Goal: Task Accomplishment & Management: Manage account settings

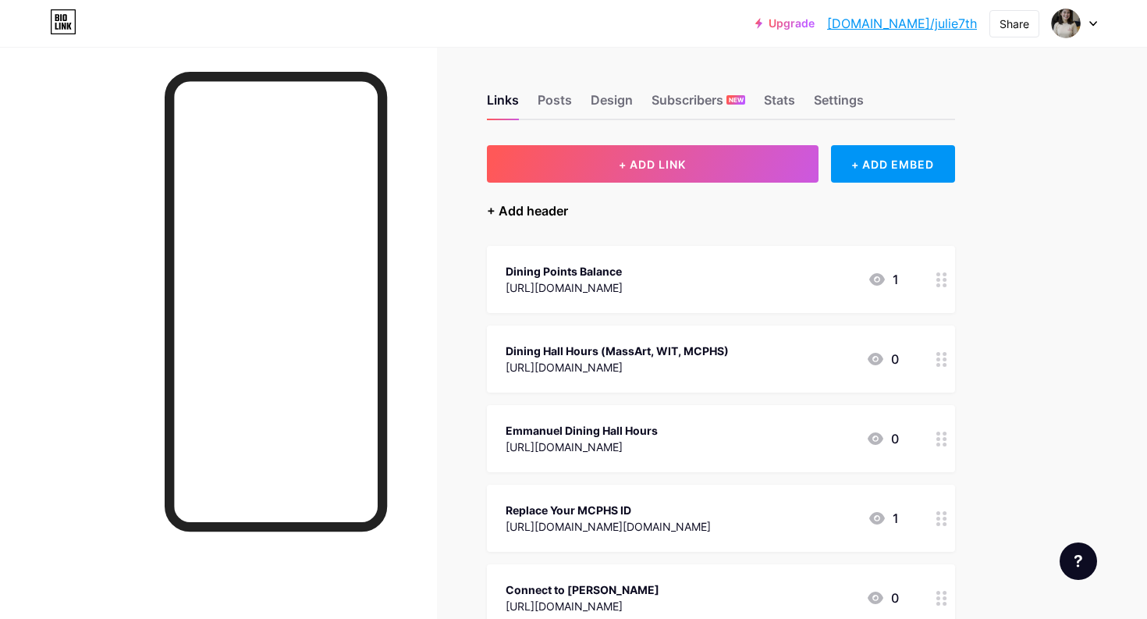
click at [547, 215] on div "+ Add header" at bounding box center [527, 210] width 81 height 19
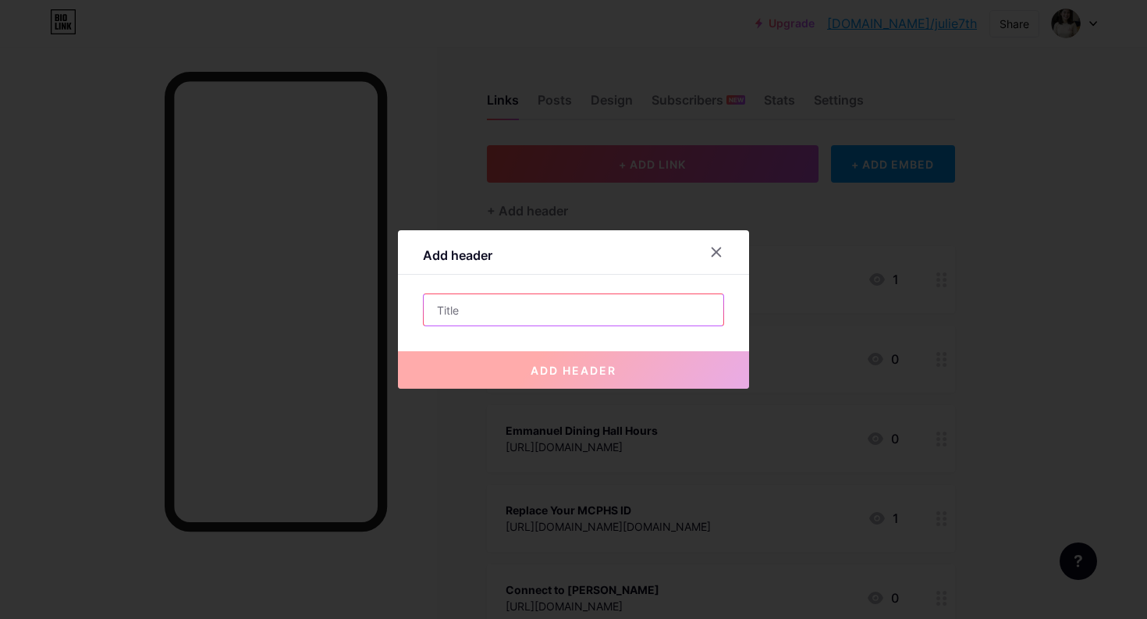
click at [499, 299] on input "text" at bounding box center [574, 309] width 300 height 31
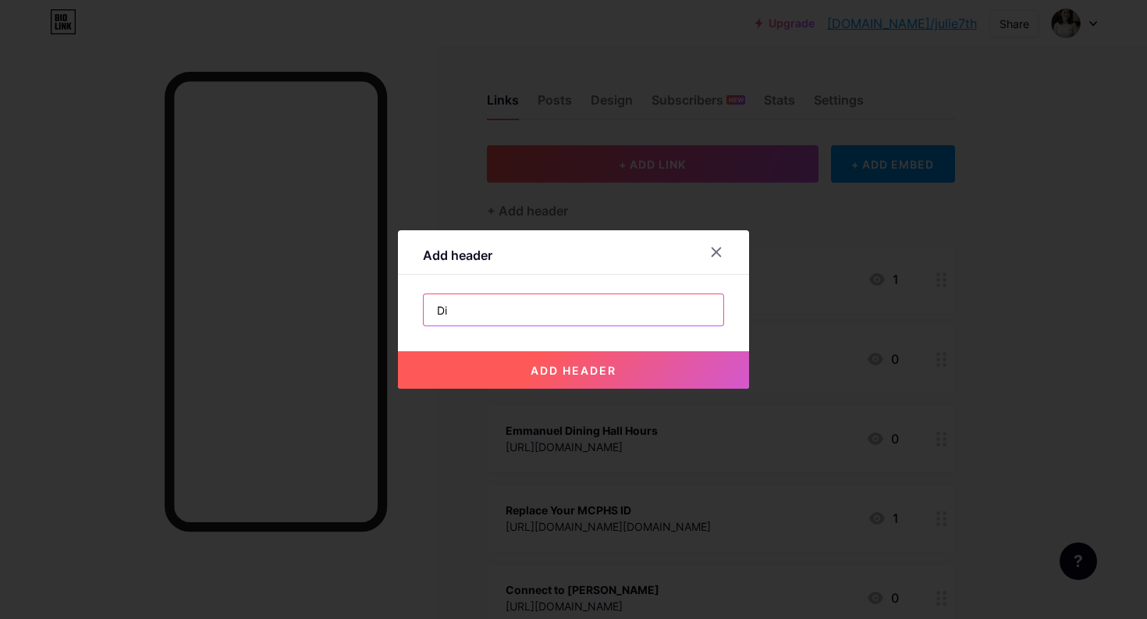
type input "D"
type input "Meal Plan Info"
click at [558, 378] on button "add header" at bounding box center [573, 369] width 351 height 37
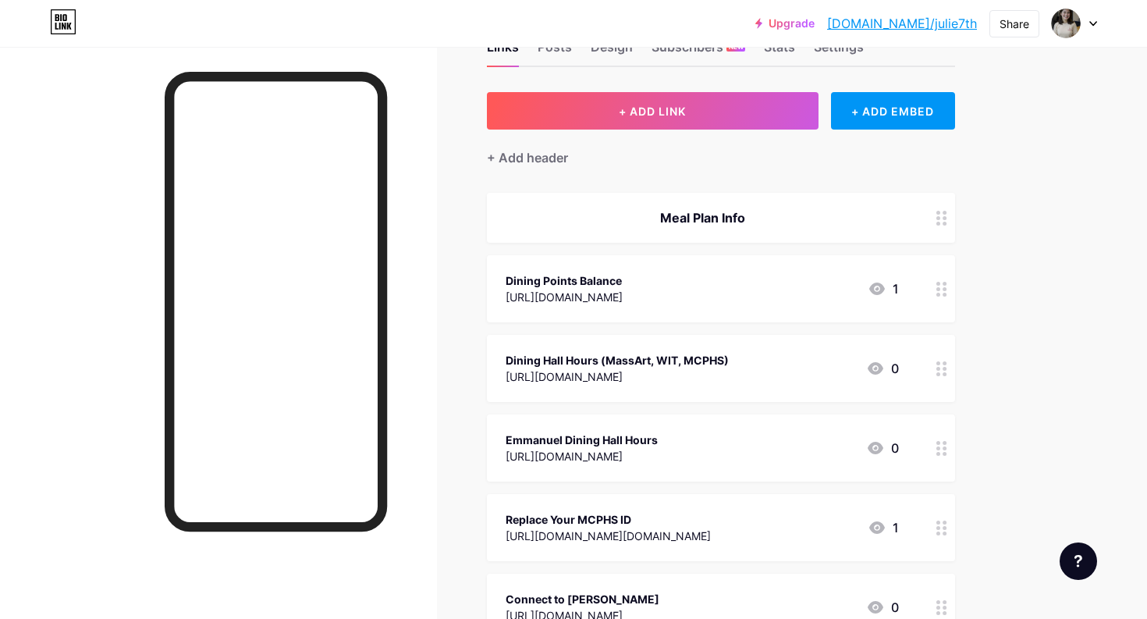
scroll to position [55, 0]
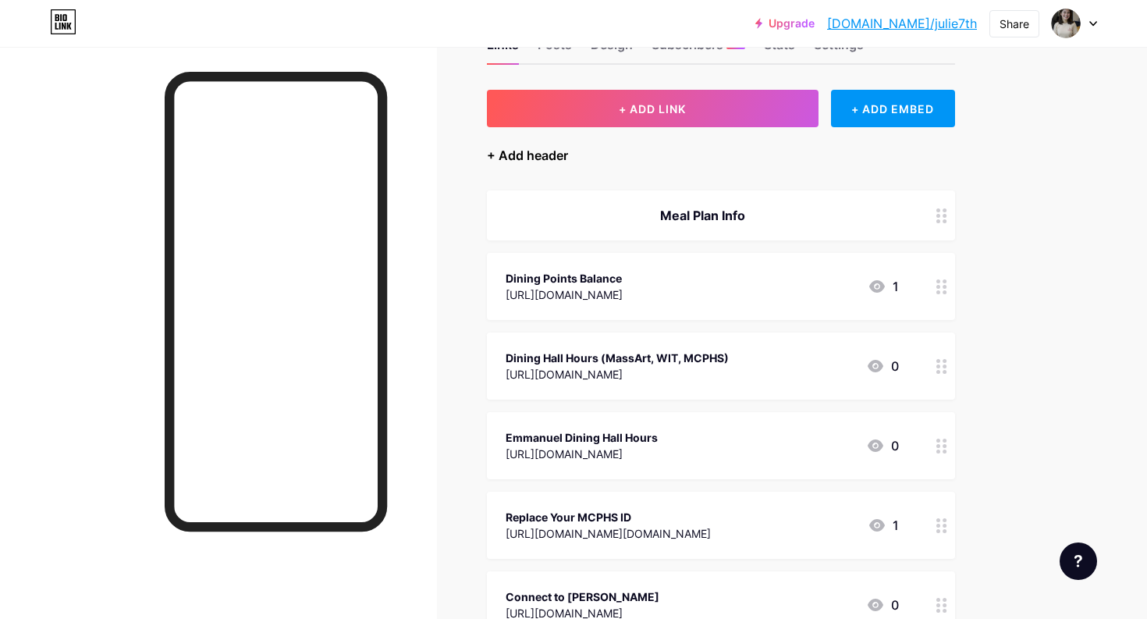
click at [533, 149] on div "+ Add header" at bounding box center [527, 155] width 81 height 19
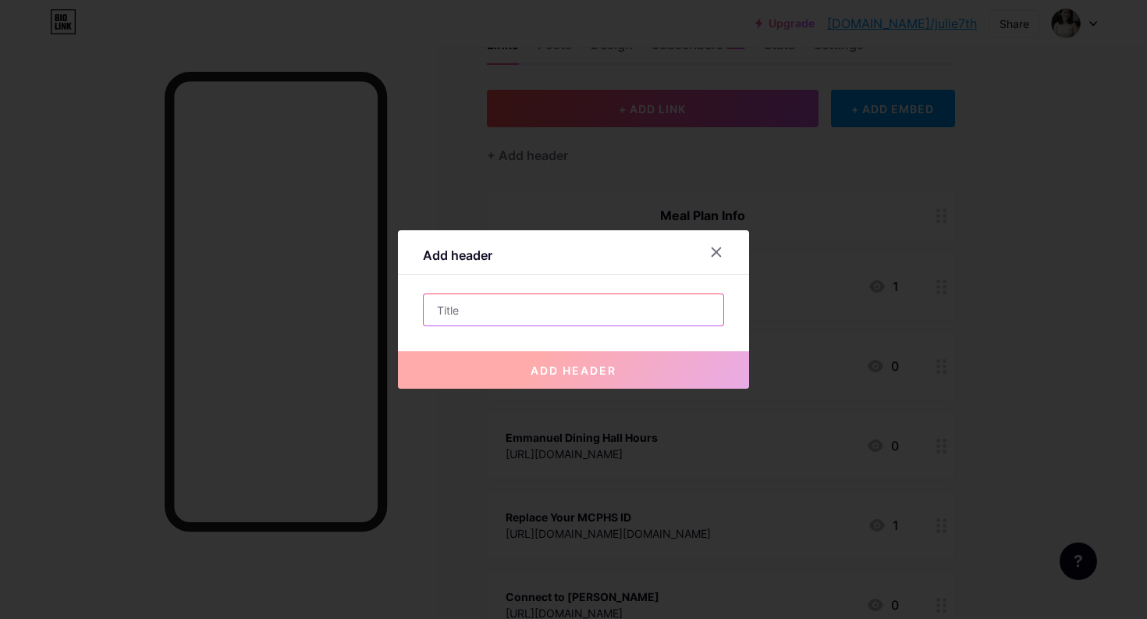
click at [583, 302] on input "text" at bounding box center [574, 309] width 300 height 31
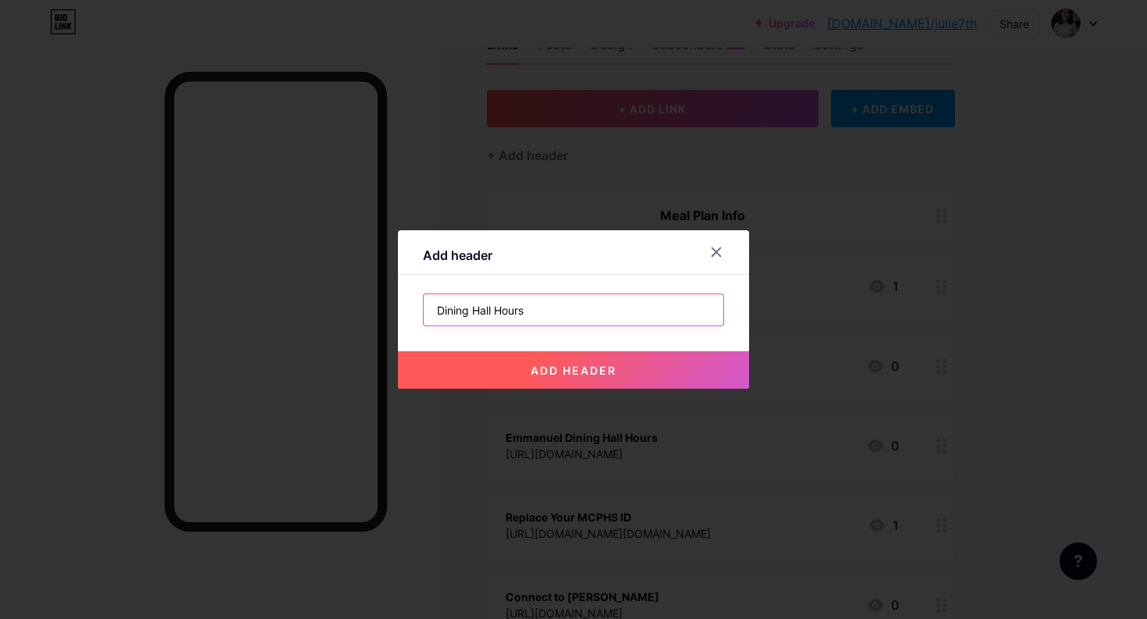
type input "Dining Hall Hours"
click at [564, 371] on span "add header" at bounding box center [574, 370] width 86 height 13
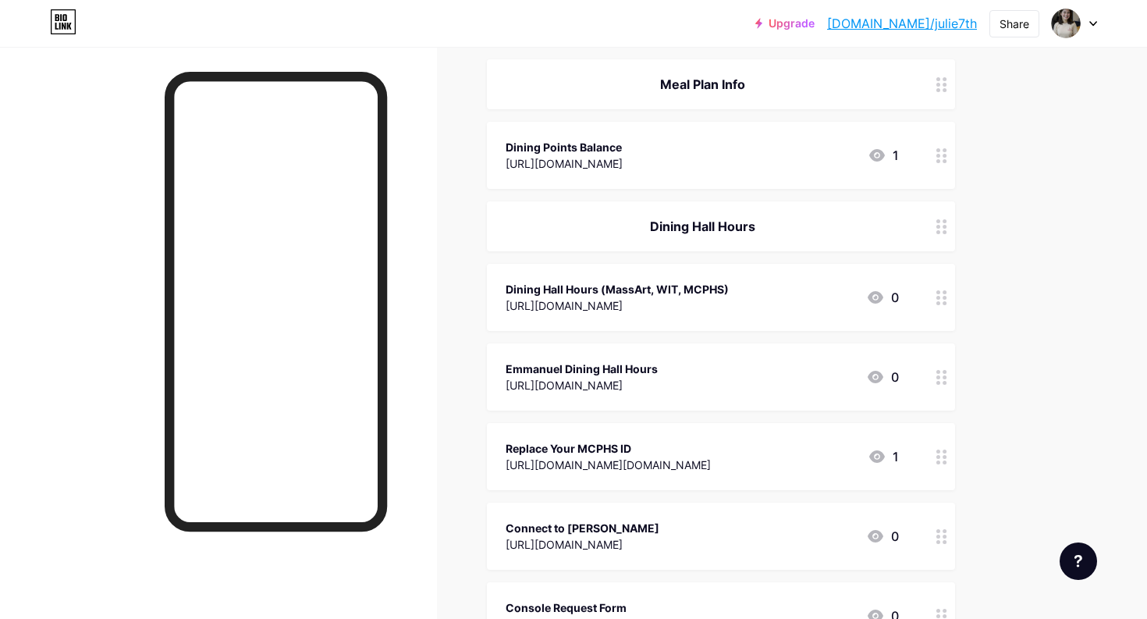
scroll to position [0, 0]
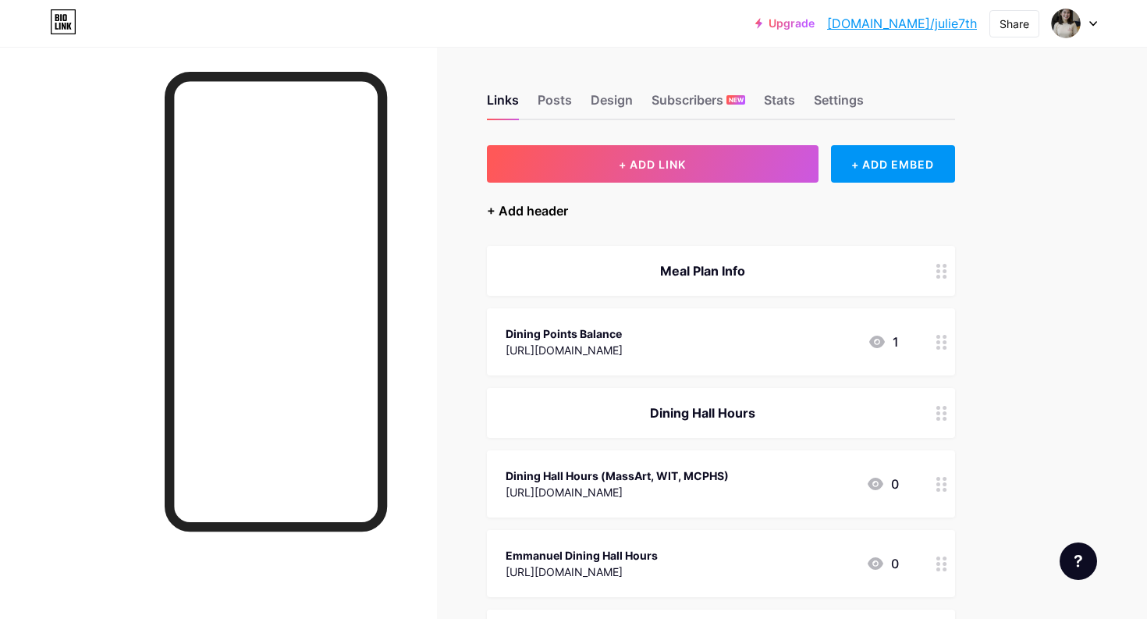
click at [560, 208] on div "+ Add header" at bounding box center [527, 210] width 81 height 19
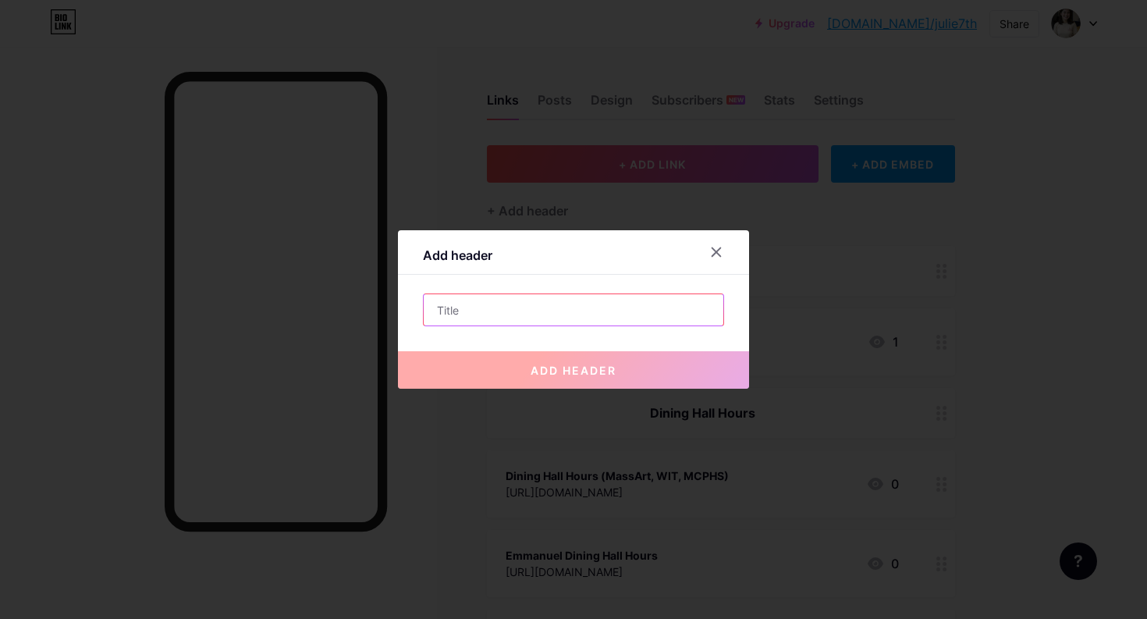
click at [527, 317] on input "text" at bounding box center [574, 309] width 300 height 31
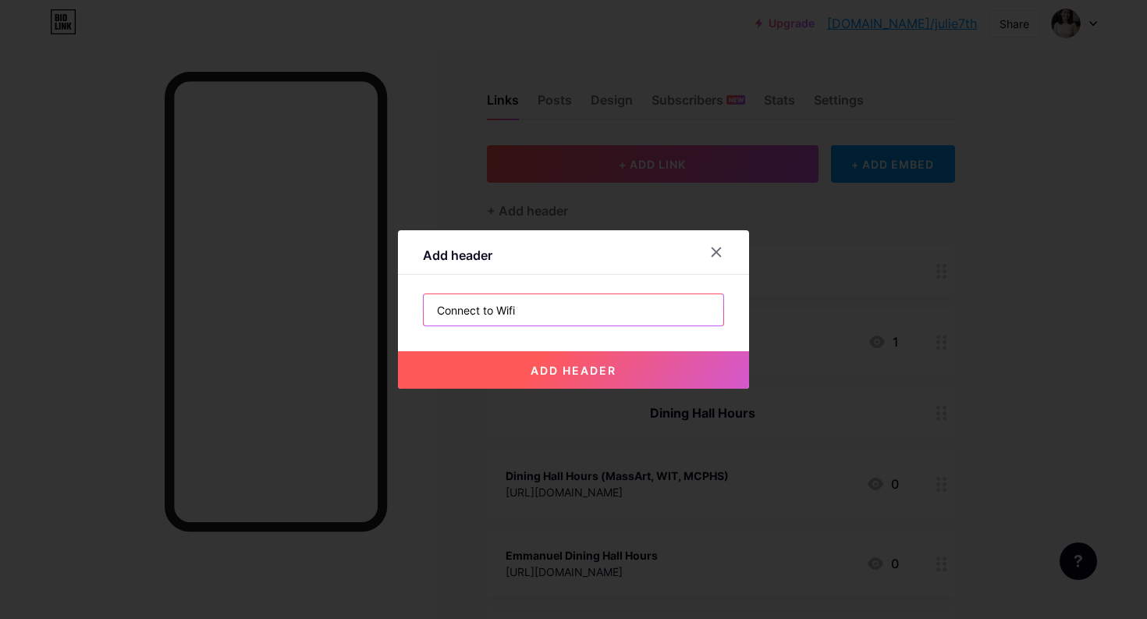
type input "Connect to Wifi"
click at [534, 361] on button "add header" at bounding box center [573, 369] width 351 height 37
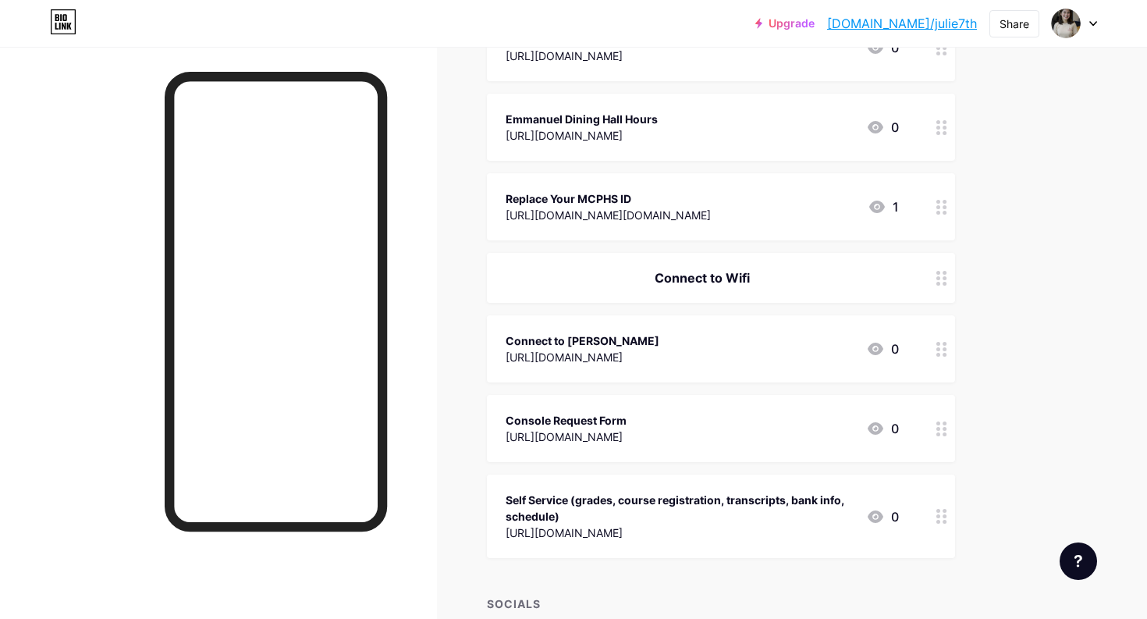
scroll to position [437, 0]
drag, startPoint x: 936, startPoint y: 353, endPoint x: 762, endPoint y: 0, distance: 393.3
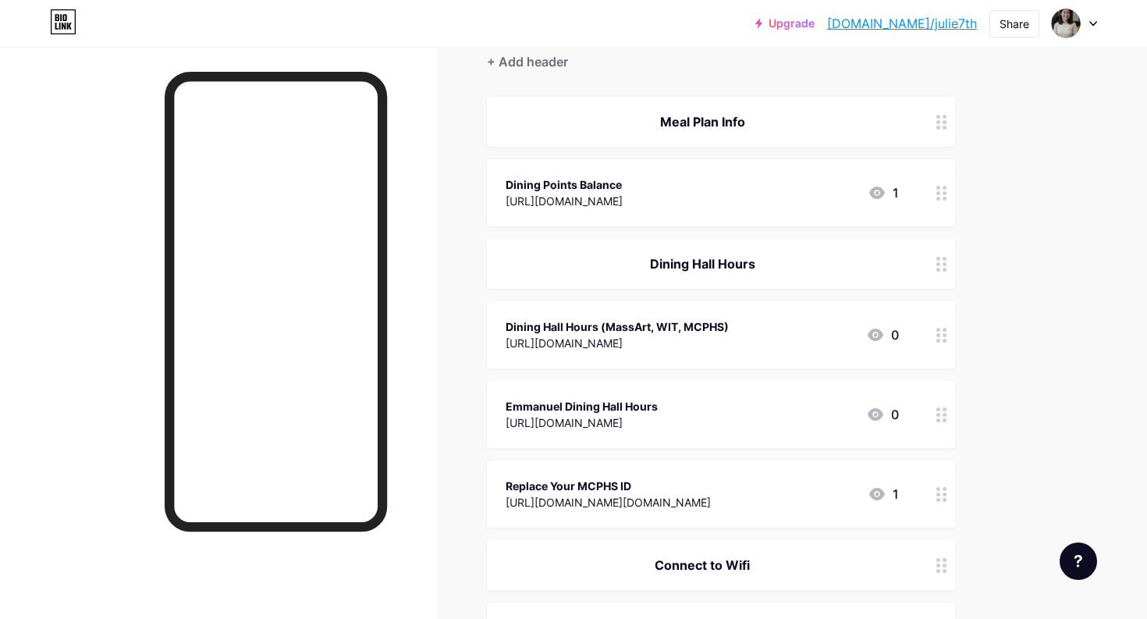
scroll to position [145, 0]
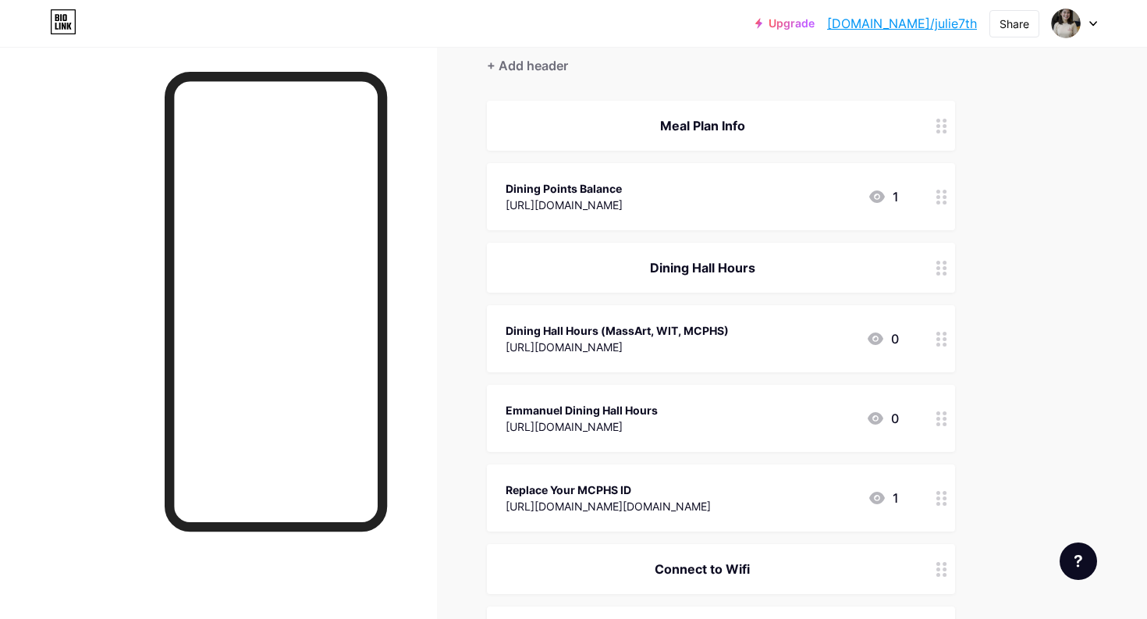
click at [943, 258] on div at bounding box center [942, 268] width 27 height 50
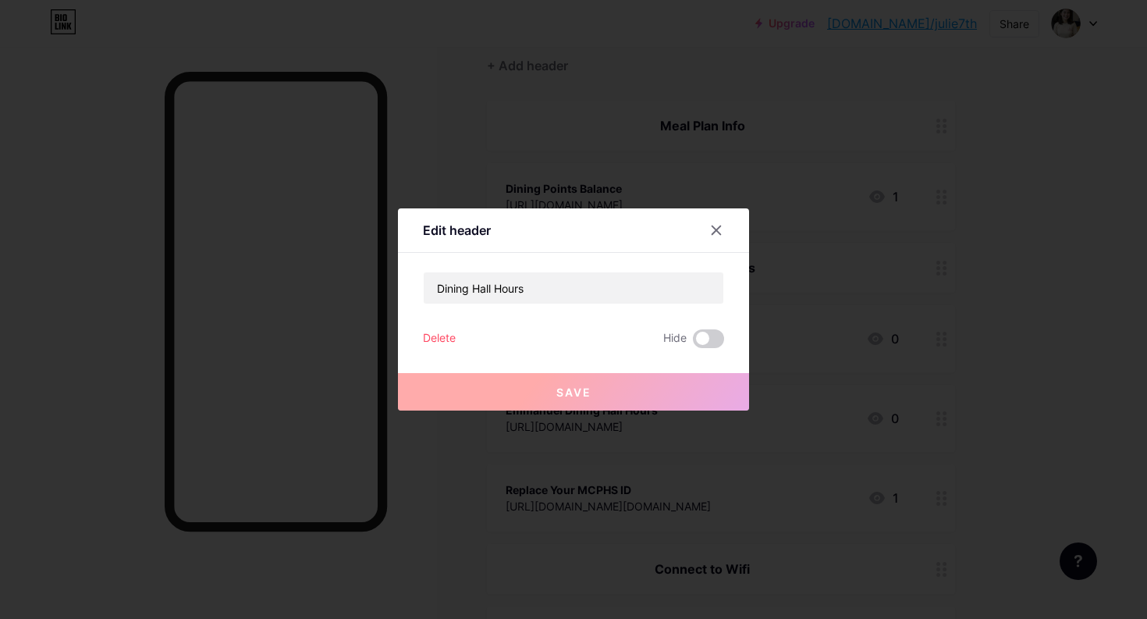
click at [438, 336] on div "Delete" at bounding box center [439, 338] width 33 height 19
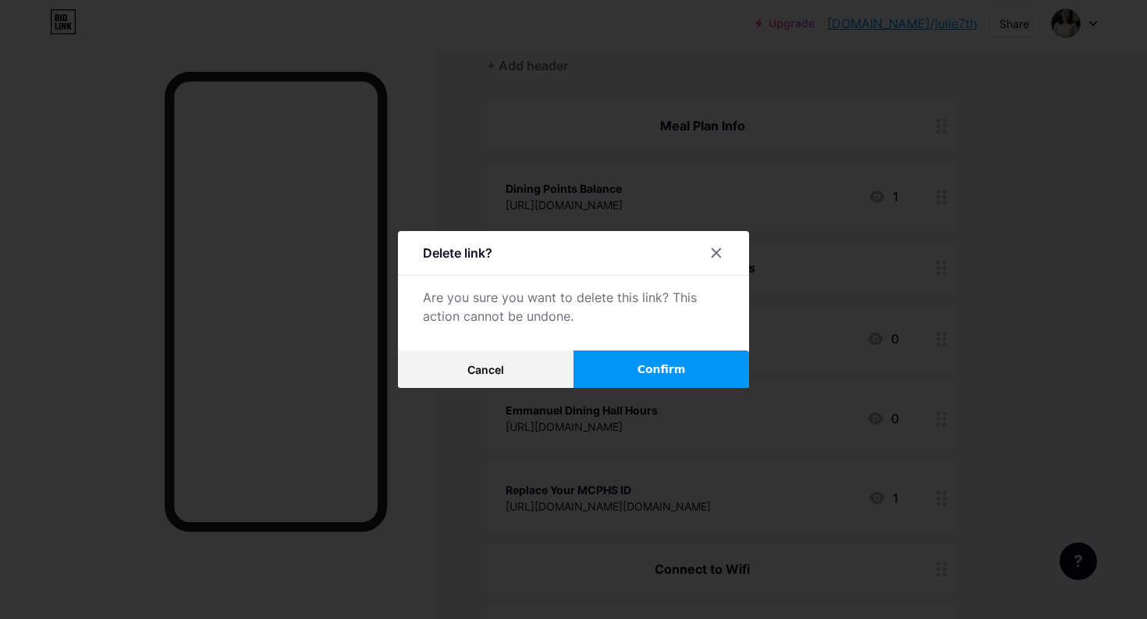
click at [659, 369] on span "Confirm" at bounding box center [662, 369] width 48 height 16
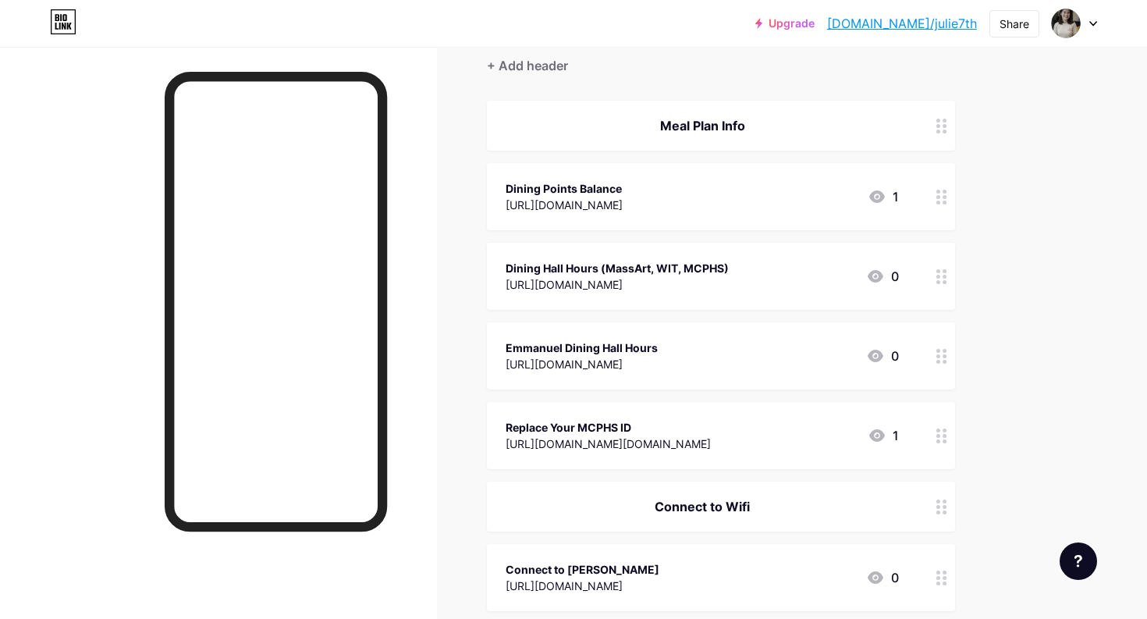
click at [926, 128] on div "Meal Plan Info" at bounding box center [721, 126] width 468 height 50
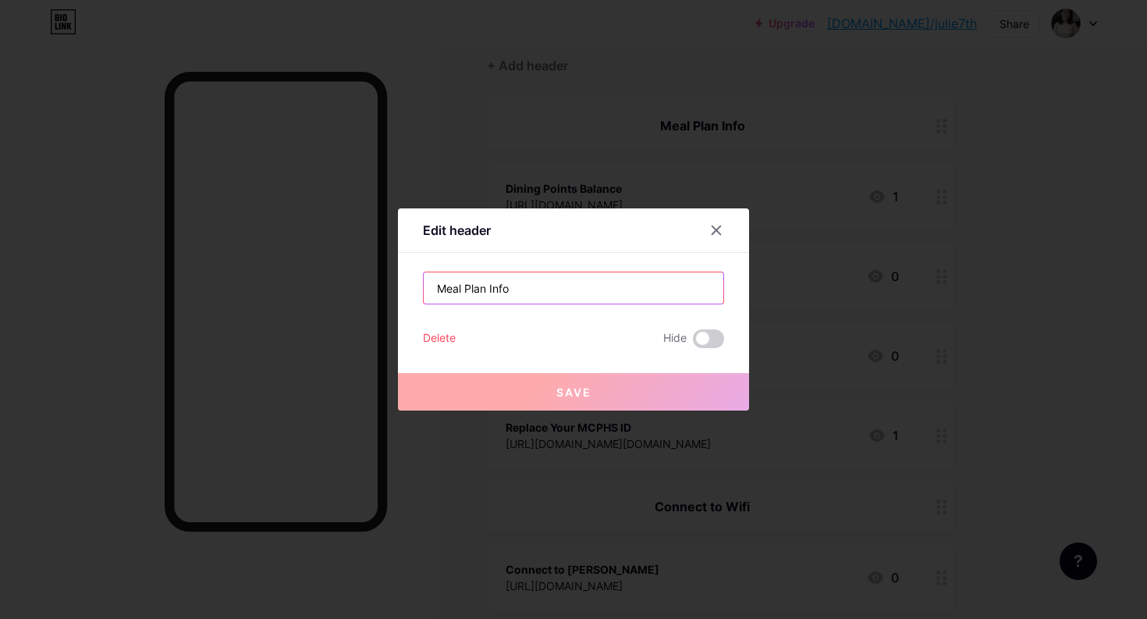
click at [573, 293] on input "Meal Plan Info" at bounding box center [574, 287] width 300 height 31
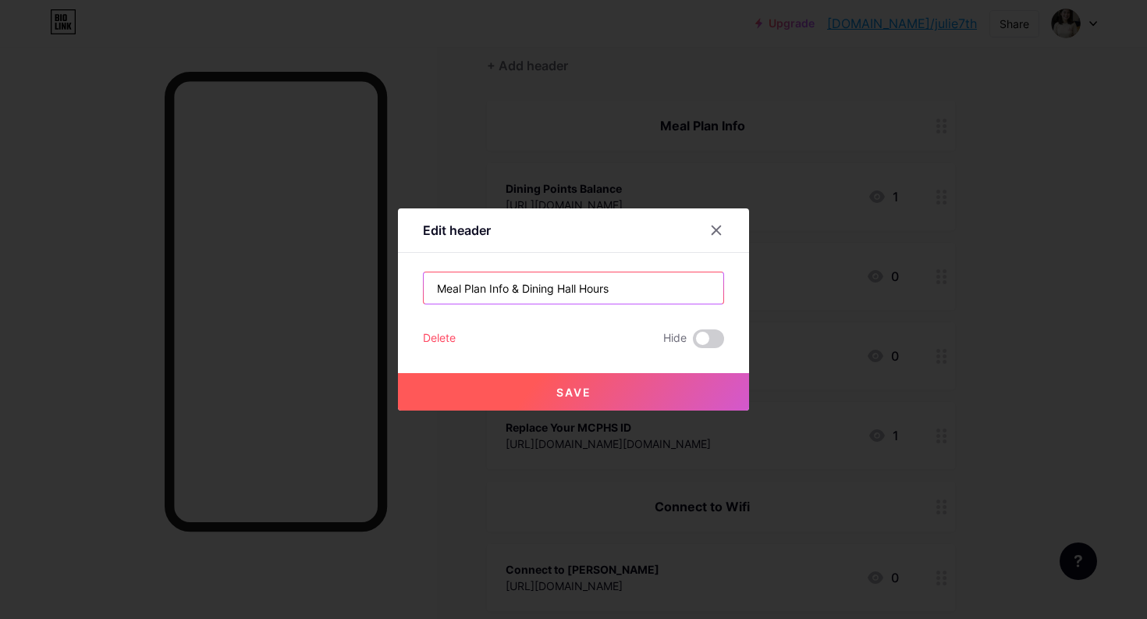
type input "Meal Plan Info & Dining Hall Hours"
click at [588, 388] on span "Save" at bounding box center [573, 392] width 35 height 13
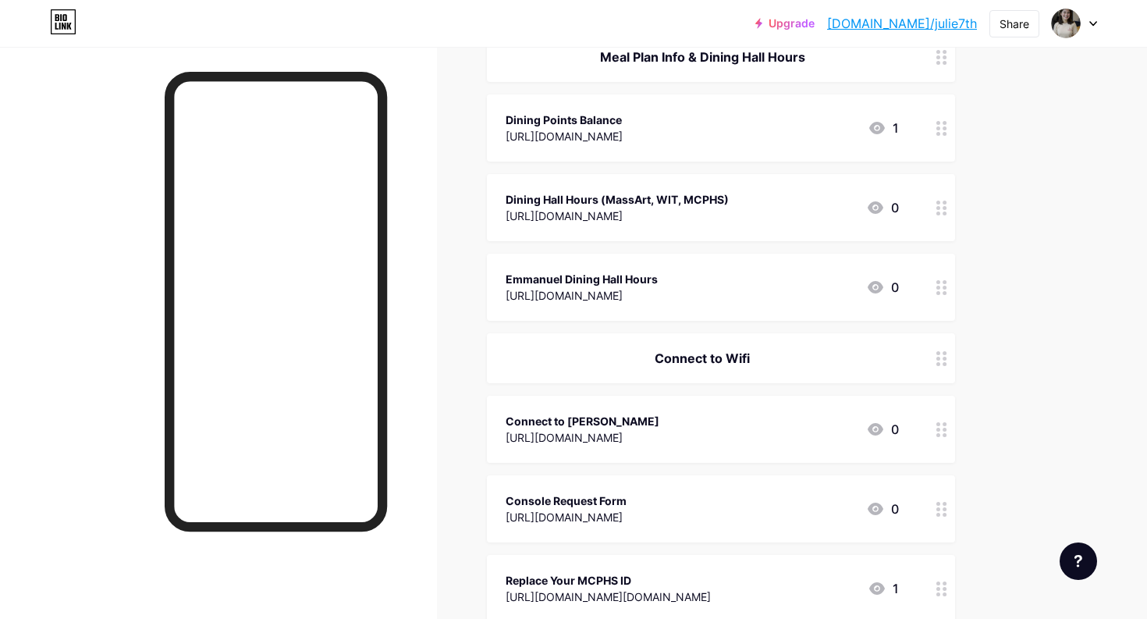
scroll to position [57, 0]
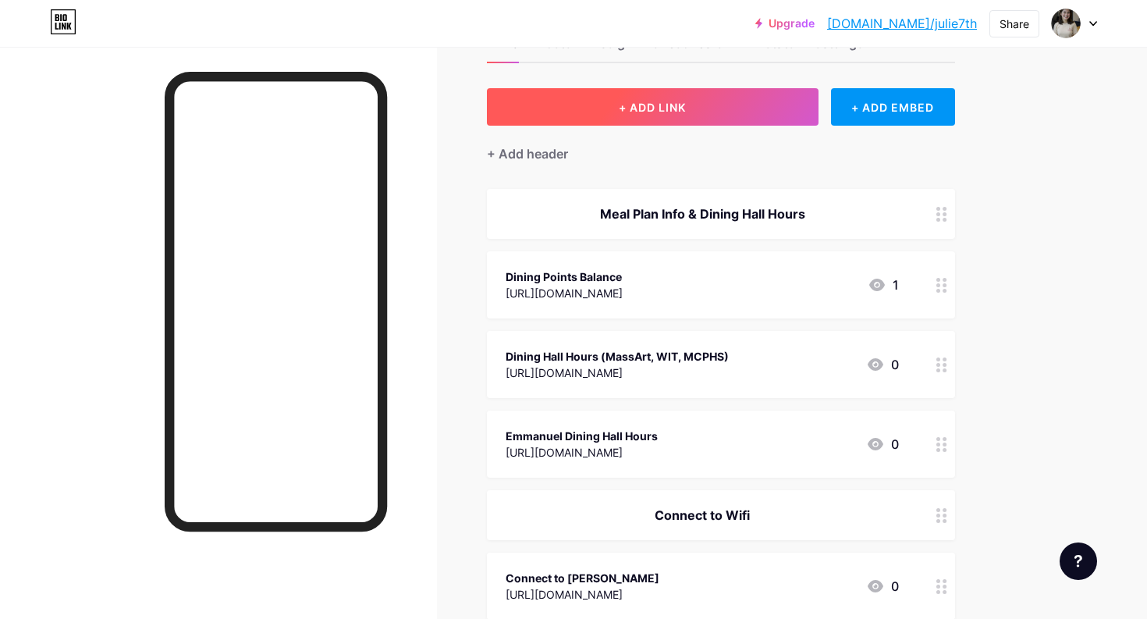
click at [617, 116] on button "+ ADD LINK" at bounding box center [653, 106] width 332 height 37
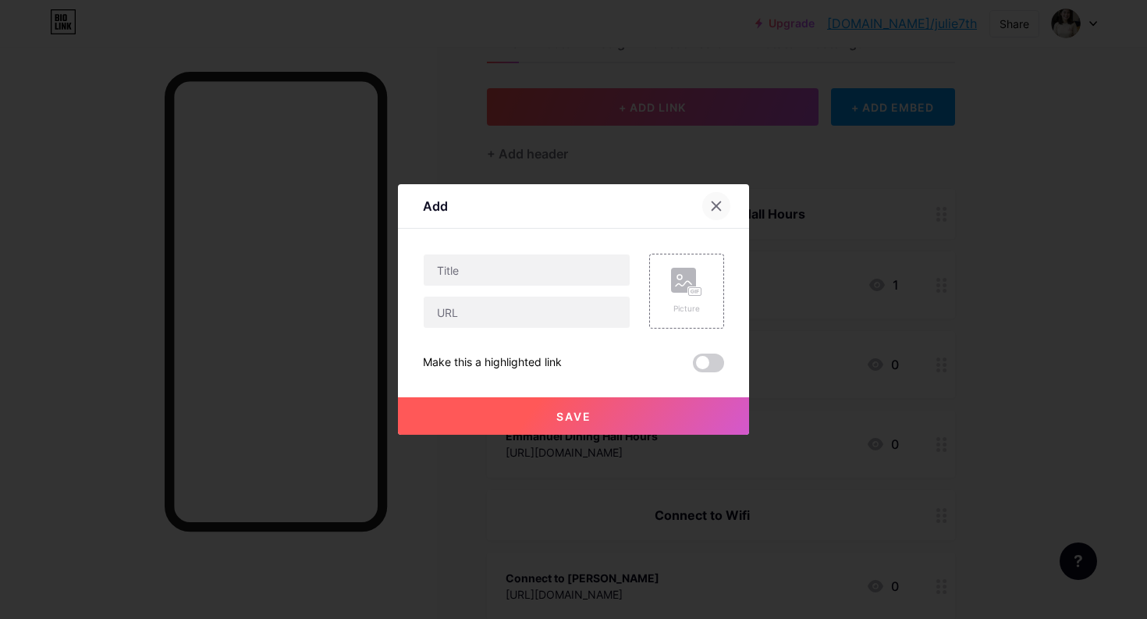
click at [720, 205] on icon at bounding box center [716, 206] width 12 height 12
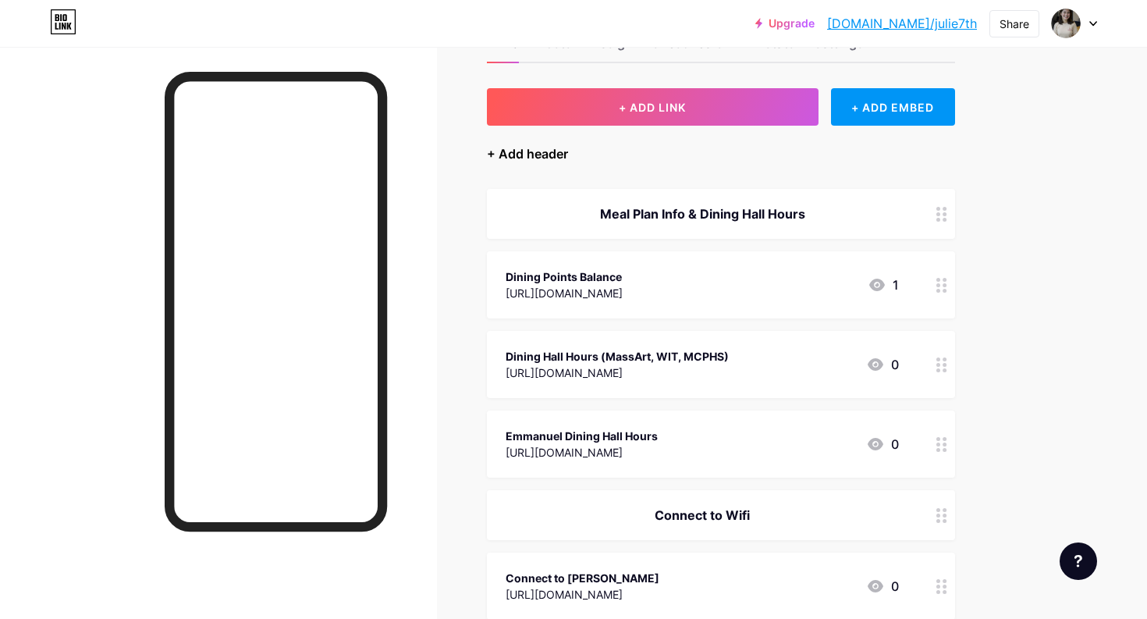
click at [551, 158] on div "+ Add header" at bounding box center [527, 153] width 81 height 19
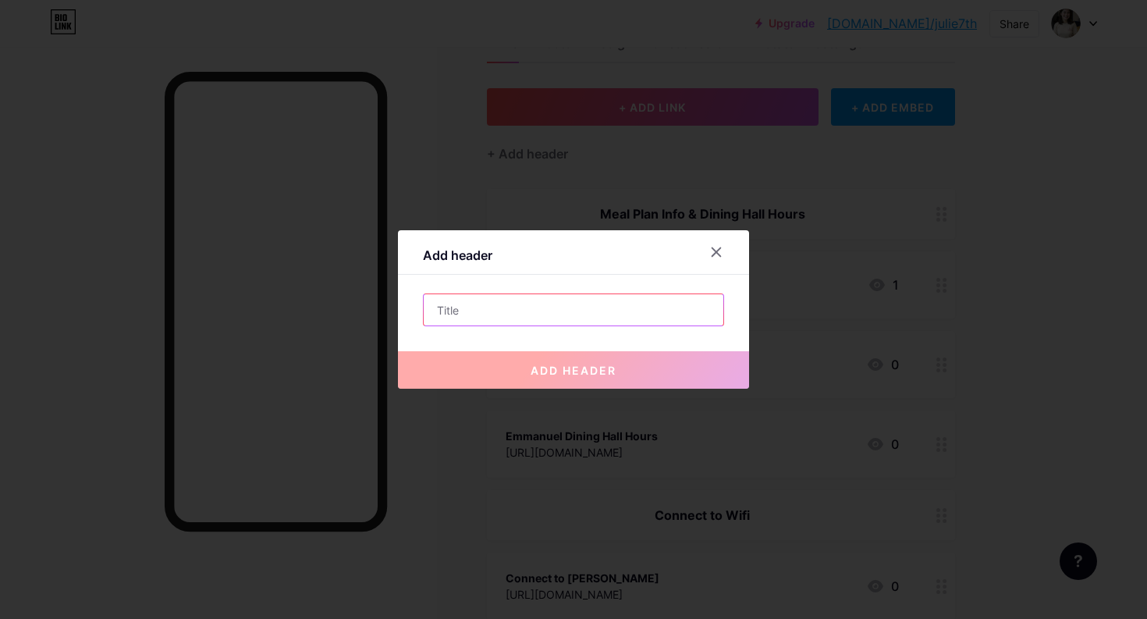
click at [606, 320] on input "text" at bounding box center [574, 309] width 300 height 31
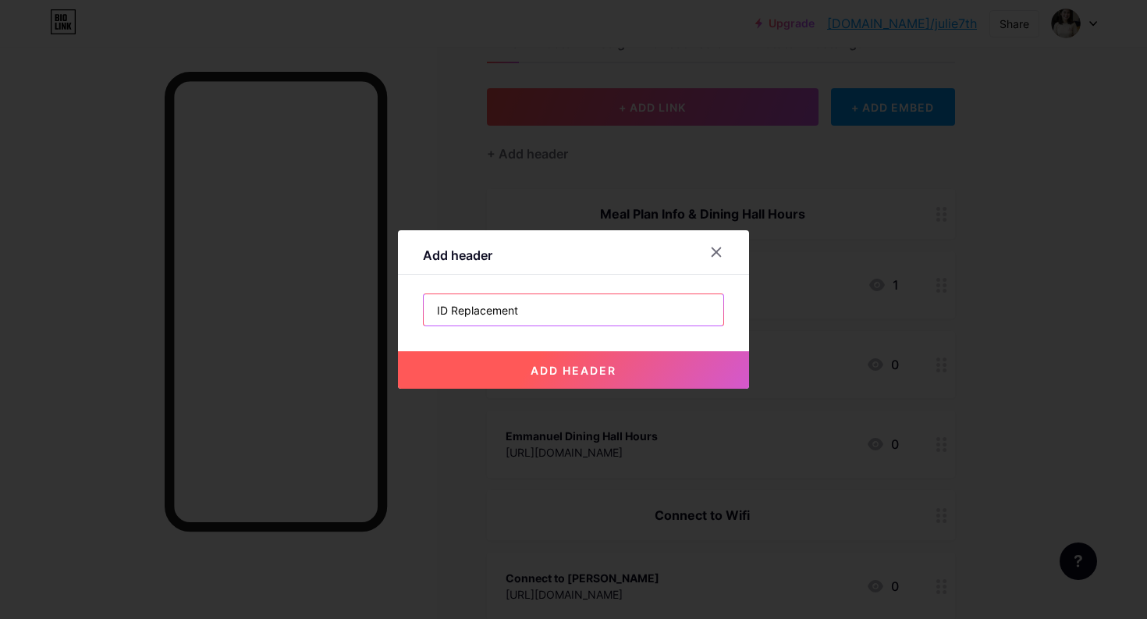
click at [436, 315] on input "ID Replacement" at bounding box center [574, 309] width 300 height 31
type input "MCPHS ID Replacement"
click at [585, 361] on button "add header" at bounding box center [573, 369] width 351 height 37
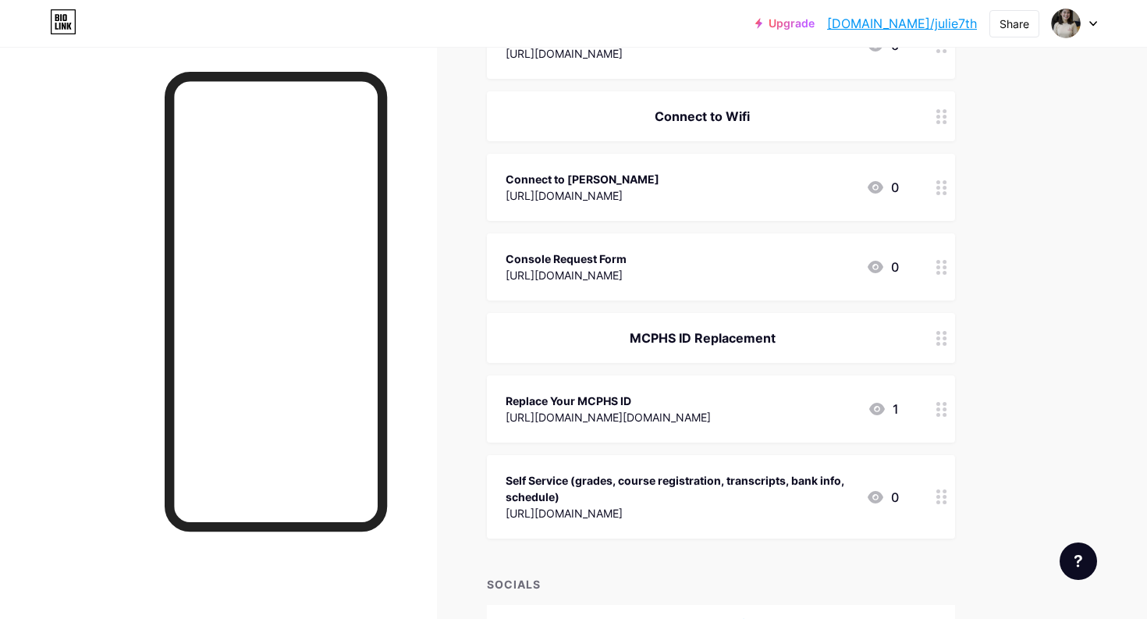
scroll to position [556, 0]
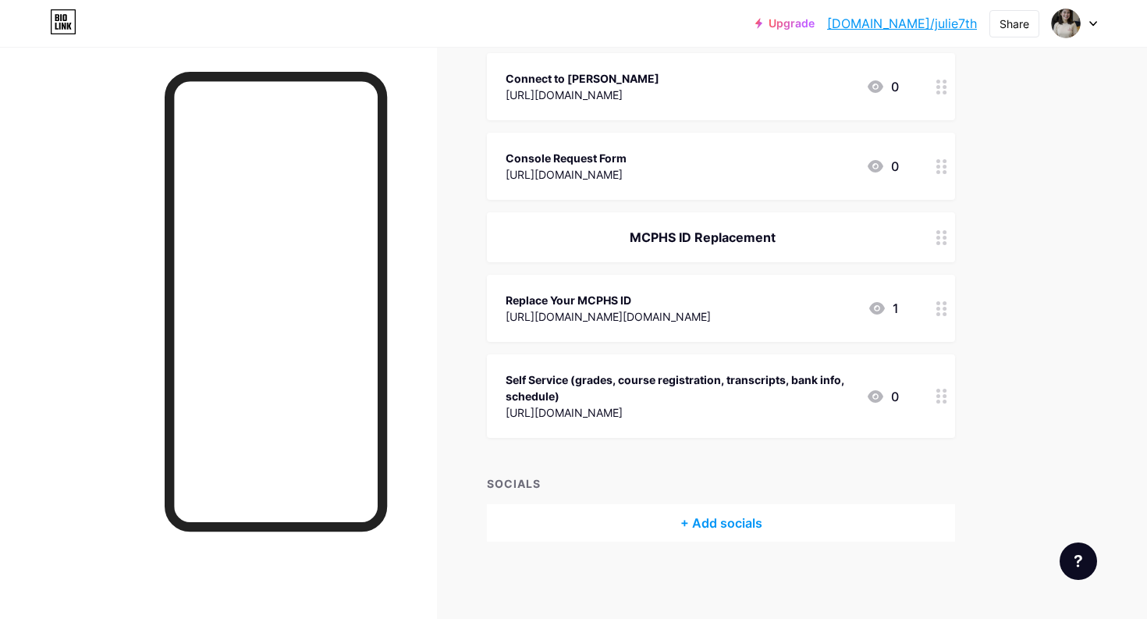
click at [746, 521] on div "+ Add socials" at bounding box center [721, 522] width 468 height 37
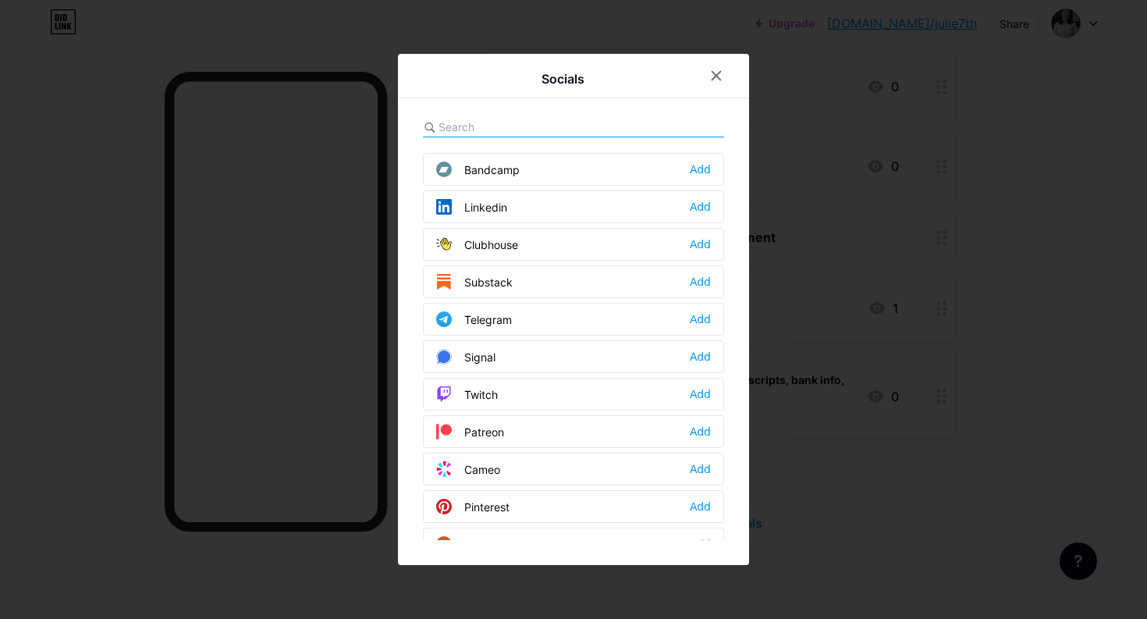
scroll to position [0, 0]
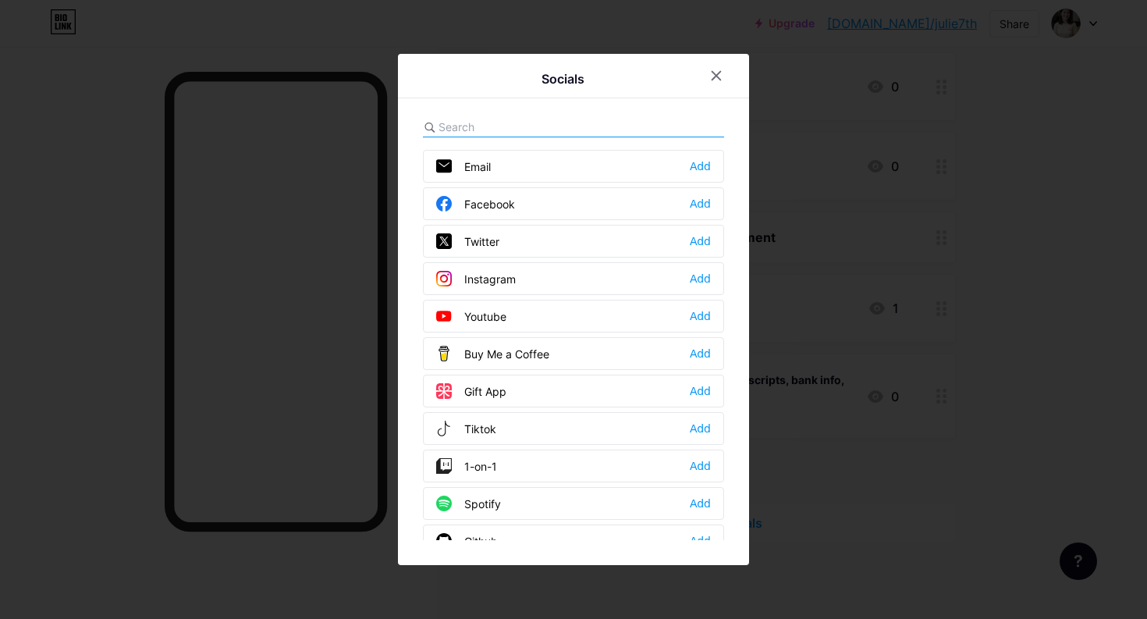
click at [551, 123] on input "text" at bounding box center [525, 127] width 172 height 16
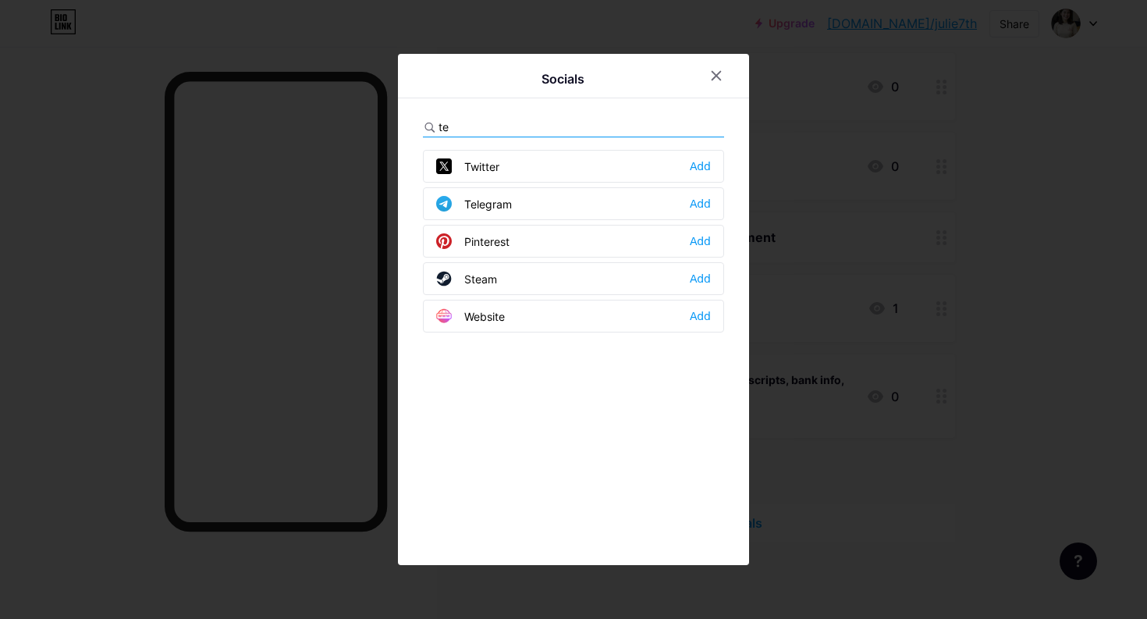
type input "t"
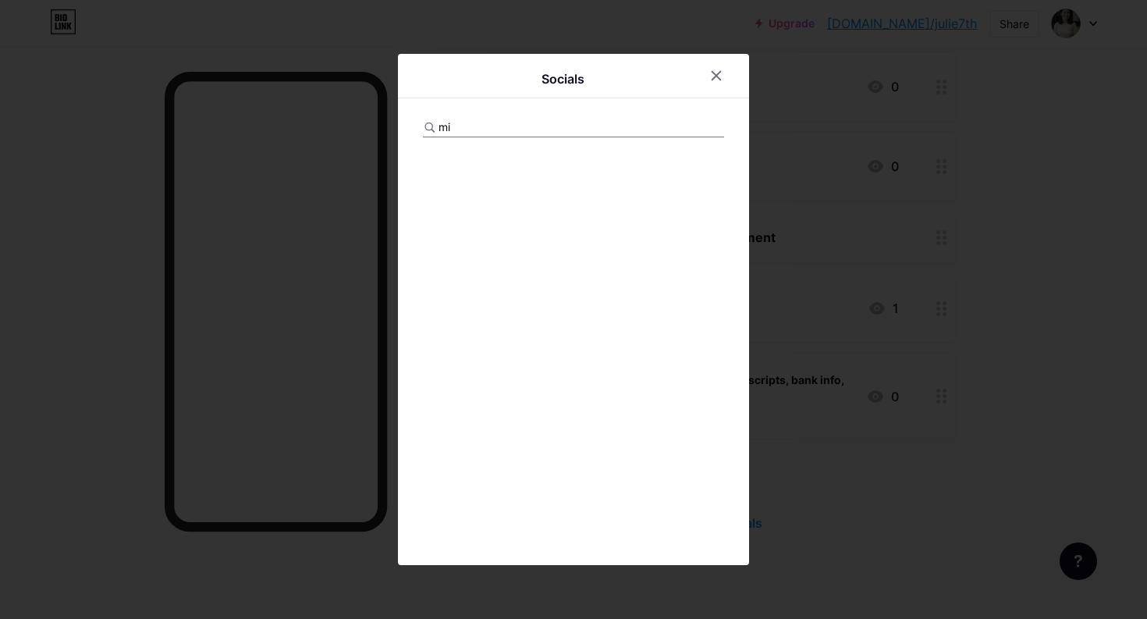
type input "m"
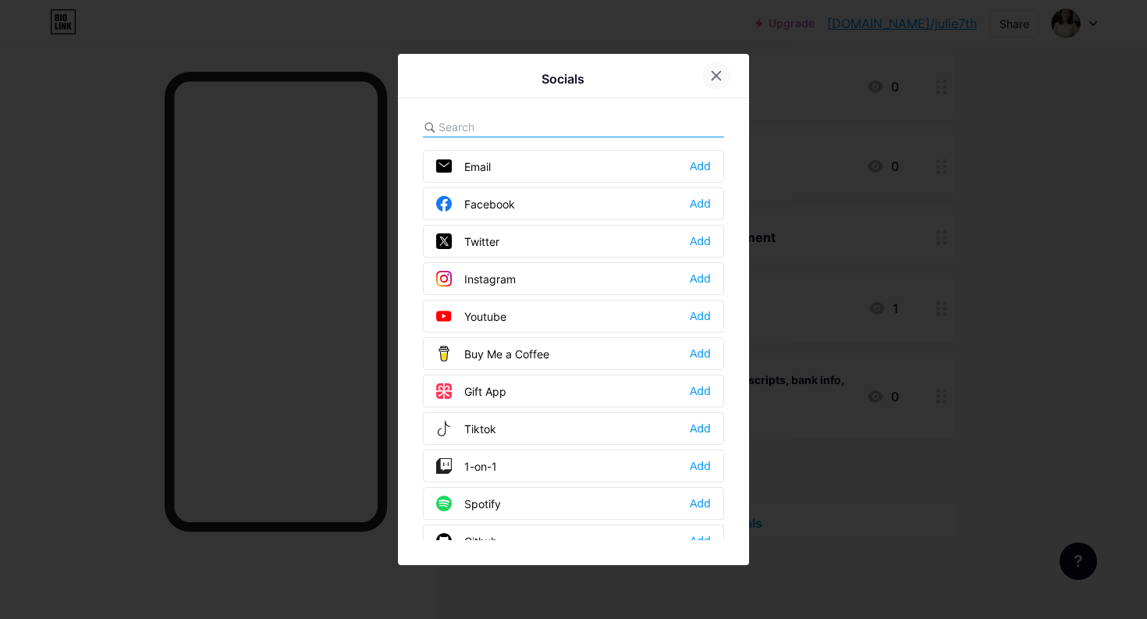
click at [714, 84] on div at bounding box center [716, 76] width 28 height 28
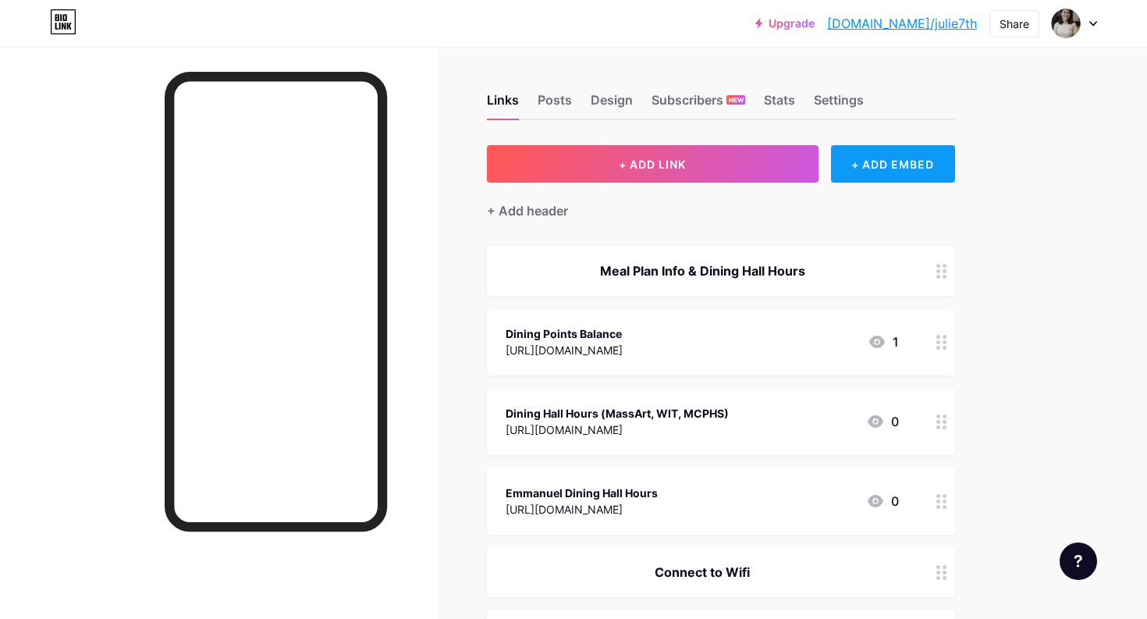
click at [869, 159] on div "+ ADD EMBED" at bounding box center [893, 163] width 124 height 37
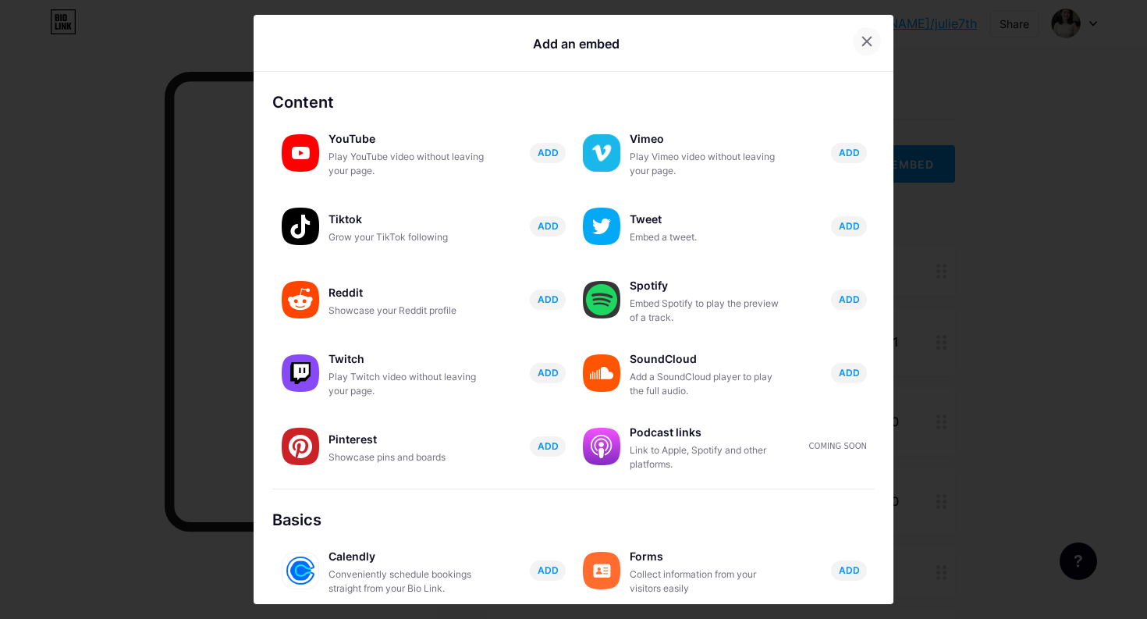
click at [869, 33] on div at bounding box center [867, 41] width 28 height 28
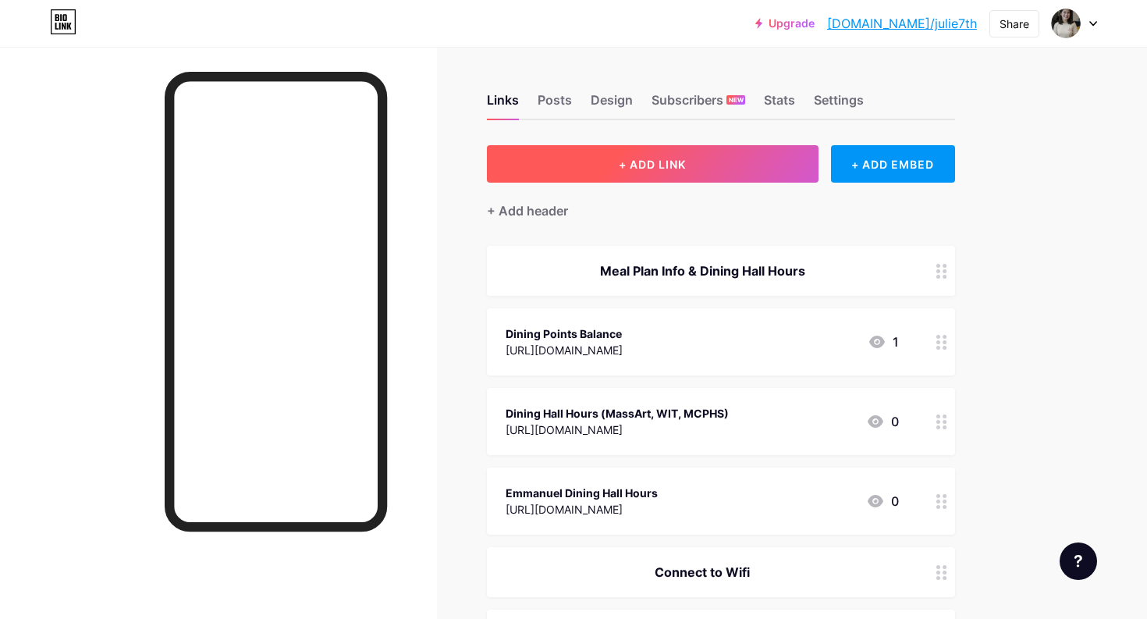
click at [602, 174] on button "+ ADD LINK" at bounding box center [653, 163] width 332 height 37
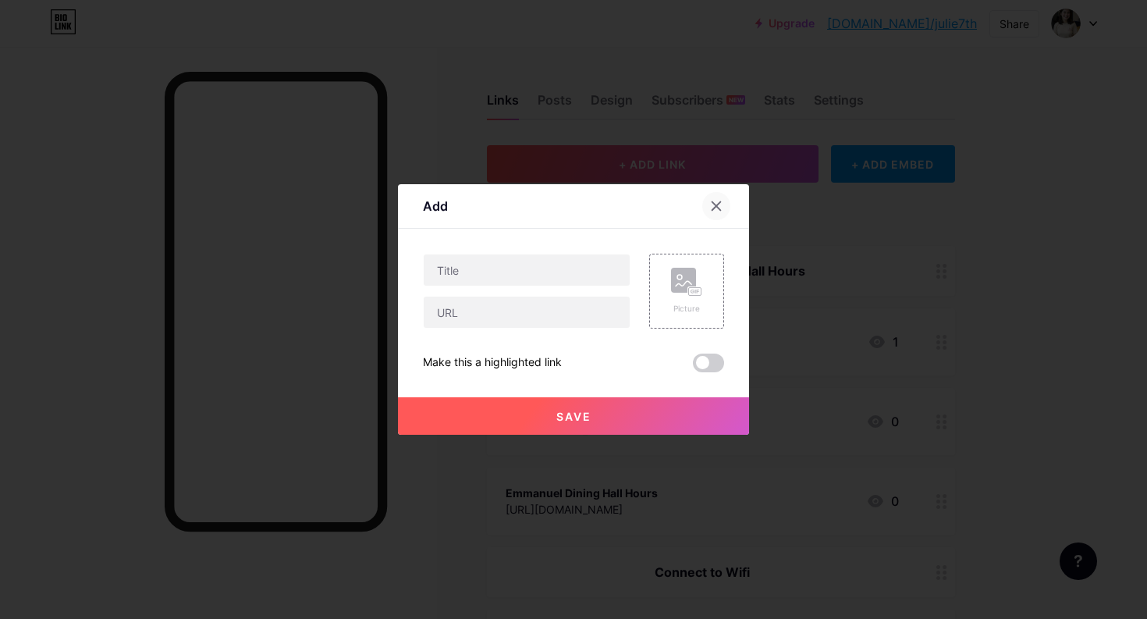
click at [719, 200] on icon at bounding box center [716, 206] width 12 height 12
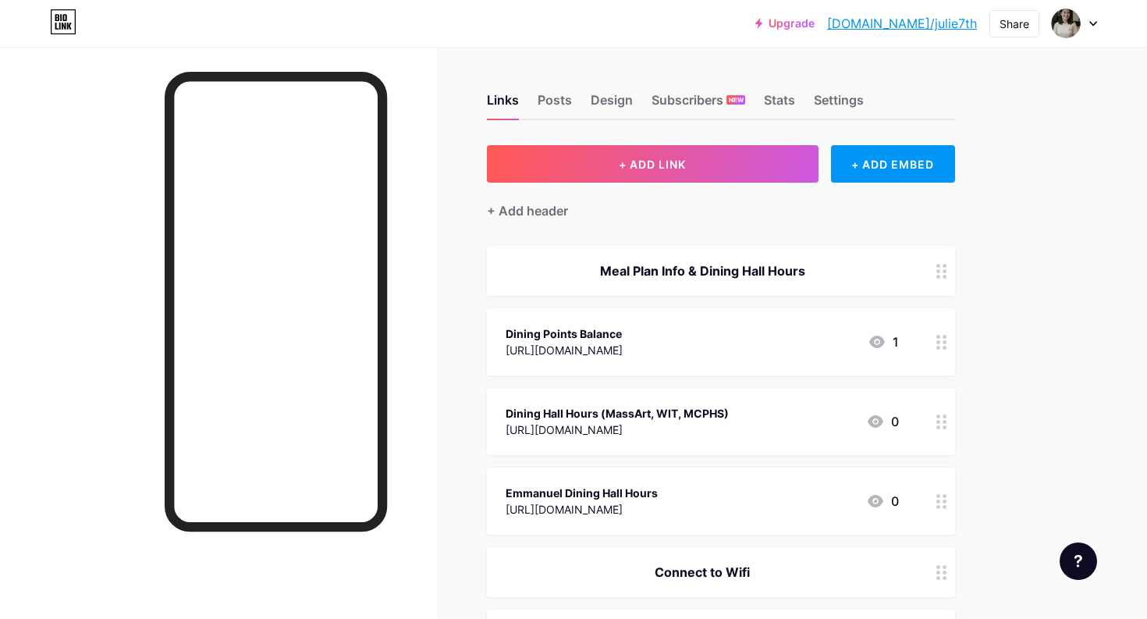
click at [588, 210] on div "+ Add header" at bounding box center [721, 202] width 468 height 38
click at [540, 211] on div "+ Add header" at bounding box center [527, 210] width 81 height 19
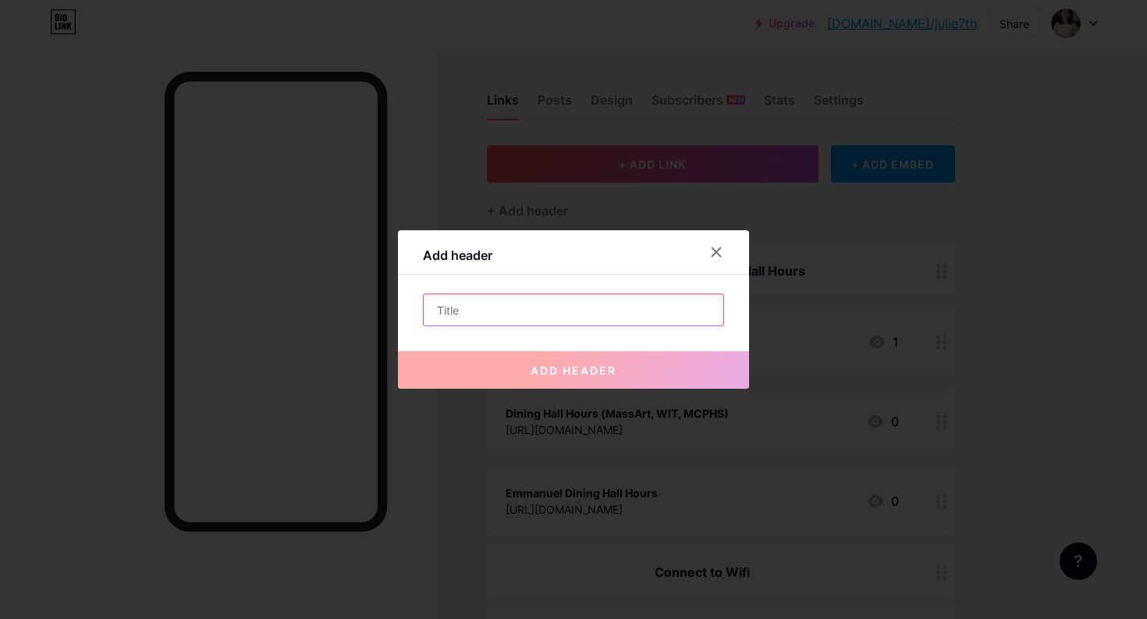
click at [517, 305] on input "text" at bounding box center [574, 309] width 300 height 31
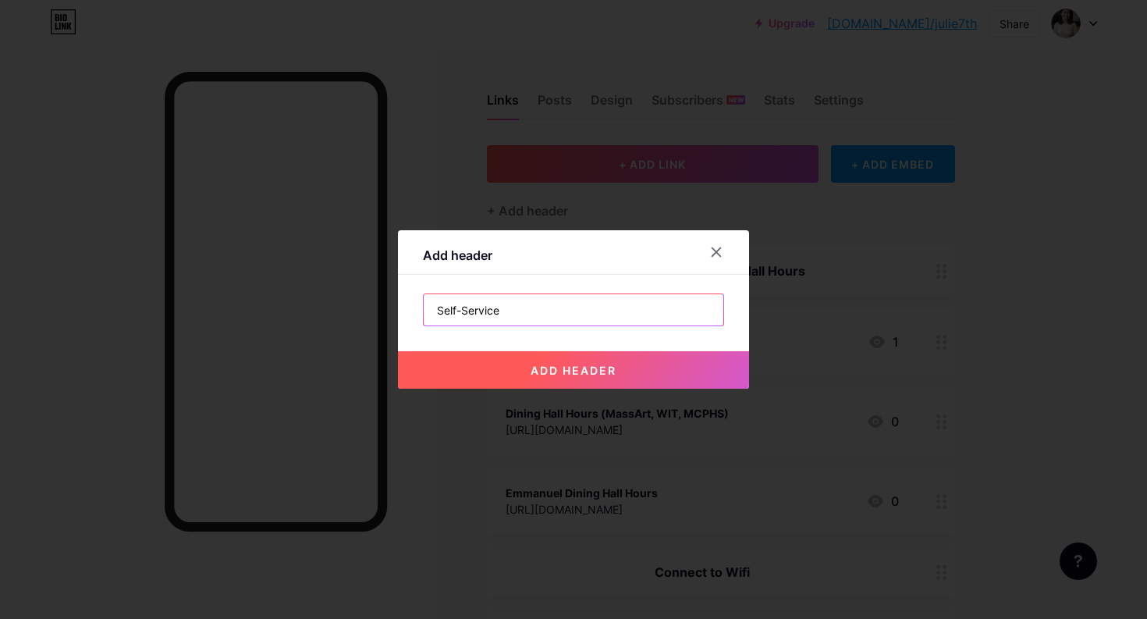
type input "Self-Service"
click at [544, 378] on button "add header" at bounding box center [573, 369] width 351 height 37
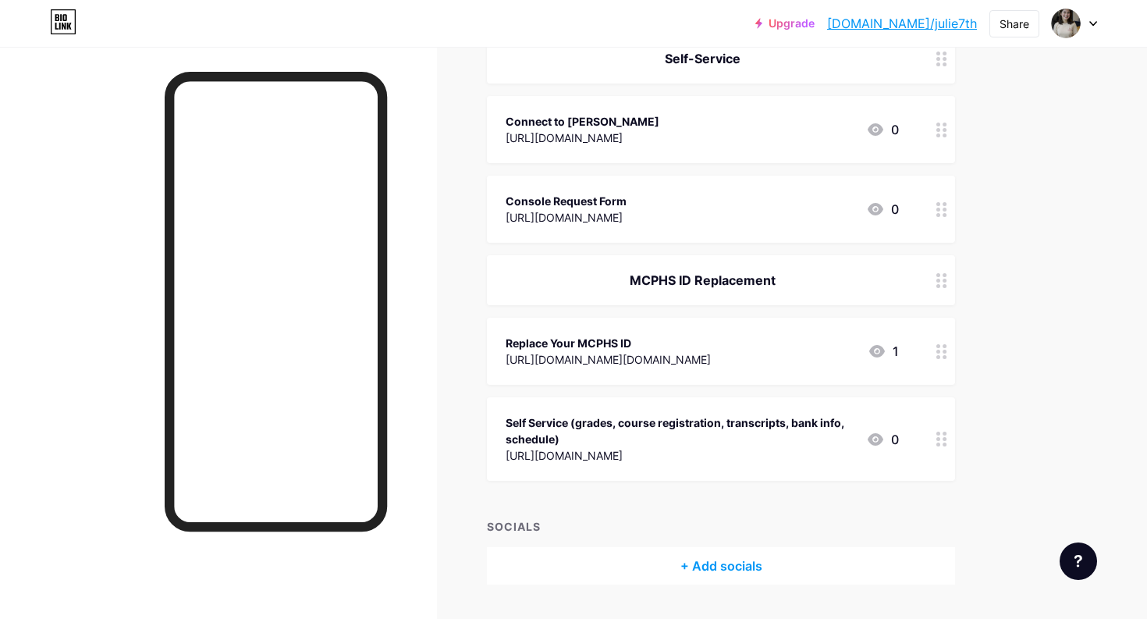
scroll to position [575, 0]
drag, startPoint x: 900, startPoint y: 61, endPoint x: 849, endPoint y: 402, distance: 344.8
click at [849, 402] on span "Meal Plan Info & Dining Hall Hours Dining Points Balance [URL][DOMAIN_NAME] 1 D…" at bounding box center [721, 76] width 468 height 811
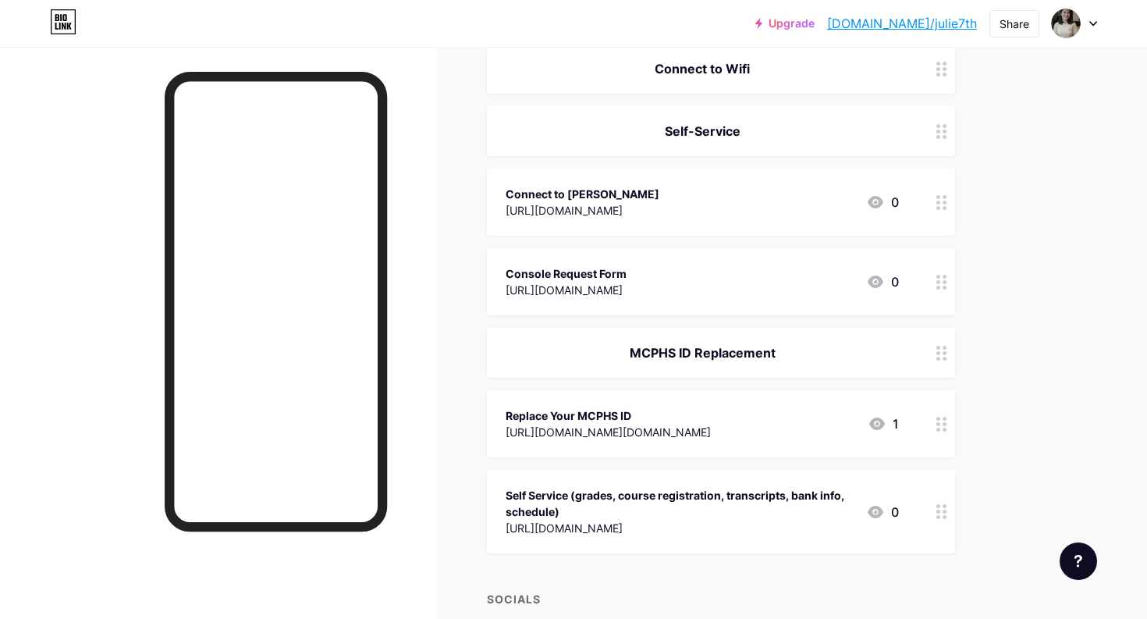
scroll to position [491, 0]
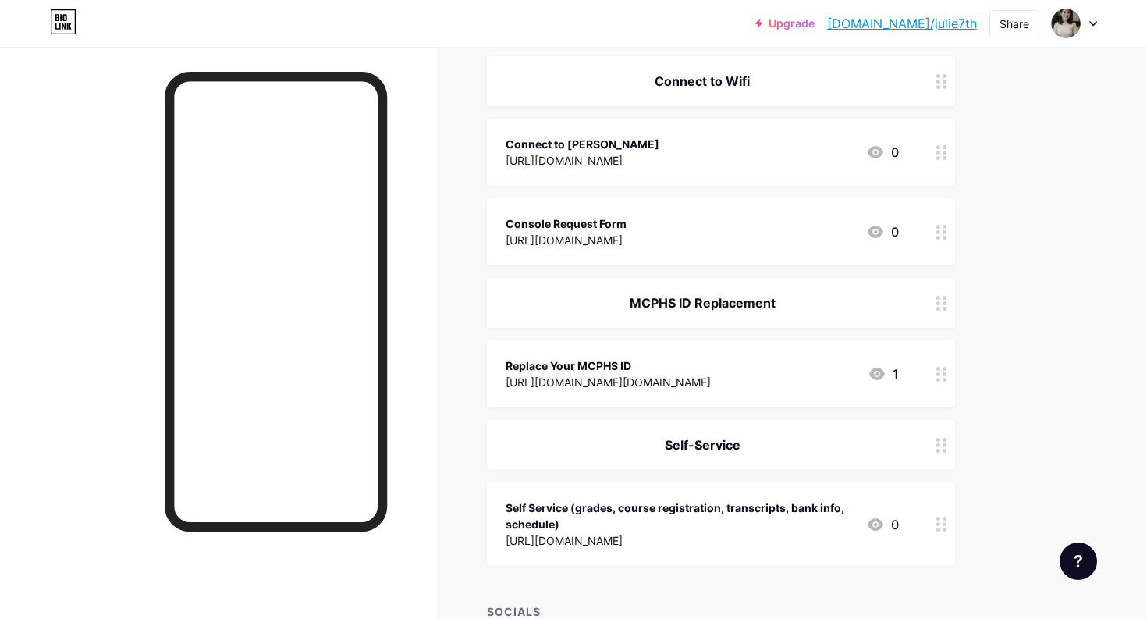
click at [911, 448] on div "Self-Service" at bounding box center [721, 445] width 468 height 50
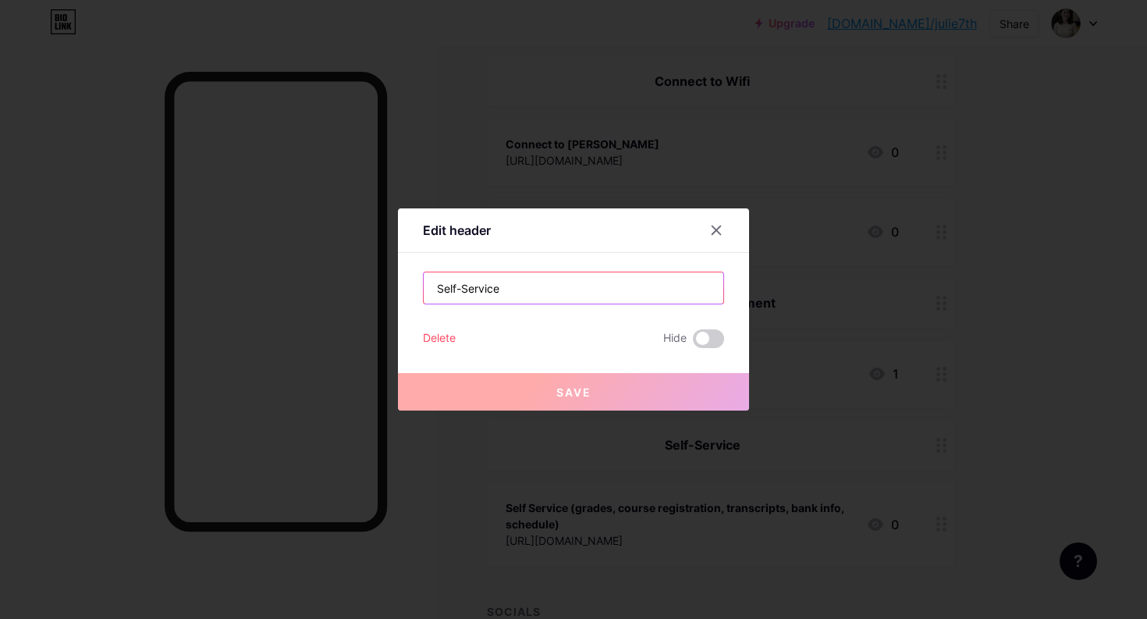
click at [679, 292] on input "Self-Service" at bounding box center [574, 287] width 300 height 31
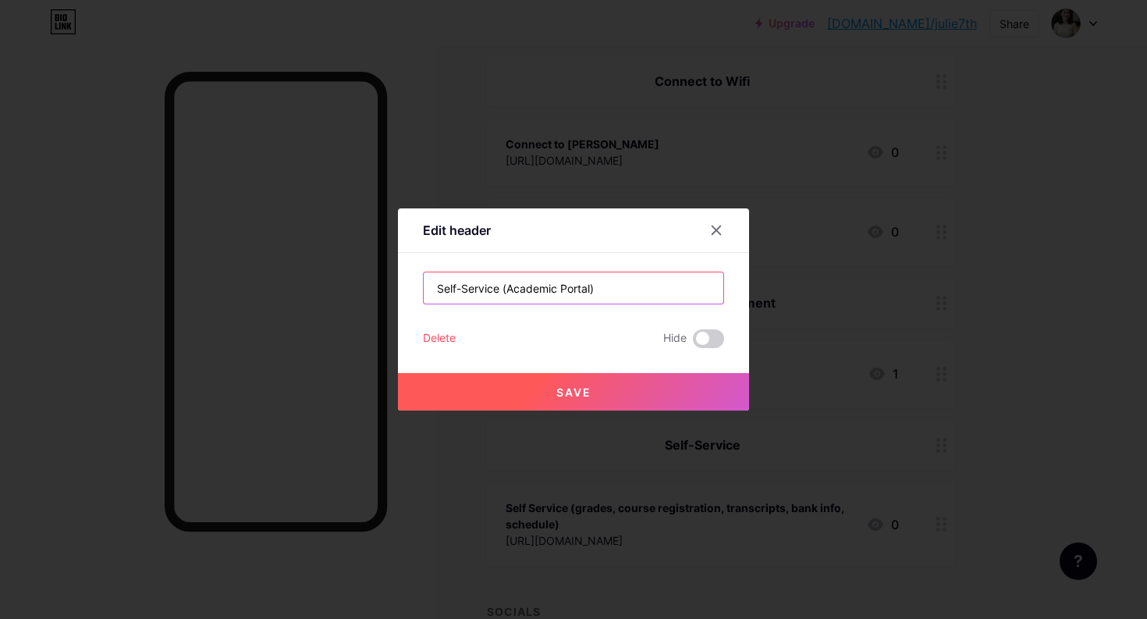
type input "Self-Service (Academic Portal)"
click at [637, 375] on button "Save" at bounding box center [573, 391] width 351 height 37
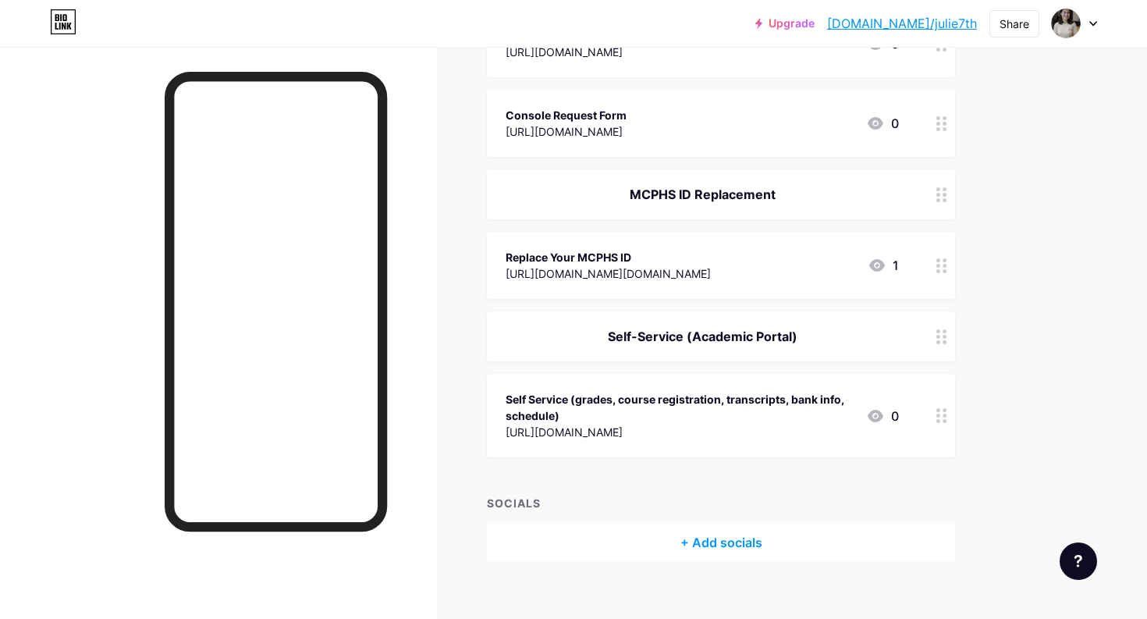
scroll to position [619, 0]
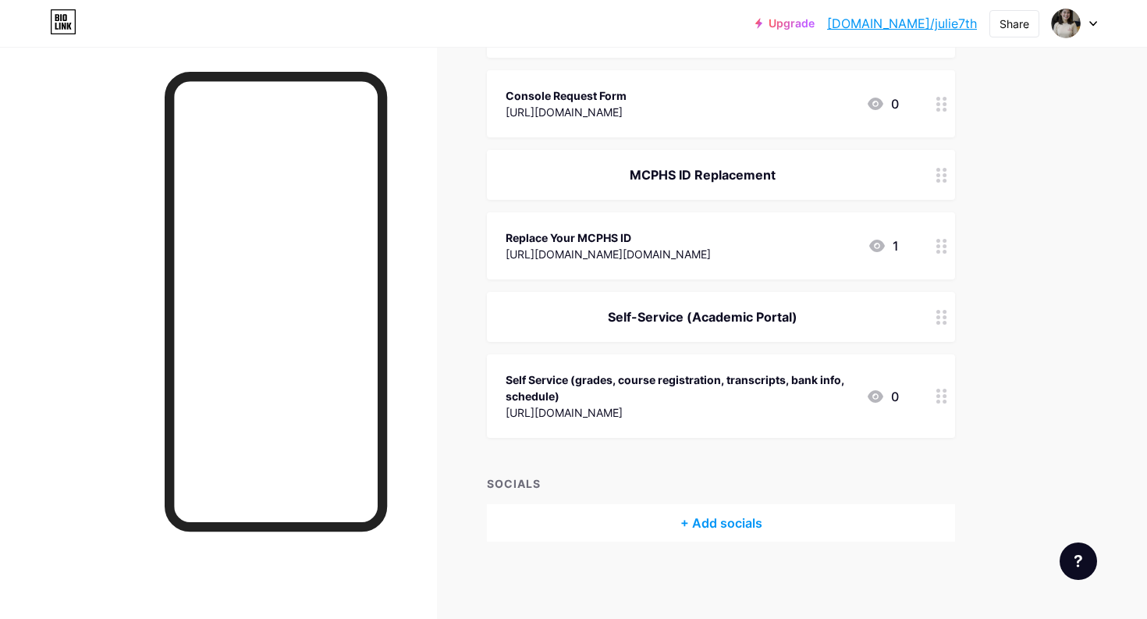
click at [930, 318] on div at bounding box center [942, 317] width 27 height 50
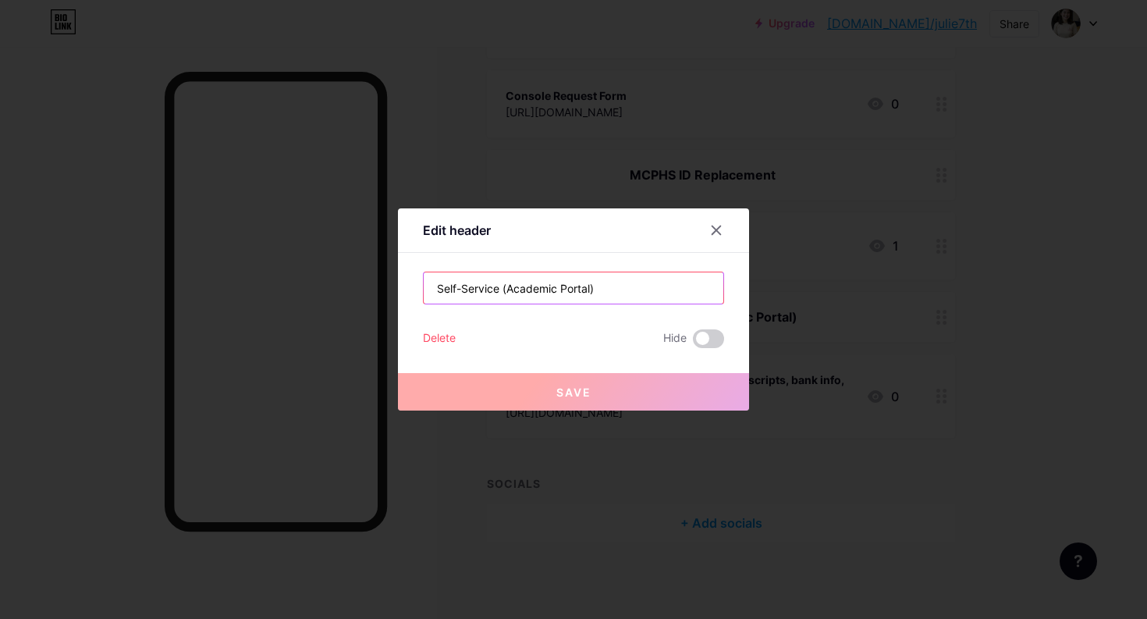
drag, startPoint x: 605, startPoint y: 293, endPoint x: 513, endPoint y: 292, distance: 91.3
click at [513, 292] on input "Self-Service (Academic Portal)" at bounding box center [574, 287] width 300 height 31
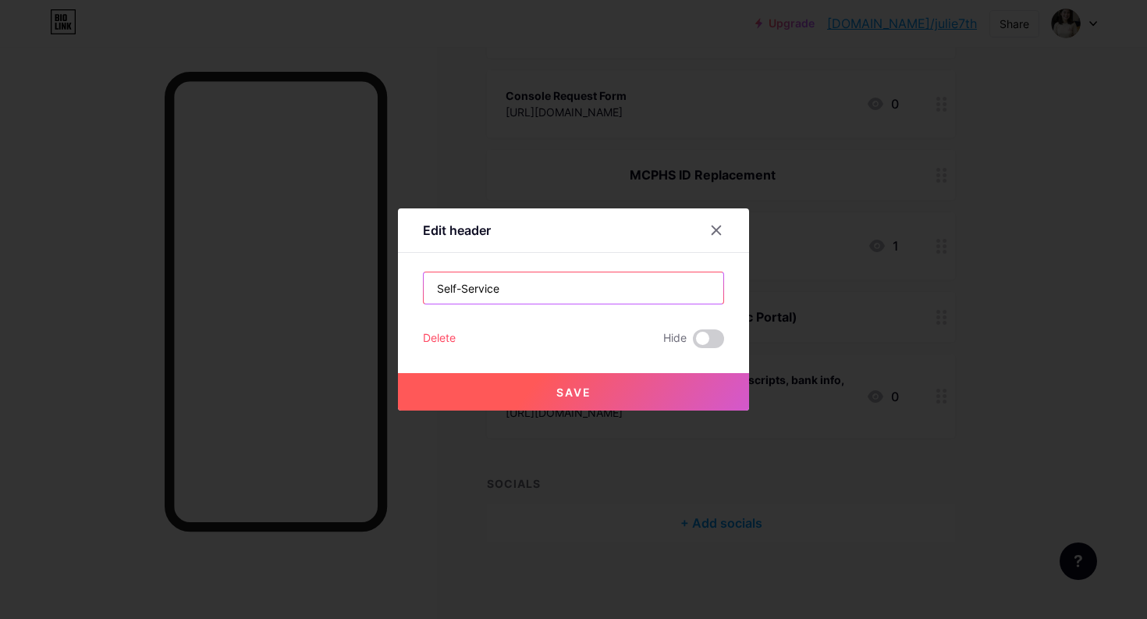
type input "Self-Service"
click at [581, 397] on span "Save" at bounding box center [573, 392] width 35 height 13
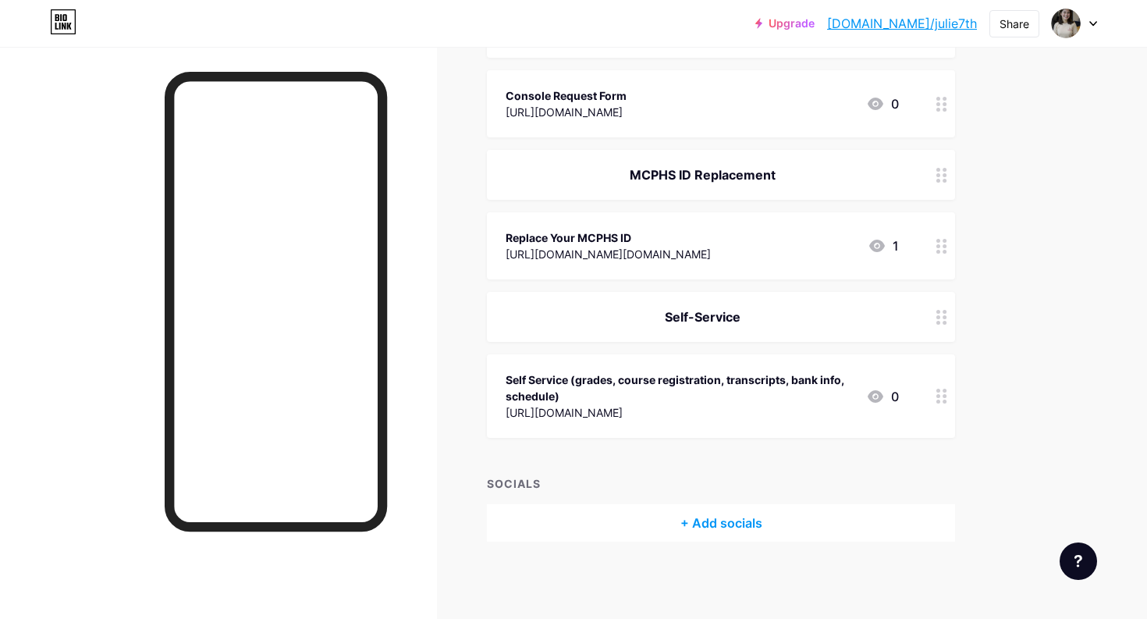
scroll to position [0, 0]
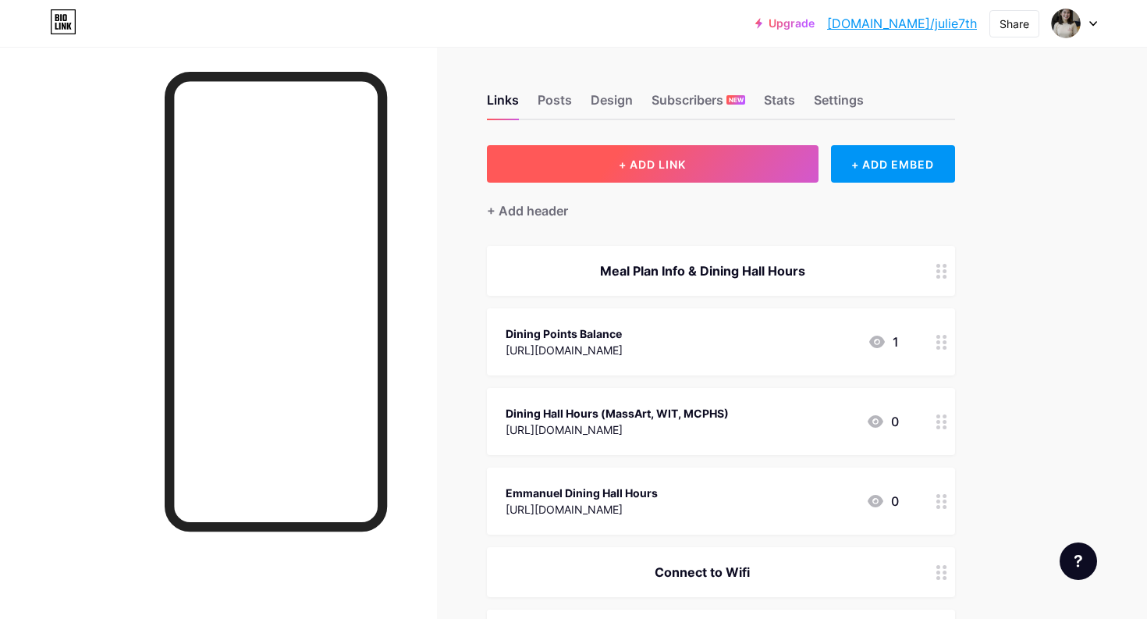
click at [624, 173] on button "+ ADD LINK" at bounding box center [653, 163] width 332 height 37
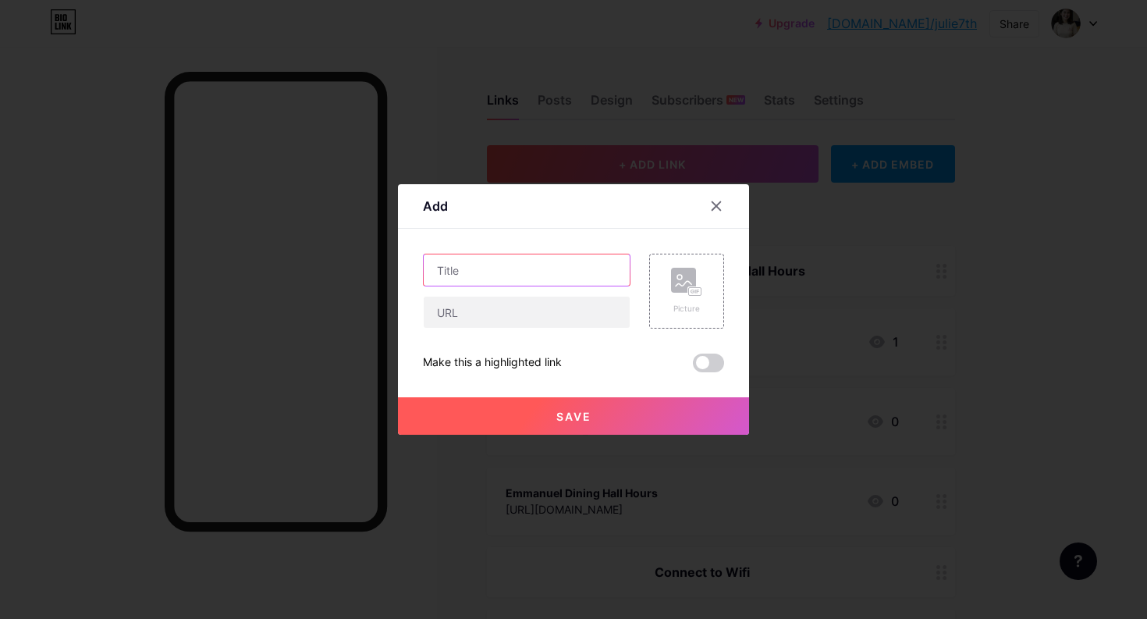
click at [510, 261] on input "text" at bounding box center [527, 269] width 206 height 31
click at [711, 206] on icon at bounding box center [716, 206] width 12 height 12
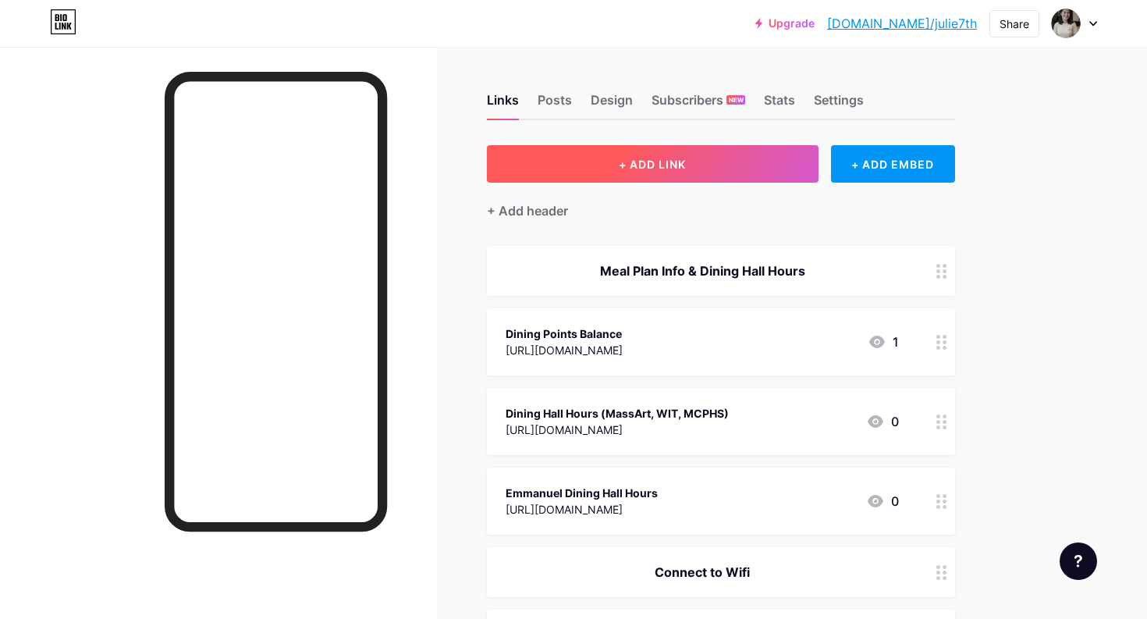
click at [620, 175] on button "+ ADD LINK" at bounding box center [653, 163] width 332 height 37
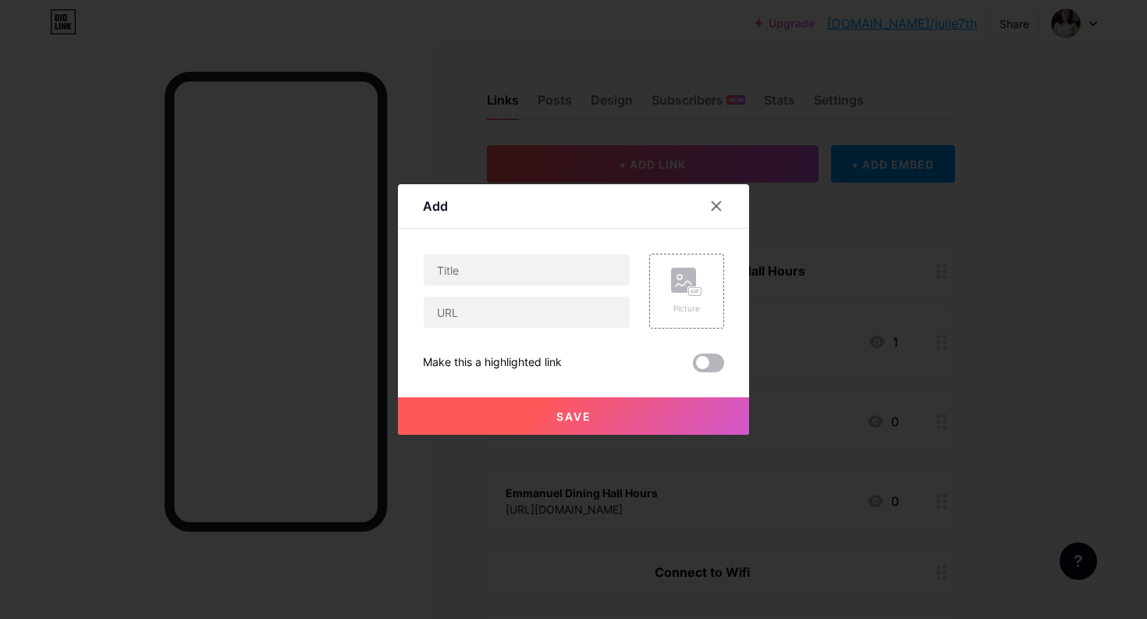
click at [716, 364] on span at bounding box center [708, 363] width 31 height 19
click at [693, 367] on input "checkbox" at bounding box center [693, 367] width 0 height 0
click at [716, 364] on span at bounding box center [708, 363] width 31 height 19
click at [693, 367] on input "checkbox" at bounding box center [693, 367] width 0 height 0
click at [718, 202] on icon at bounding box center [716, 206] width 12 height 12
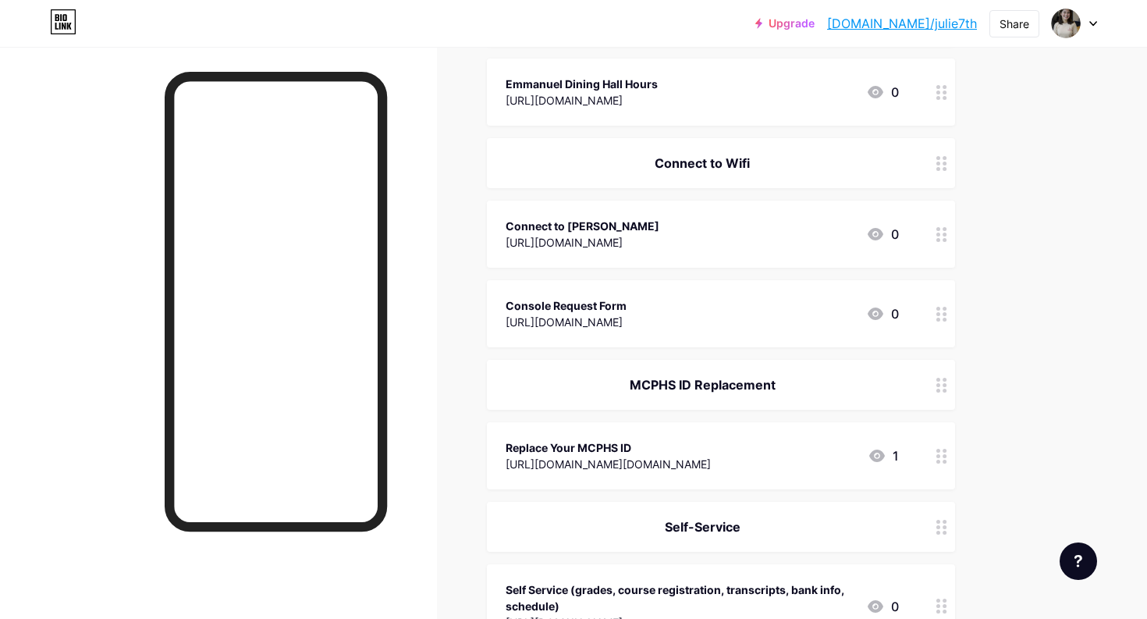
scroll to position [581, 0]
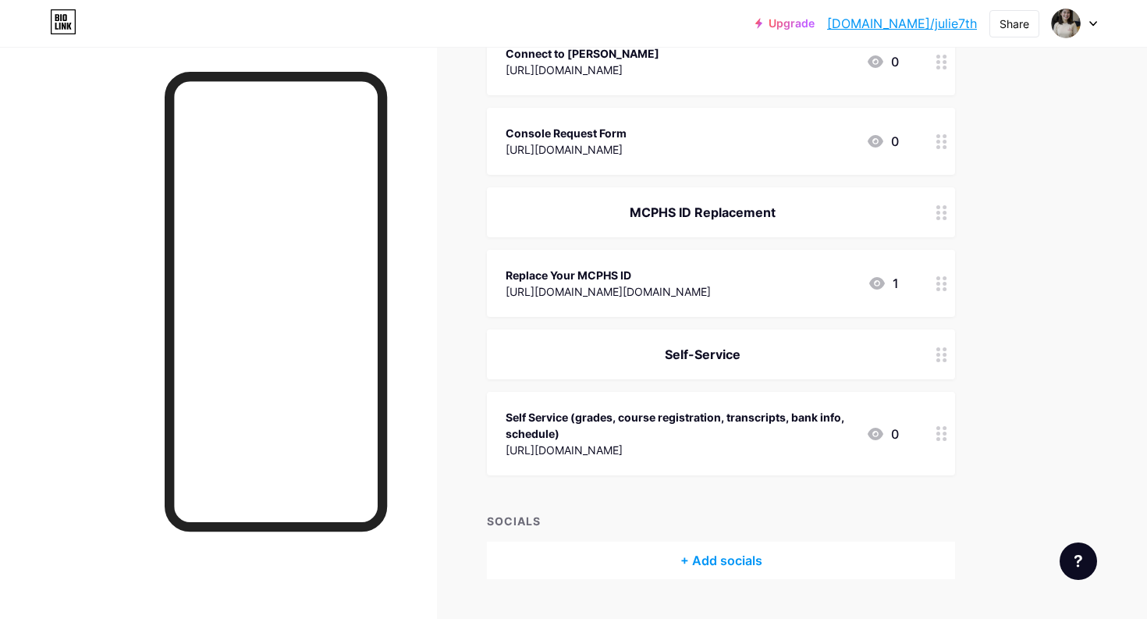
click at [715, 552] on div "+ Add socials" at bounding box center [721, 560] width 468 height 37
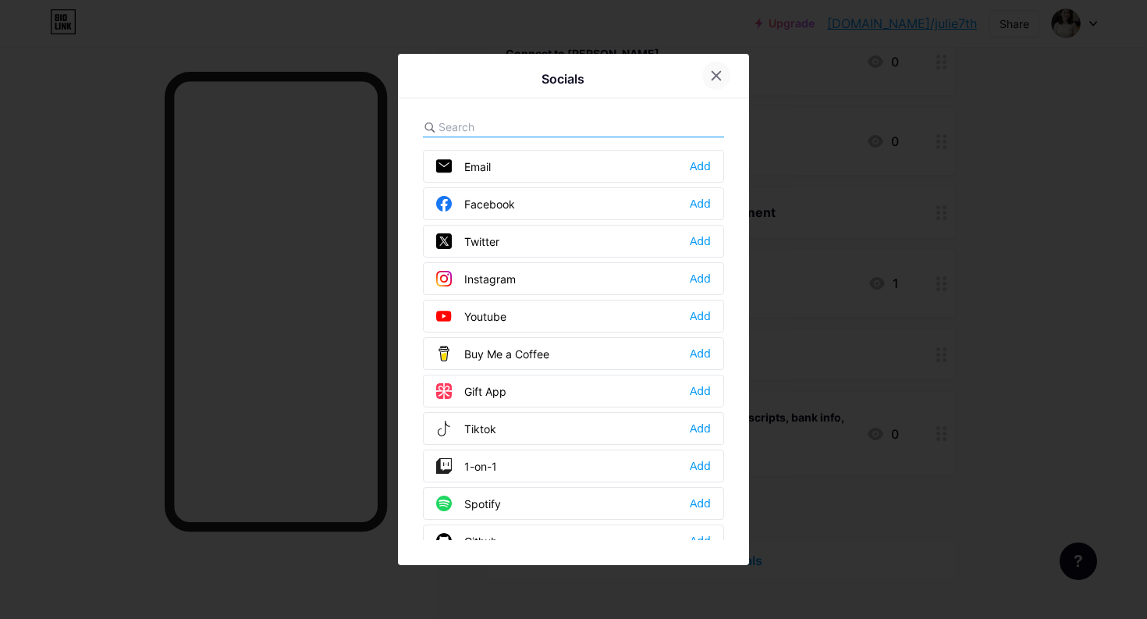
click at [716, 73] on icon at bounding box center [716, 75] width 12 height 12
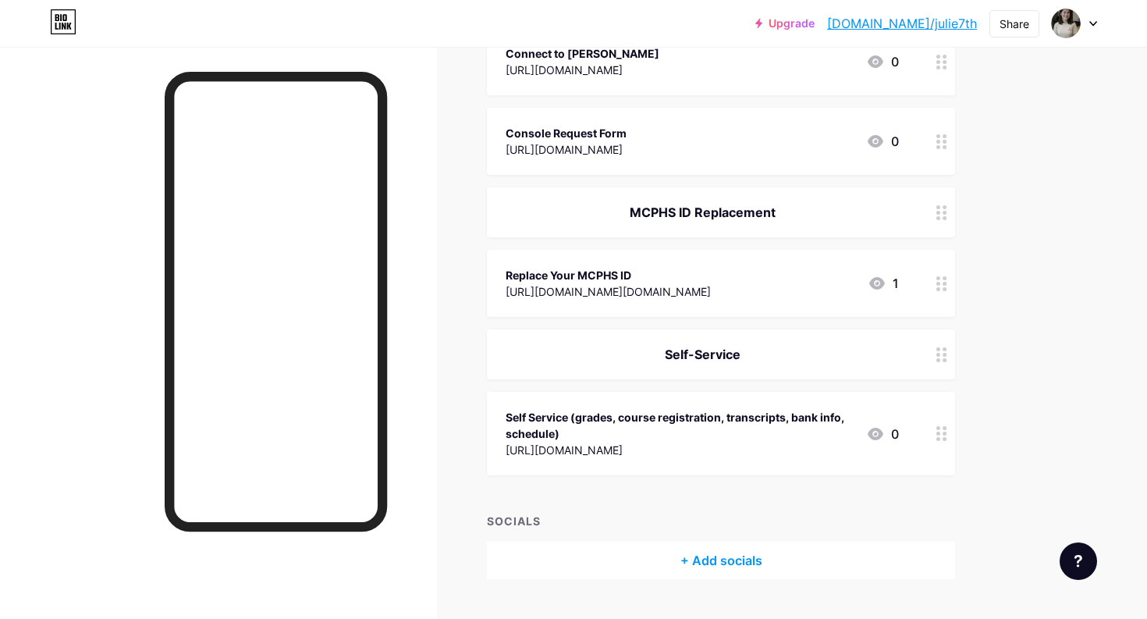
scroll to position [0, 0]
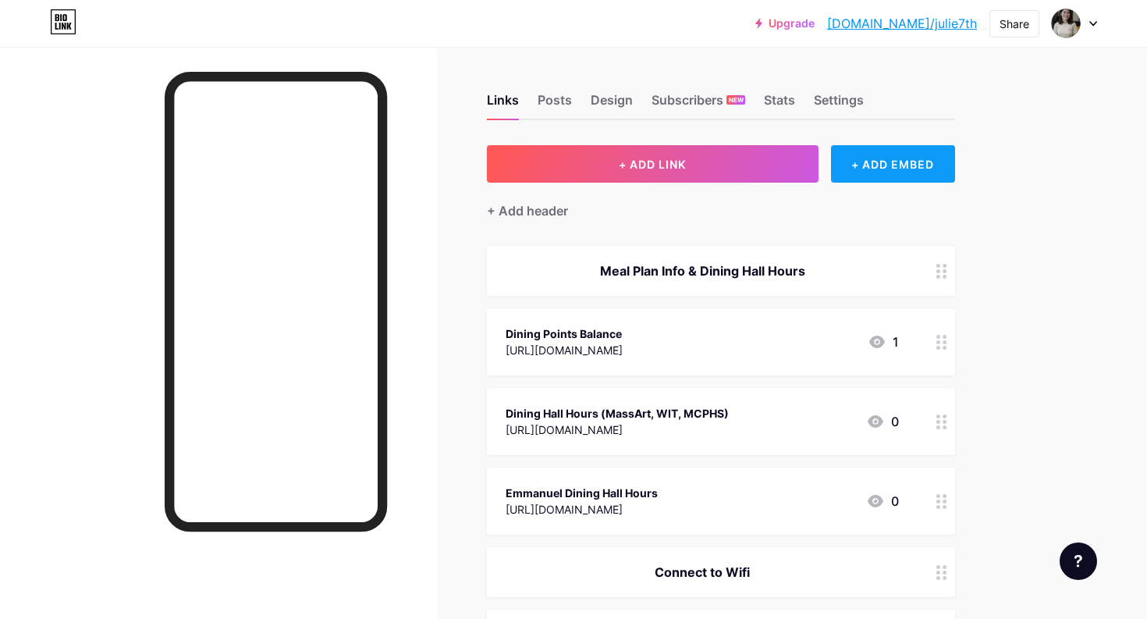
click at [876, 160] on div "+ ADD EMBED" at bounding box center [893, 163] width 124 height 37
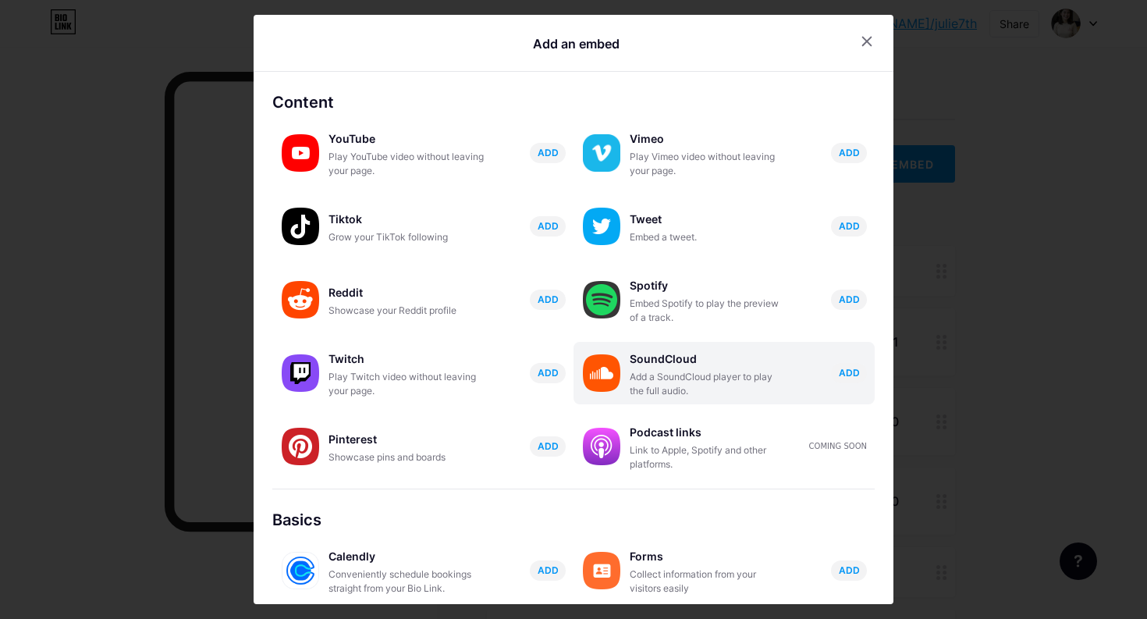
scroll to position [205, 0]
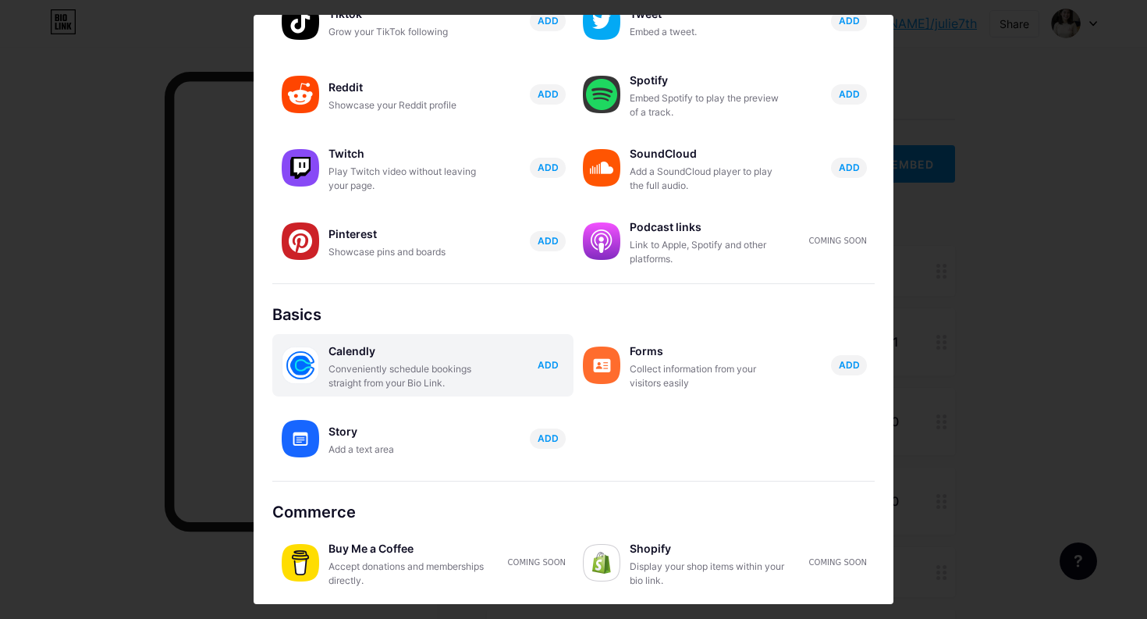
click at [545, 364] on span "ADD" at bounding box center [548, 364] width 21 height 13
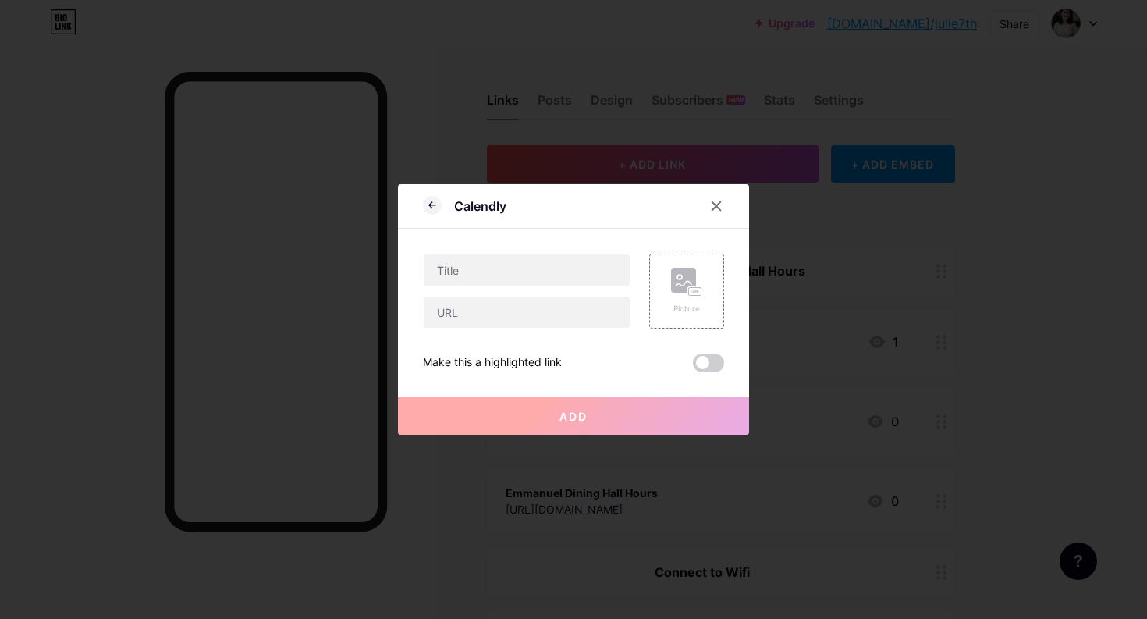
scroll to position [0, 0]
click at [589, 279] on input "text" at bounding box center [527, 269] width 206 height 31
click at [716, 368] on span at bounding box center [708, 363] width 31 height 19
click at [693, 367] on input "checkbox" at bounding box center [693, 367] width 0 height 0
click at [492, 270] on input "Book a time w/ RA [PERSON_NAME]" at bounding box center [527, 269] width 206 height 31
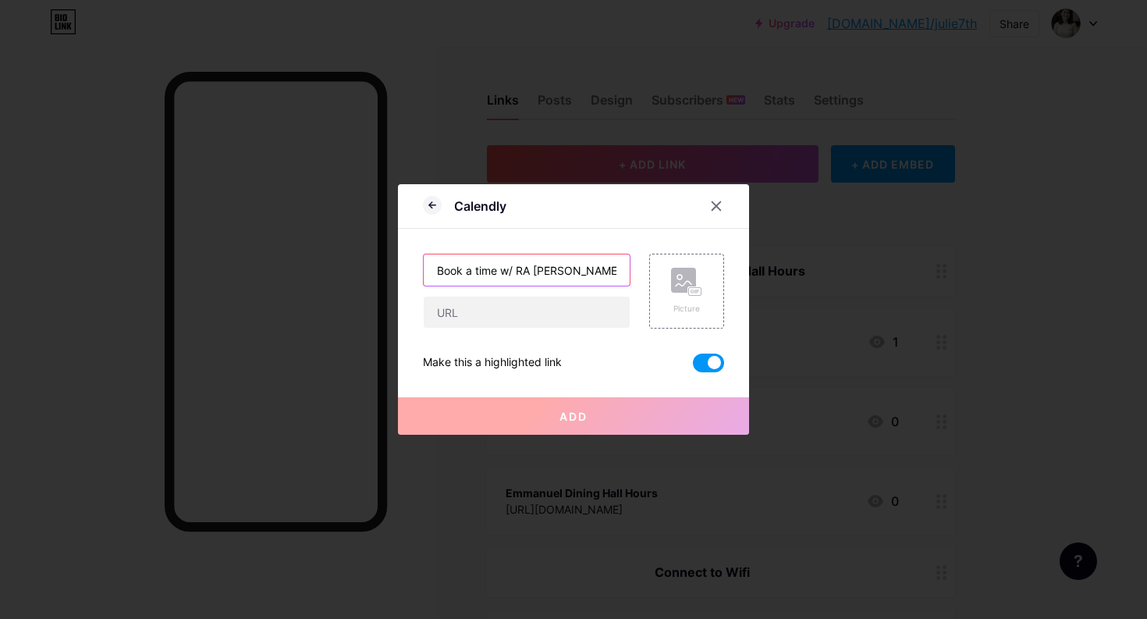
click at [492, 270] on input "Book a time w/ RA [PERSON_NAME]" at bounding box center [527, 269] width 206 height 31
type input "Book a check-in w/ RA [PERSON_NAME]"
click at [517, 314] on input "text" at bounding box center [527, 312] width 206 height 31
paste input "[URL][DOMAIN_NAME]"
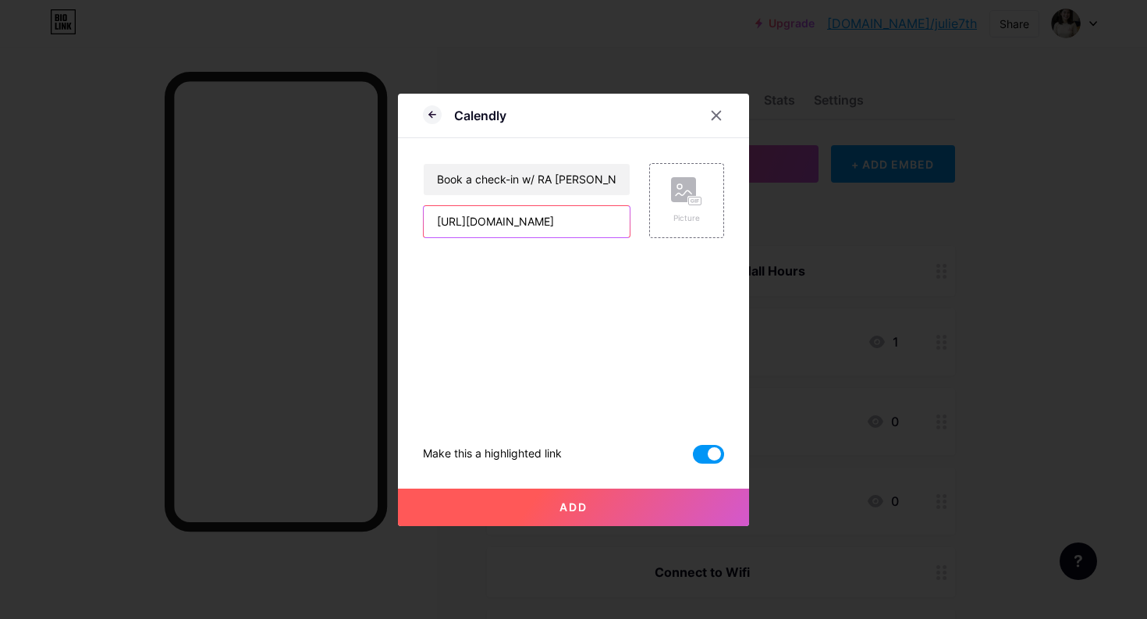
scroll to position [0, 42]
type input "[URL][DOMAIN_NAME]"
click at [577, 509] on span "Add" at bounding box center [574, 506] width 28 height 13
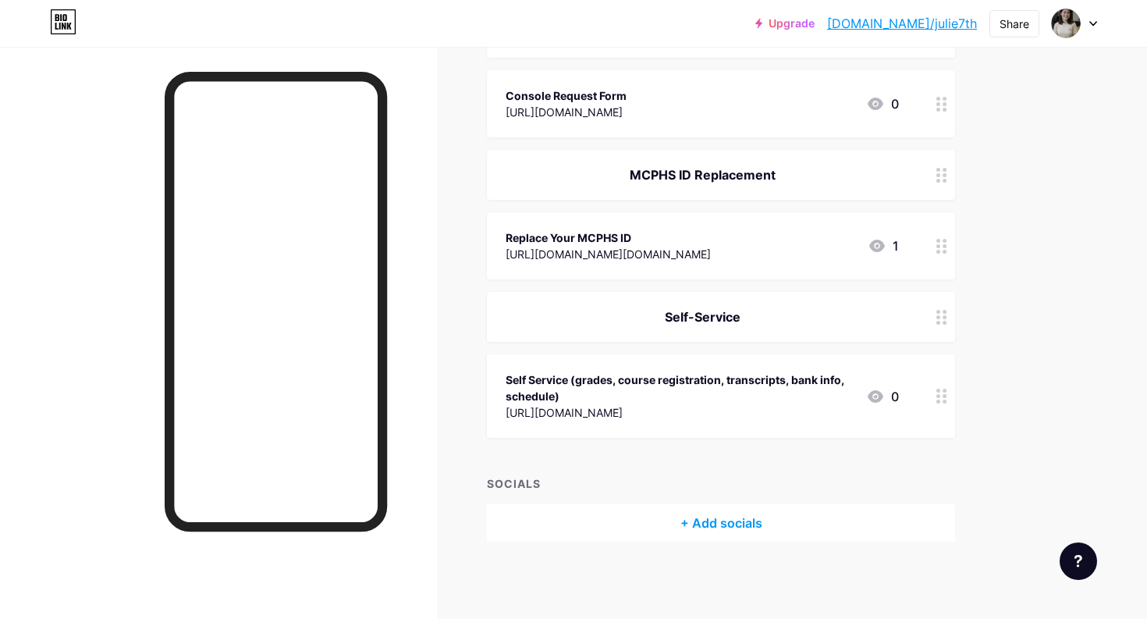
scroll to position [0, 0]
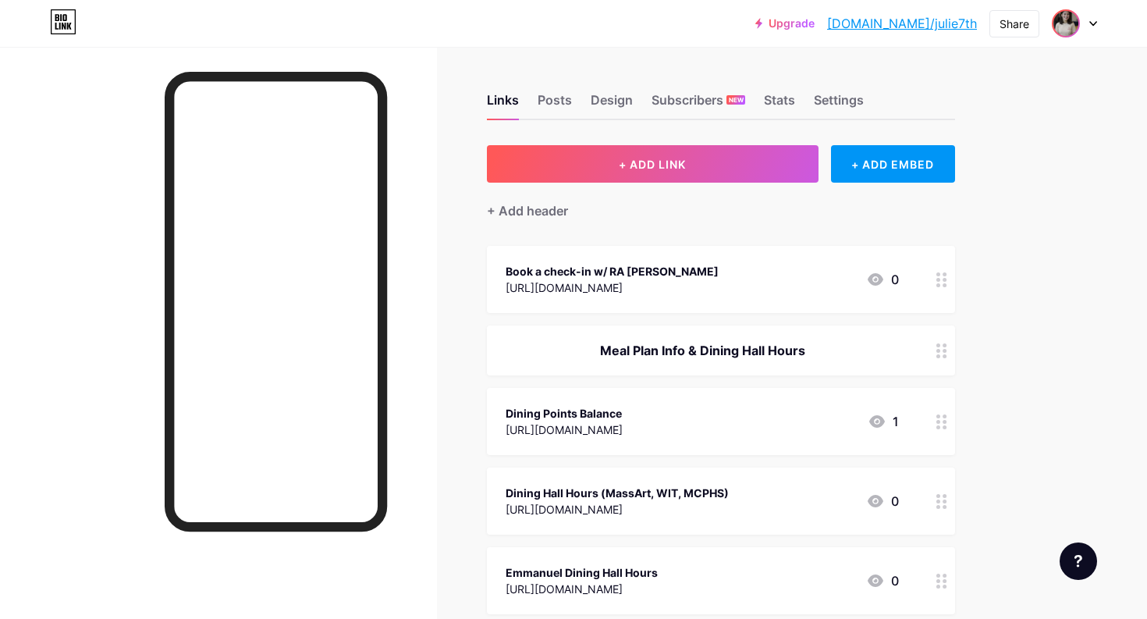
click at [1065, 23] on img at bounding box center [1066, 23] width 25 height 25
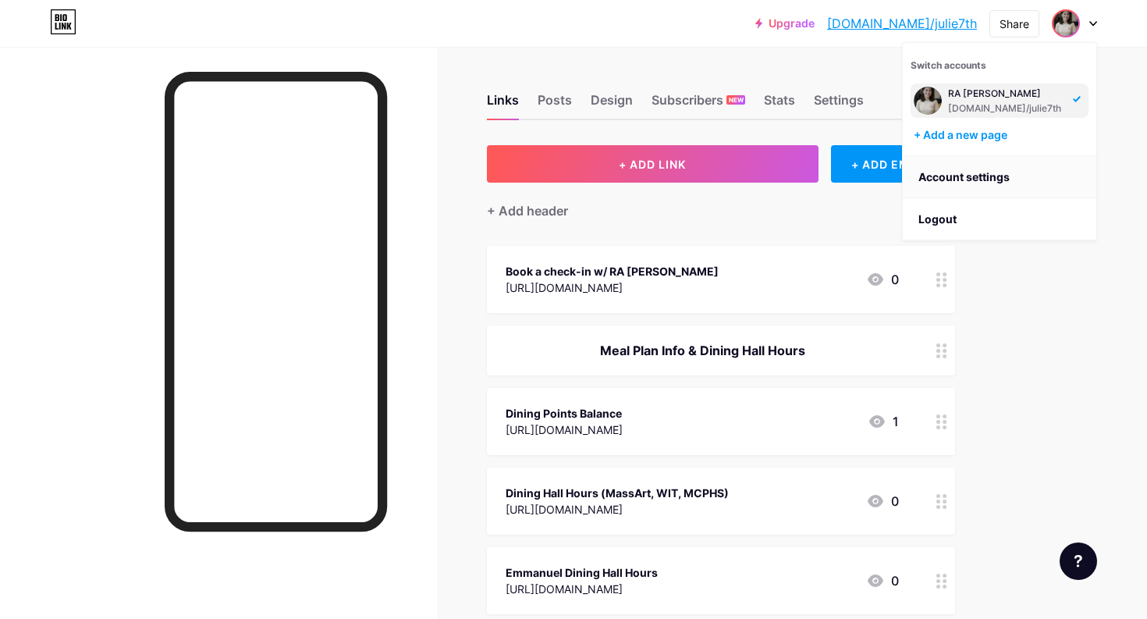
click at [956, 181] on link "Account settings" at bounding box center [1000, 177] width 194 height 42
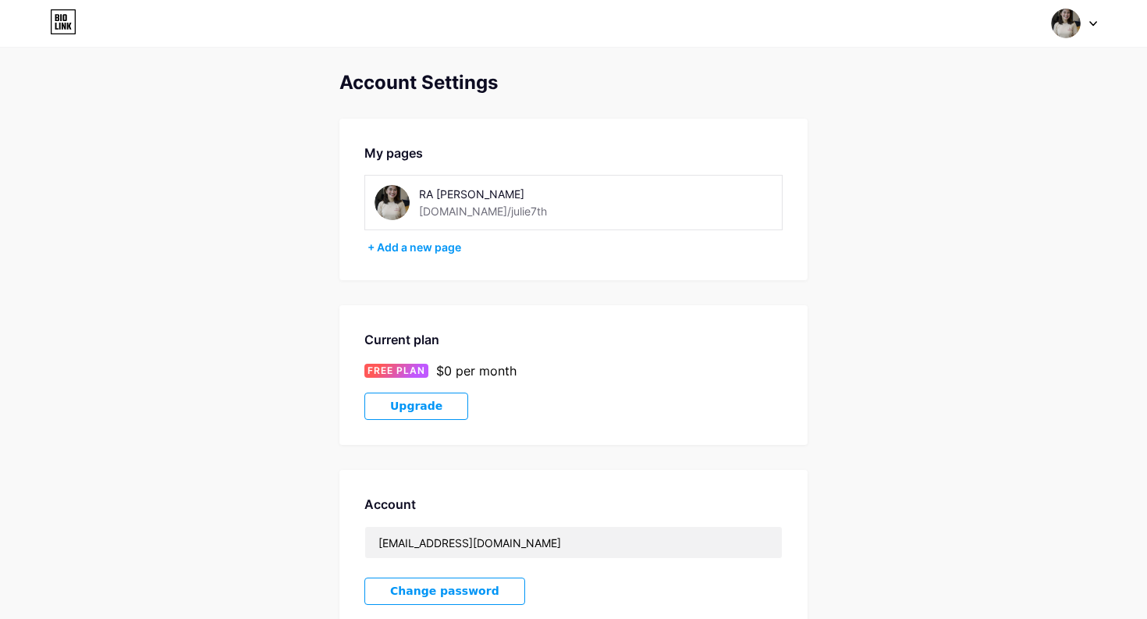
click at [389, 197] on img at bounding box center [392, 202] width 35 height 35
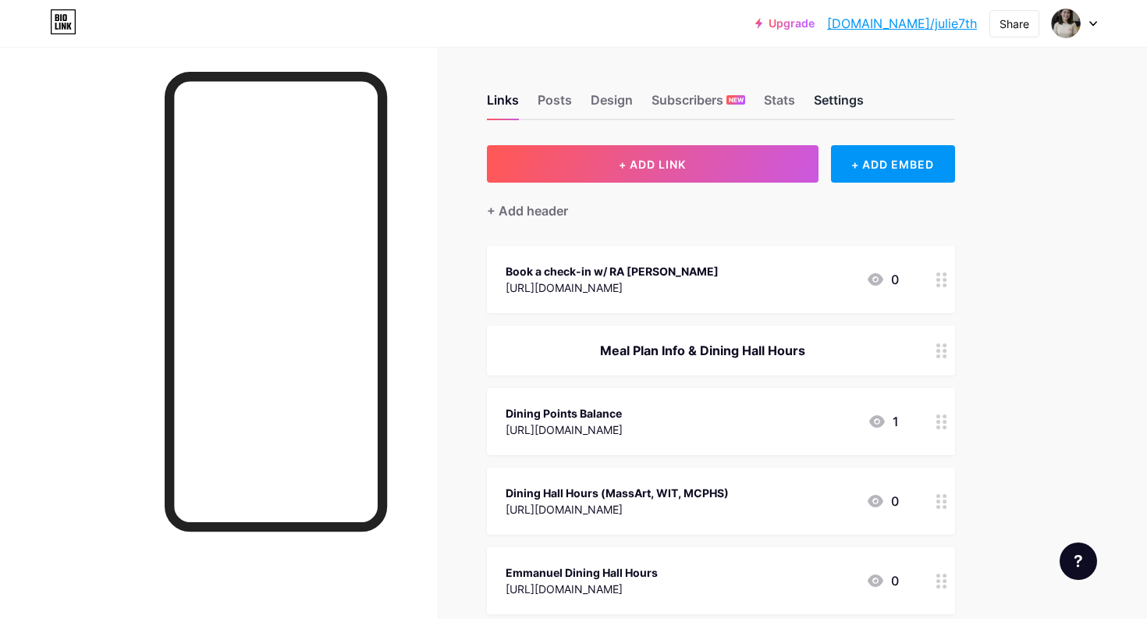
click at [830, 103] on div "Settings" at bounding box center [839, 105] width 50 height 28
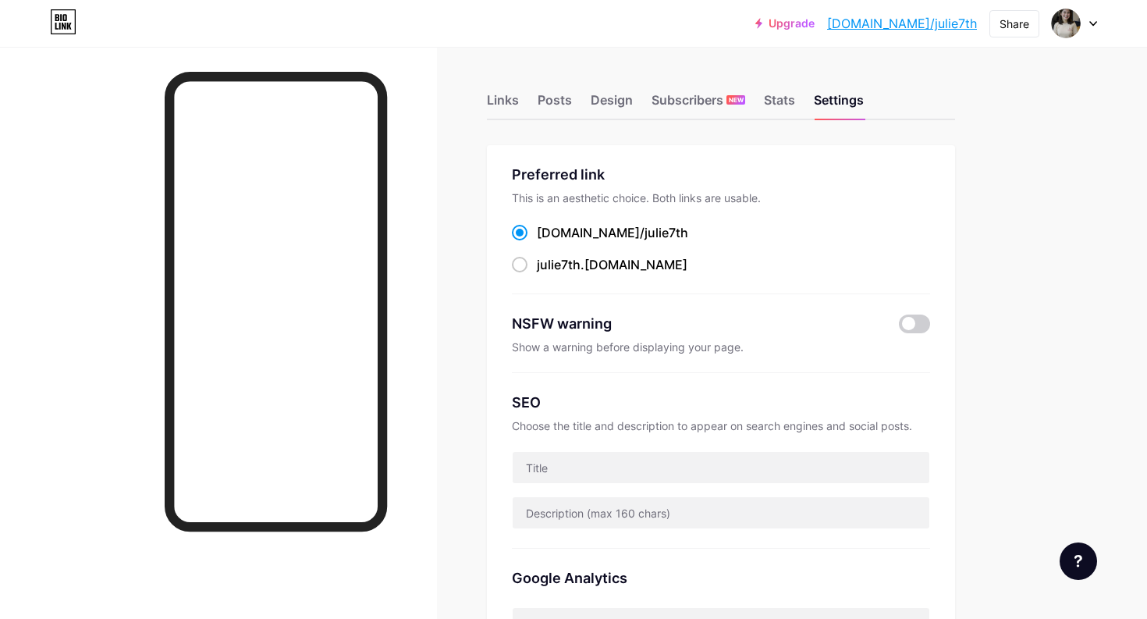
click at [1099, 23] on div "Upgrade [DOMAIN_NAME]/julie7... [DOMAIN_NAME]/julie7th Share Switch accounts RA…" at bounding box center [573, 23] width 1147 height 28
click at [1087, 22] on div at bounding box center [1074, 23] width 45 height 28
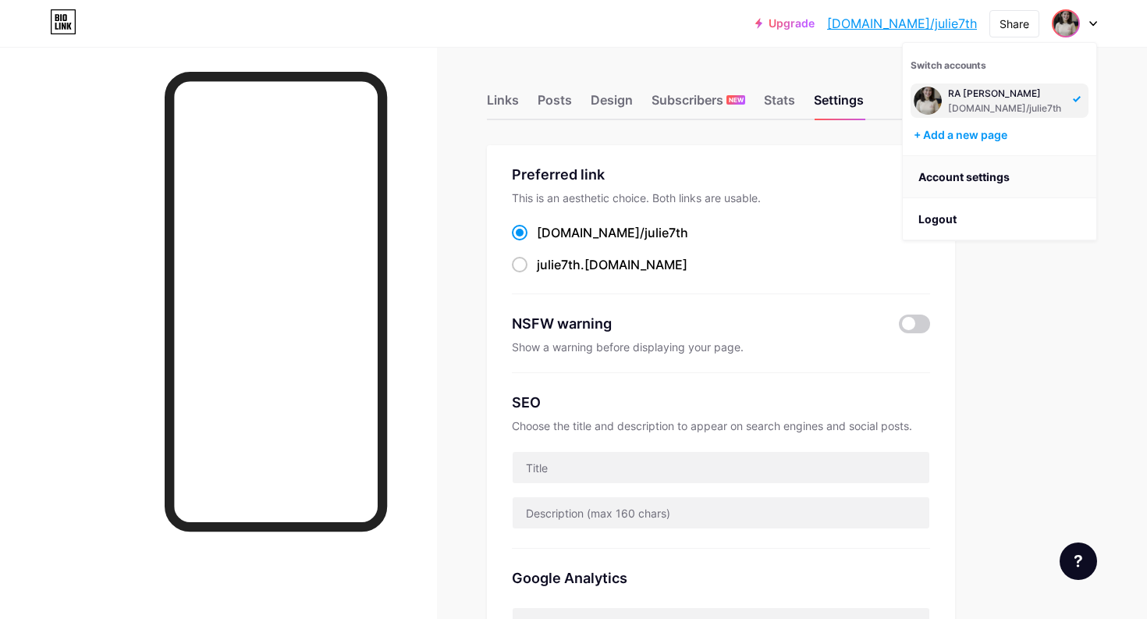
click at [958, 179] on link "Account settings" at bounding box center [1000, 177] width 194 height 42
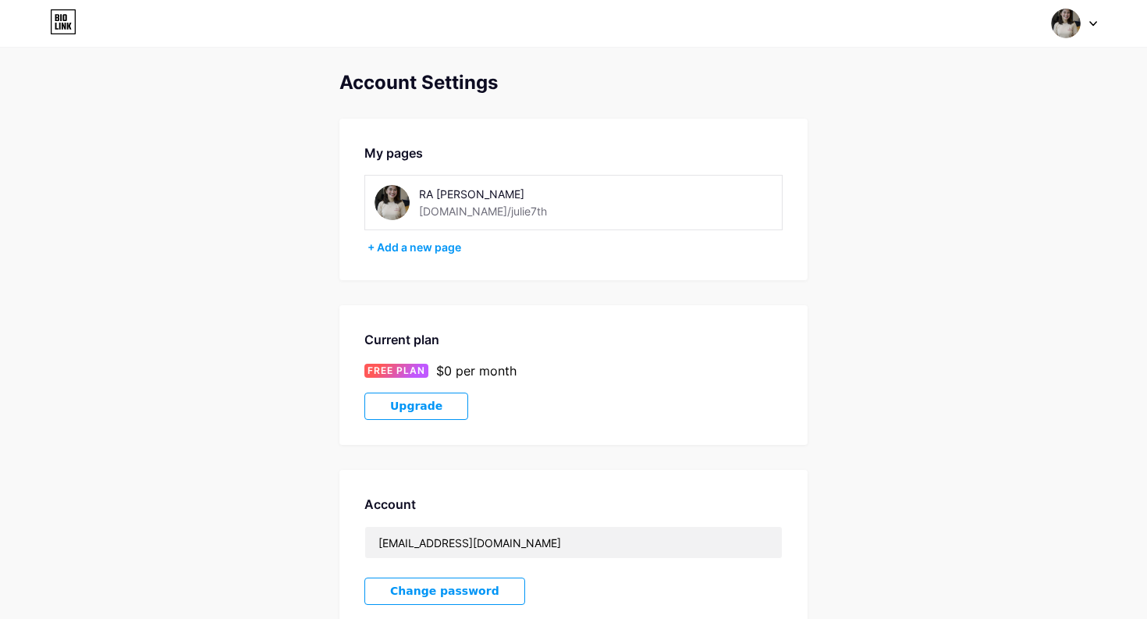
click at [388, 202] on img at bounding box center [392, 202] width 35 height 35
click at [445, 199] on div "RA [PERSON_NAME]" at bounding box center [529, 194] width 221 height 16
click at [434, 220] on div "RA [PERSON_NAME] [DOMAIN_NAME]/julie7th" at bounding box center [573, 202] width 418 height 55
click at [407, 207] on img at bounding box center [392, 202] width 35 height 35
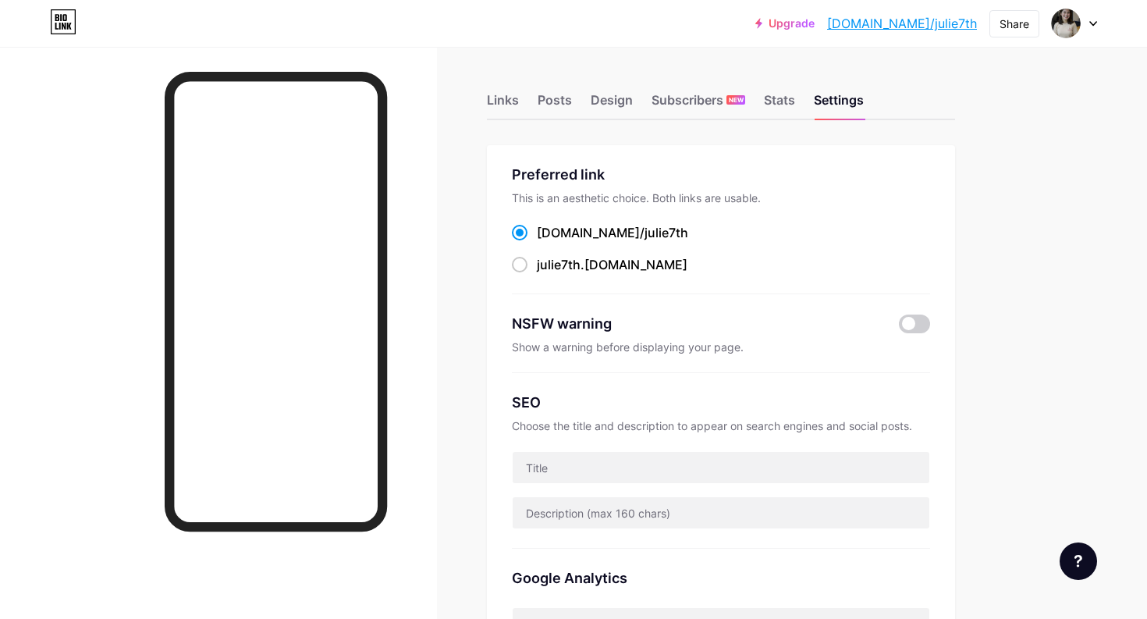
click at [519, 102] on div "Links Posts Design Subscribers NEW Stats Settings" at bounding box center [721, 93] width 468 height 55
click at [506, 101] on div "Links" at bounding box center [503, 105] width 32 height 28
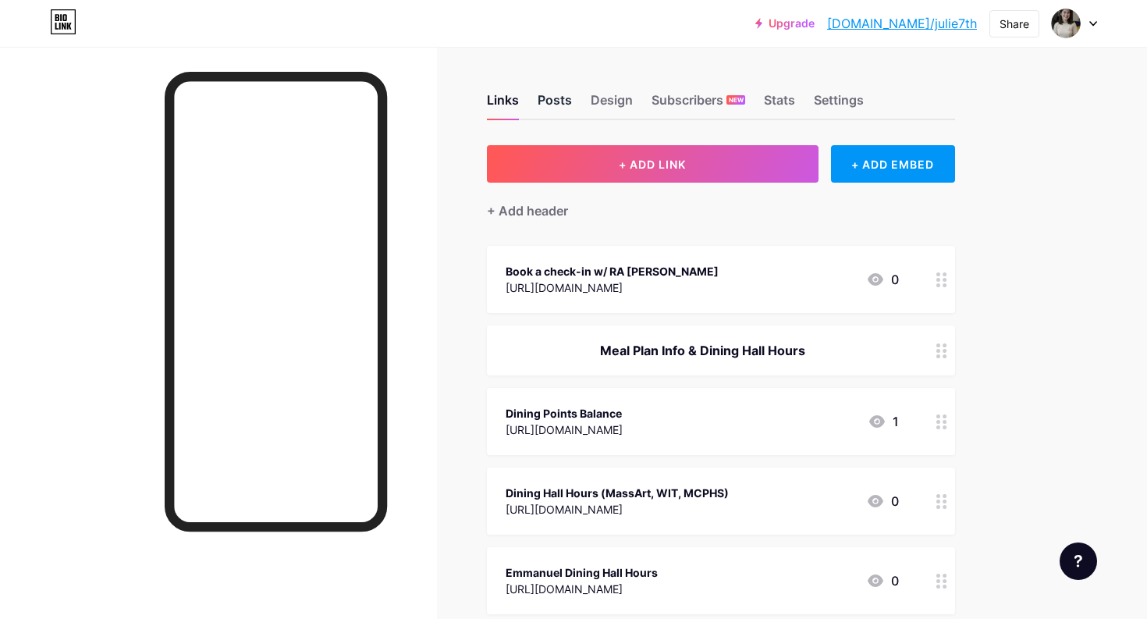
click at [549, 108] on div "Posts" at bounding box center [555, 105] width 34 height 28
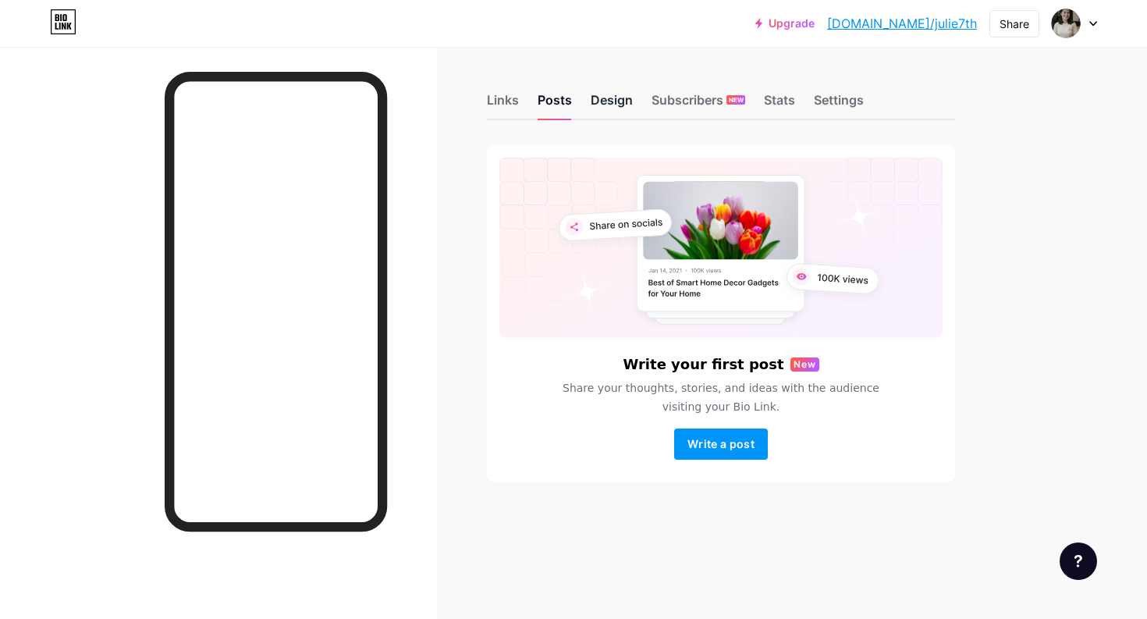
click at [620, 101] on div "Design" at bounding box center [612, 105] width 42 height 28
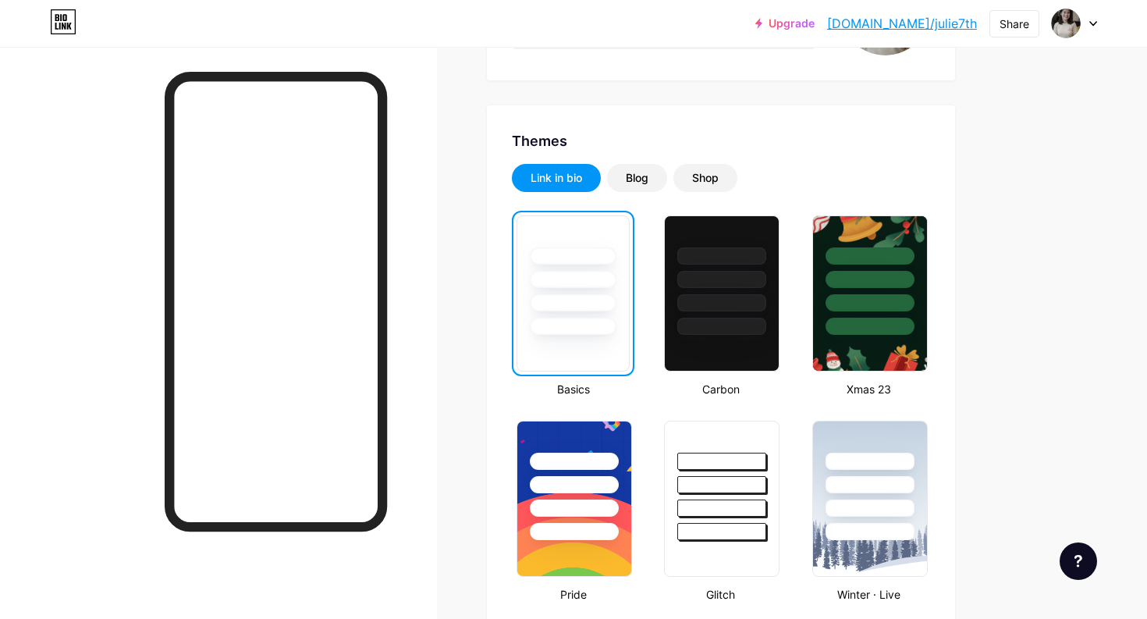
scroll to position [252, 0]
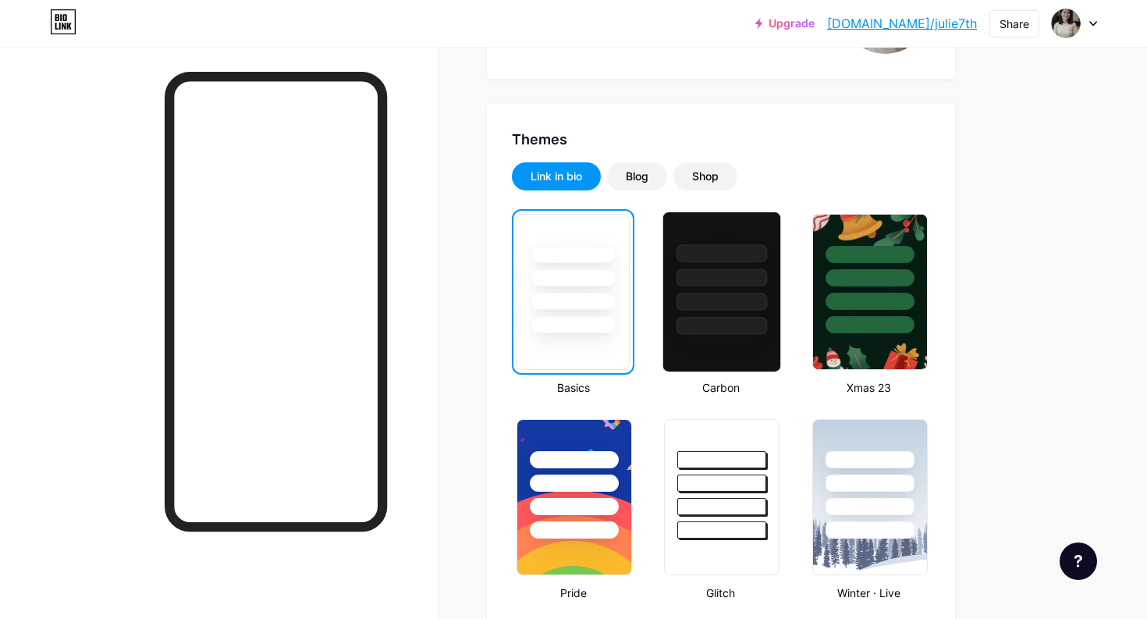
click at [741, 285] on div at bounding box center [722, 277] width 91 height 18
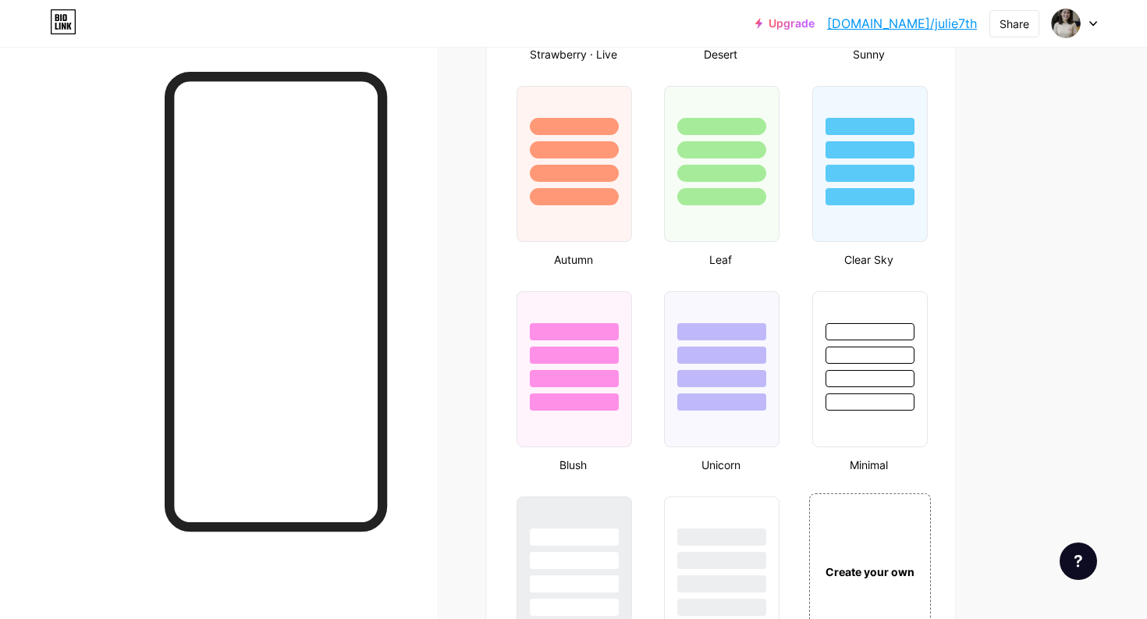
scroll to position [1416, 0]
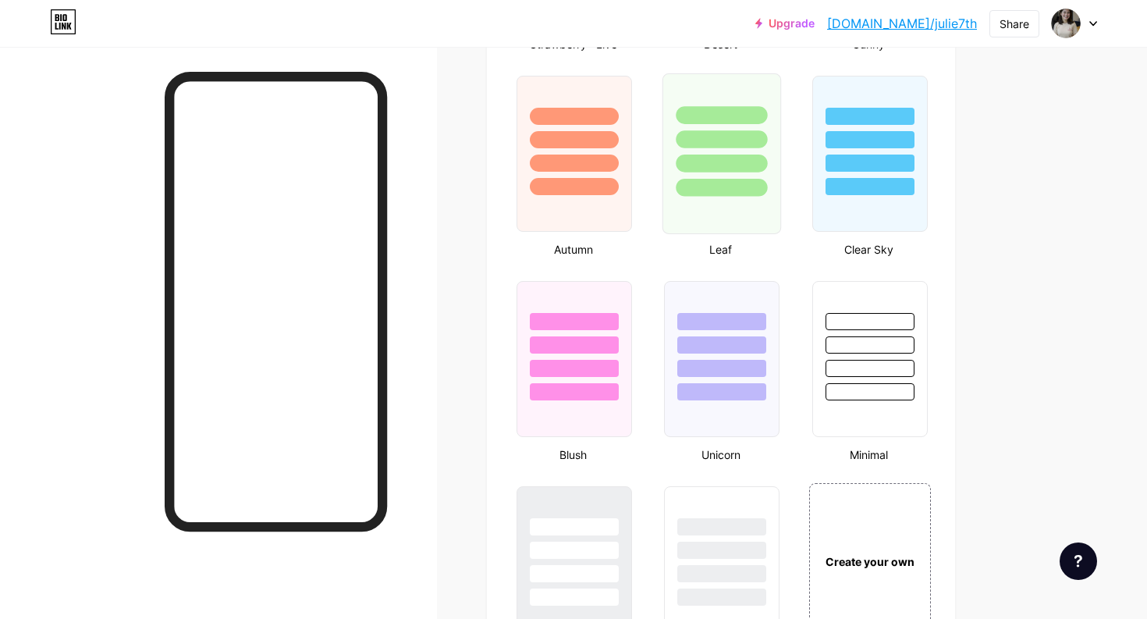
click at [751, 200] on div at bounding box center [722, 153] width 119 height 161
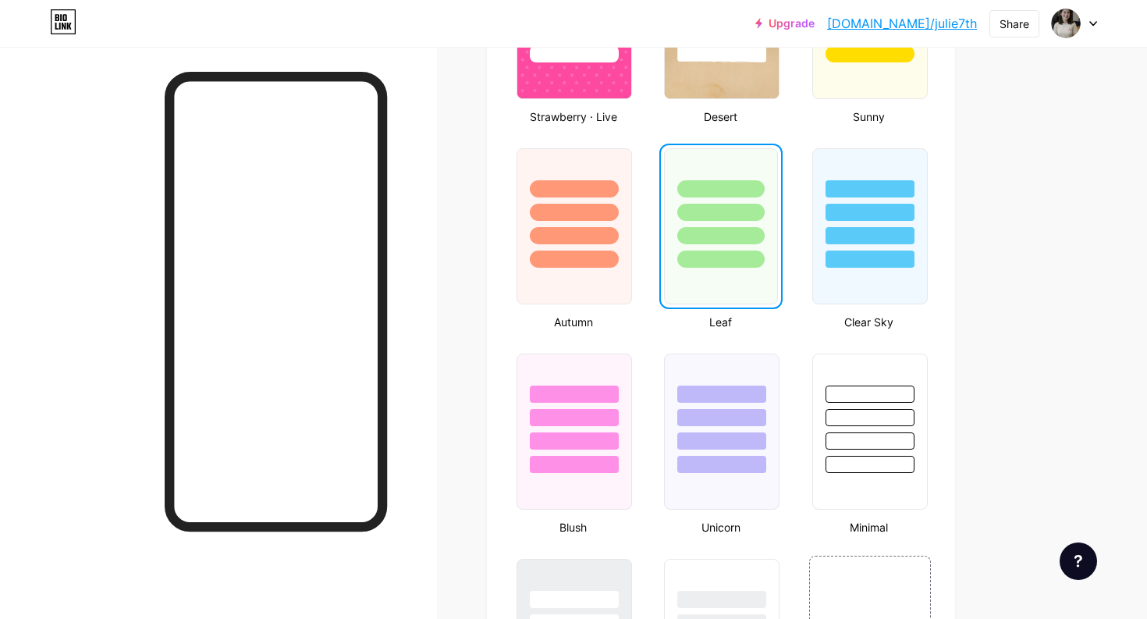
scroll to position [1632, 0]
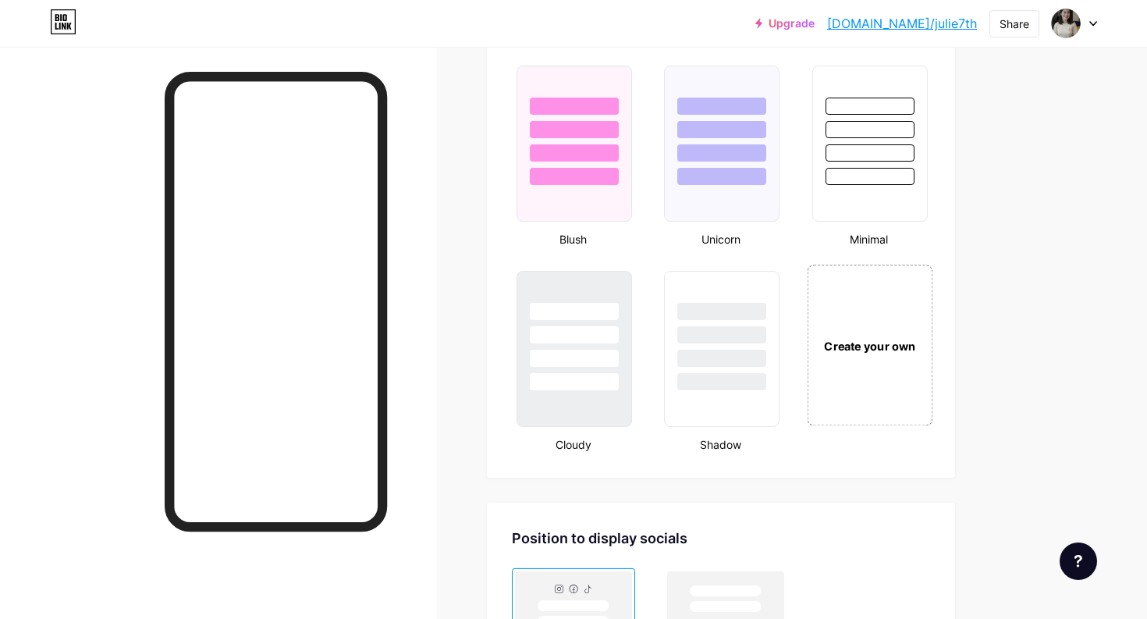
click at [855, 302] on div "Create your own" at bounding box center [870, 345] width 126 height 161
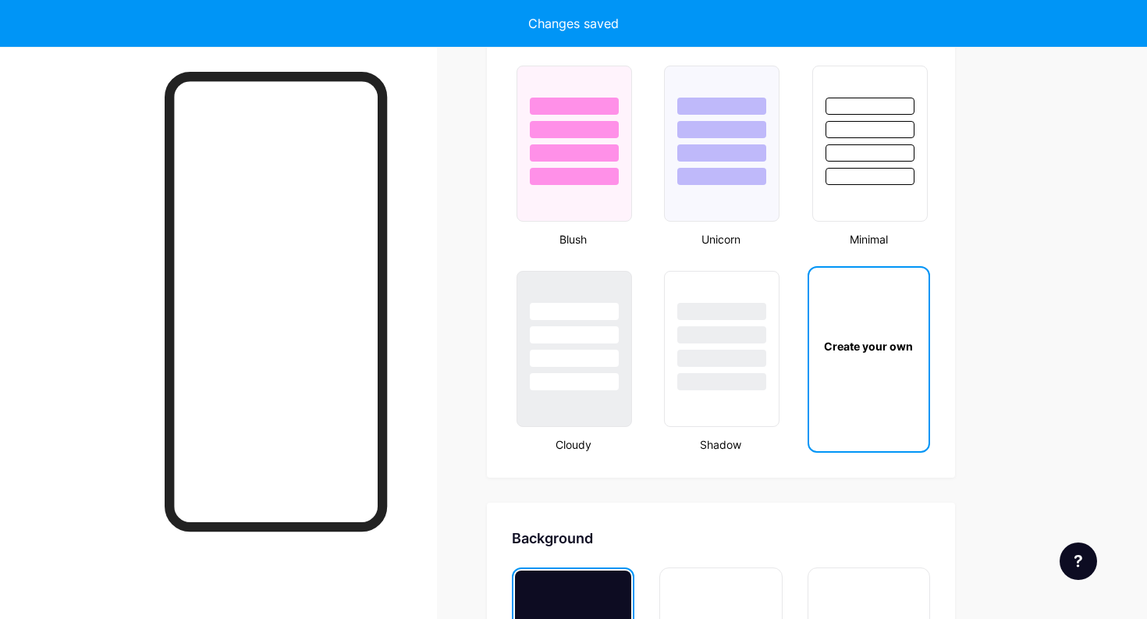
type input "#ffffff"
type input "#000000"
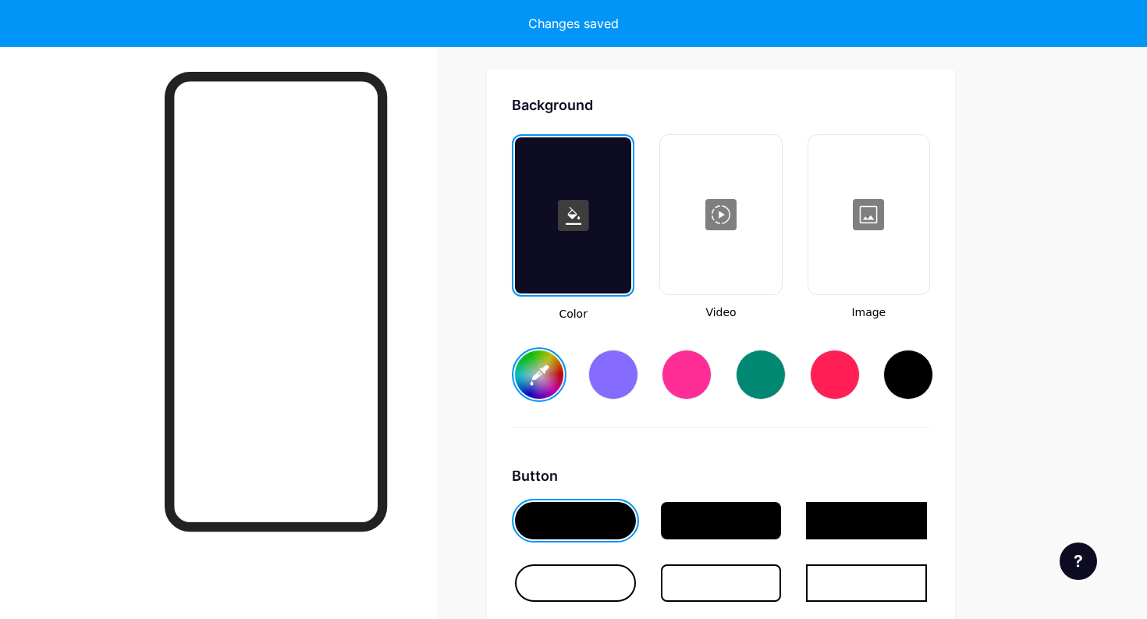
scroll to position [2072, 0]
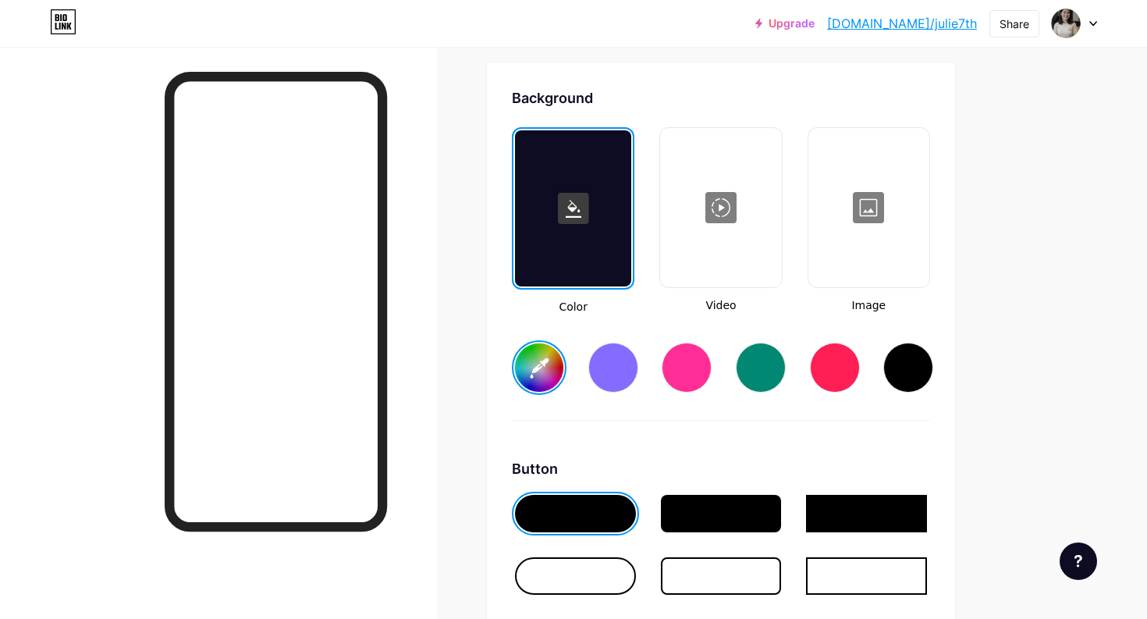
click at [884, 120] on div "Background Color Video Image #ffffff Button #000000 Font Inter Poppins EB Garam…" at bounding box center [721, 549] width 418 height 924
click at [885, 169] on div at bounding box center [869, 208] width 118 height 156
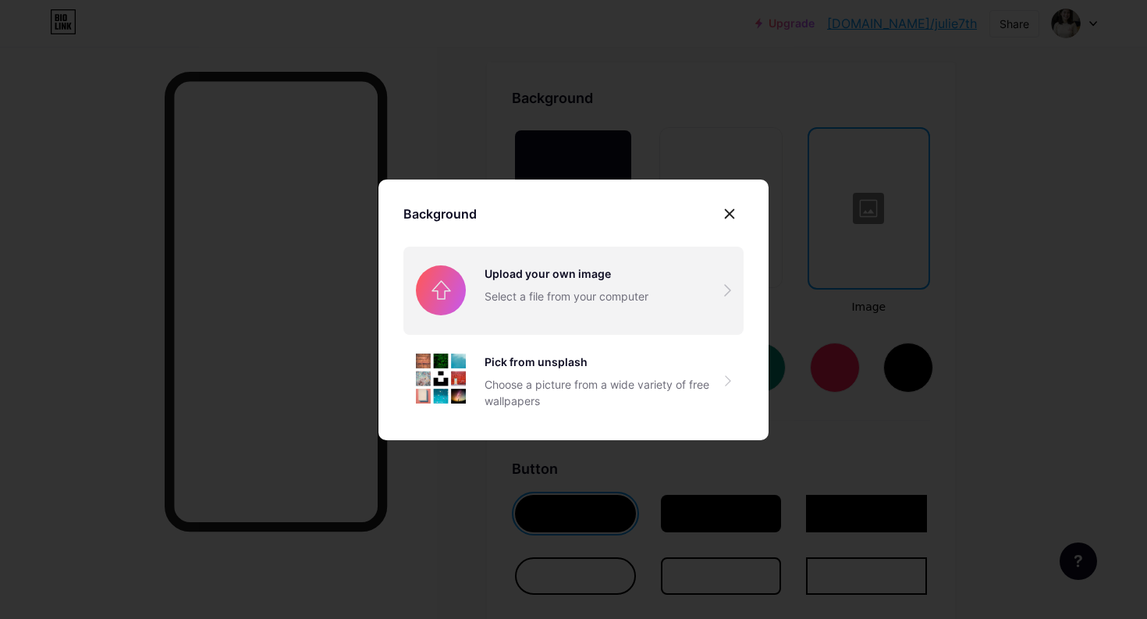
click at [618, 292] on input "file" at bounding box center [573, 290] width 340 height 87
click at [640, 276] on input "file" at bounding box center [573, 290] width 340 height 87
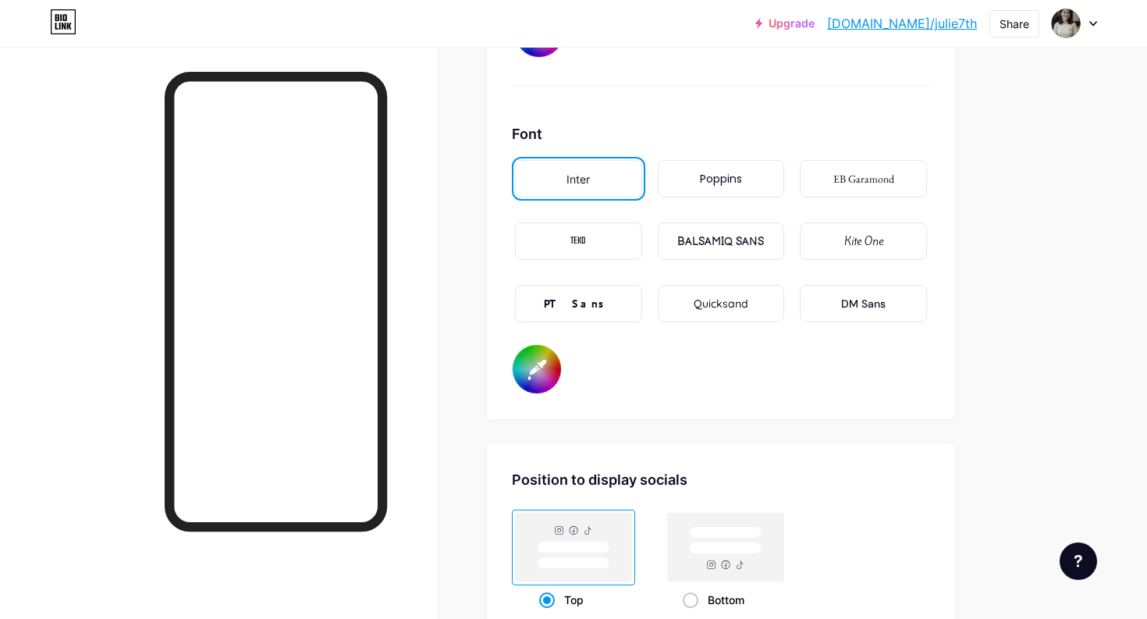
scroll to position [2631, 0]
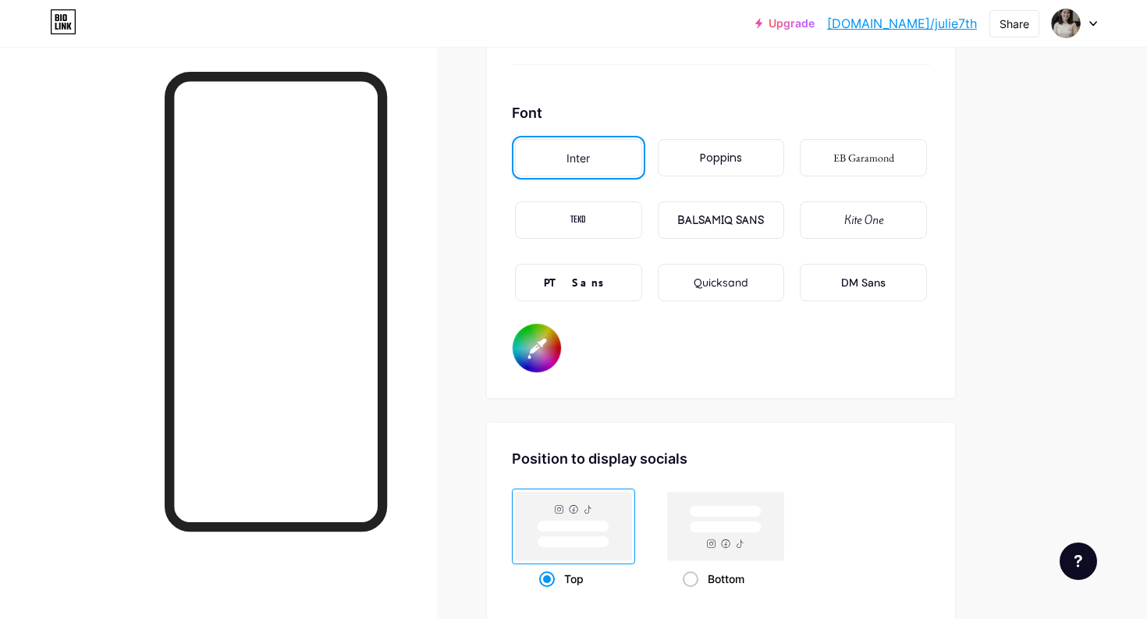
click at [882, 279] on div "DM Sans" at bounding box center [863, 283] width 44 height 16
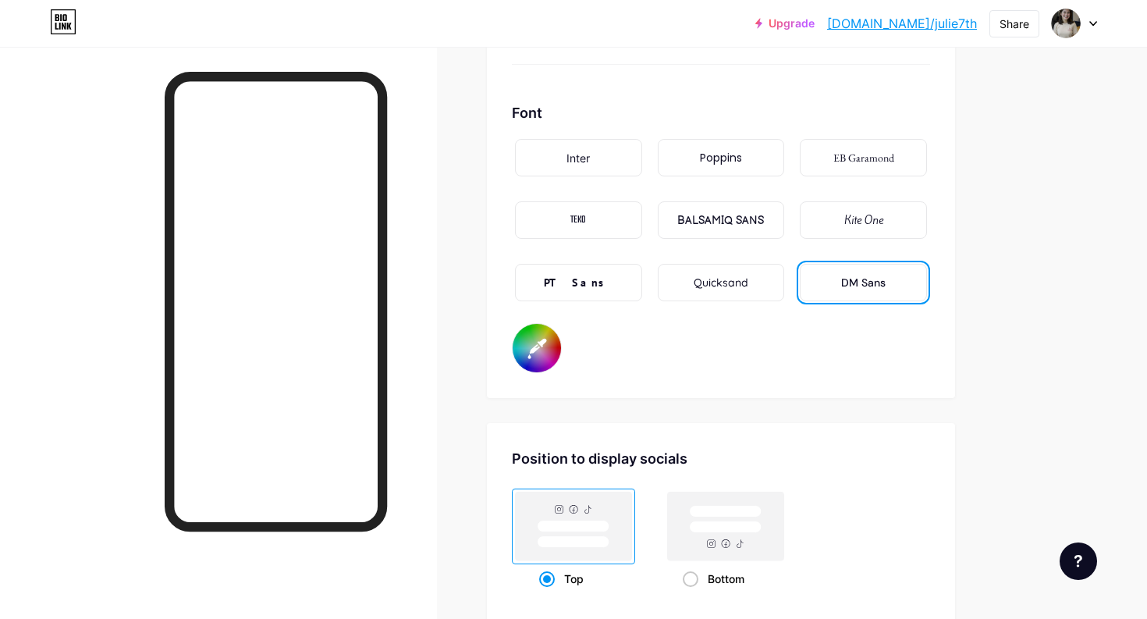
click at [586, 279] on div "PT Sans" at bounding box center [578, 283] width 69 height 16
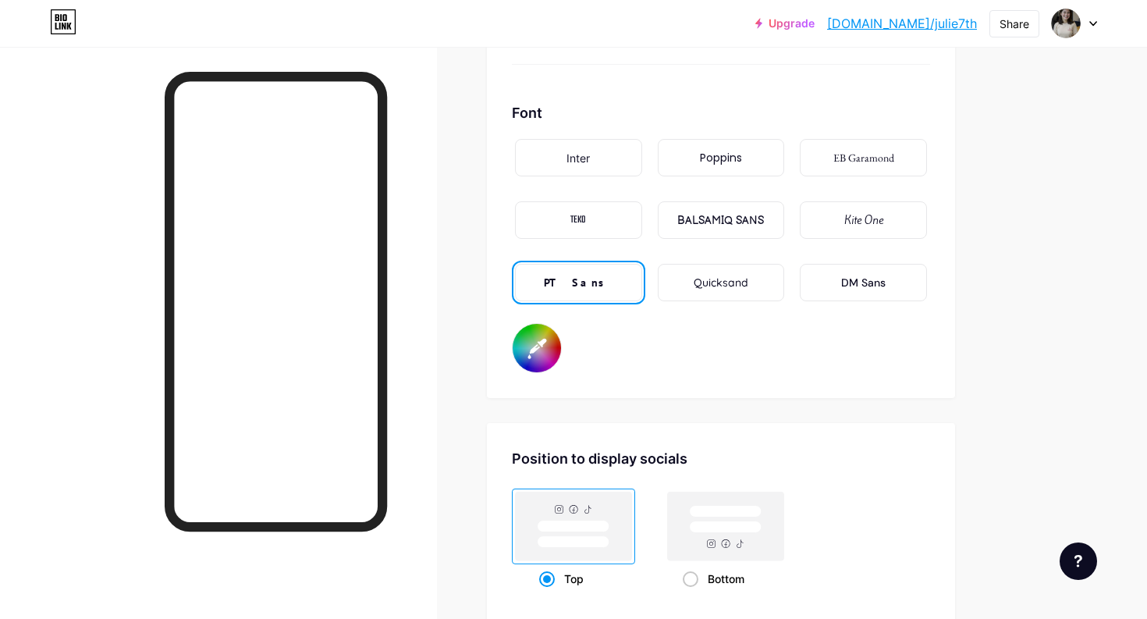
click at [543, 336] on input "#000000" at bounding box center [537, 348] width 48 height 48
click at [659, 329] on div "Font Inter Poppins EB Garamond TEKO BALSAMIQ SANS Kite One PT Sans Quicksand DM…" at bounding box center [721, 237] width 418 height 271
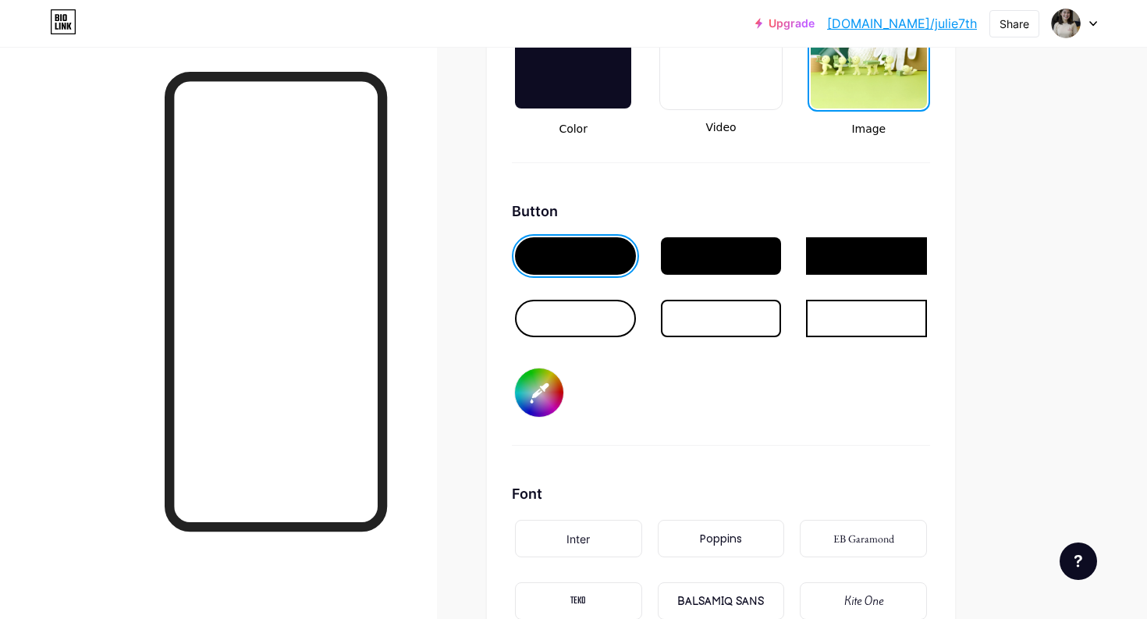
scroll to position [2247, 0]
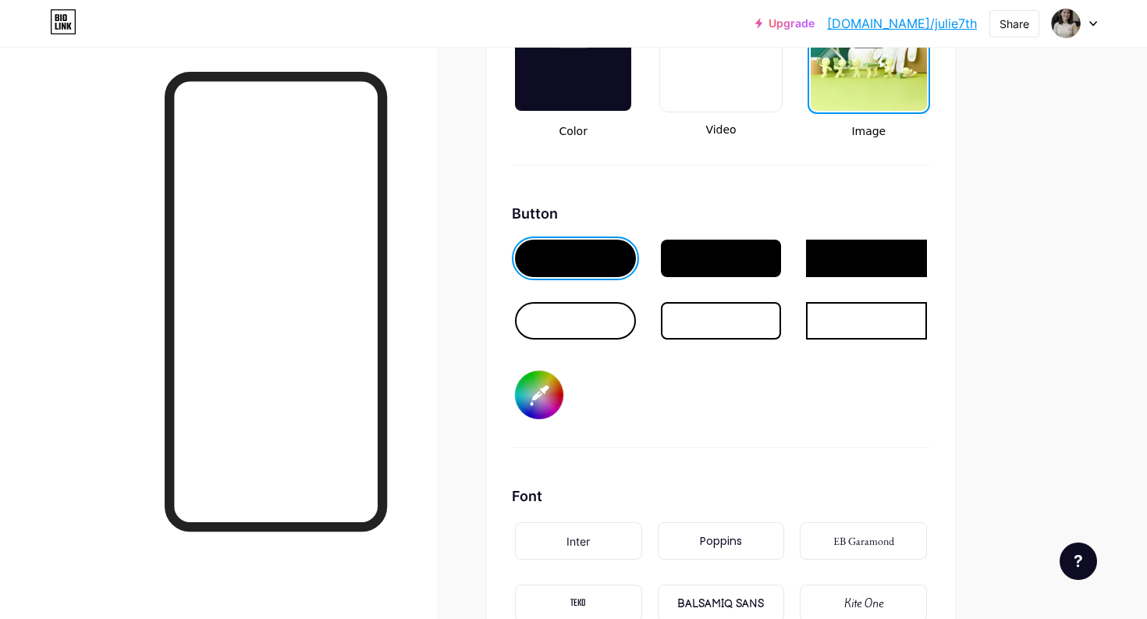
click at [535, 393] on input "#000000" at bounding box center [539, 395] width 48 height 48
type input "#f9fd30"
click at [735, 395] on div "Button #f9fd30" at bounding box center [721, 325] width 418 height 245
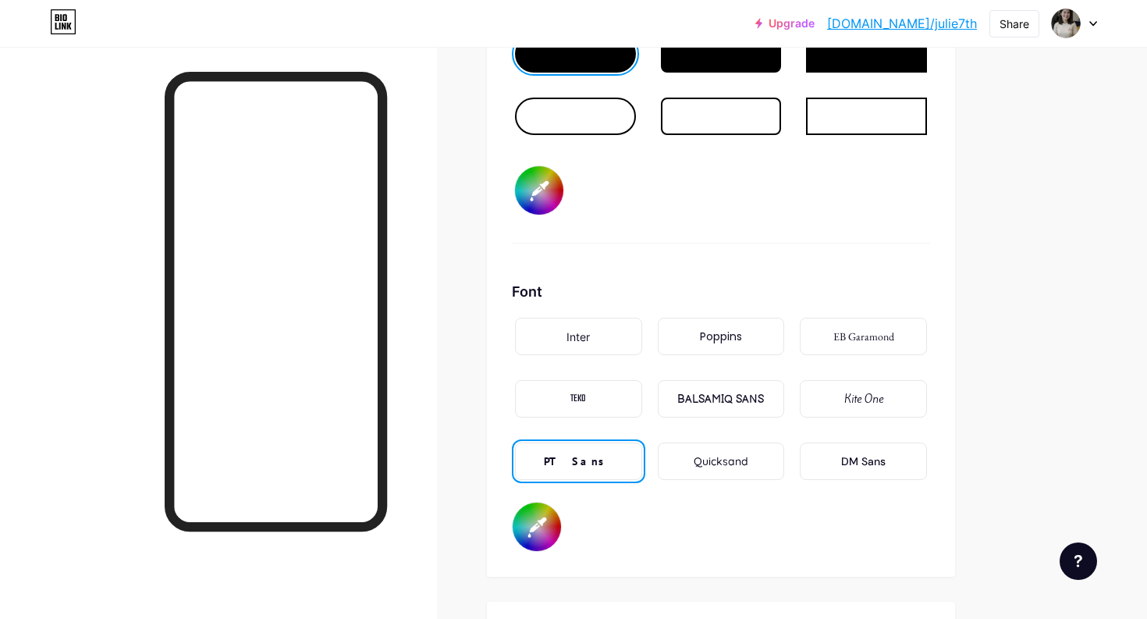
scroll to position [2467, 0]
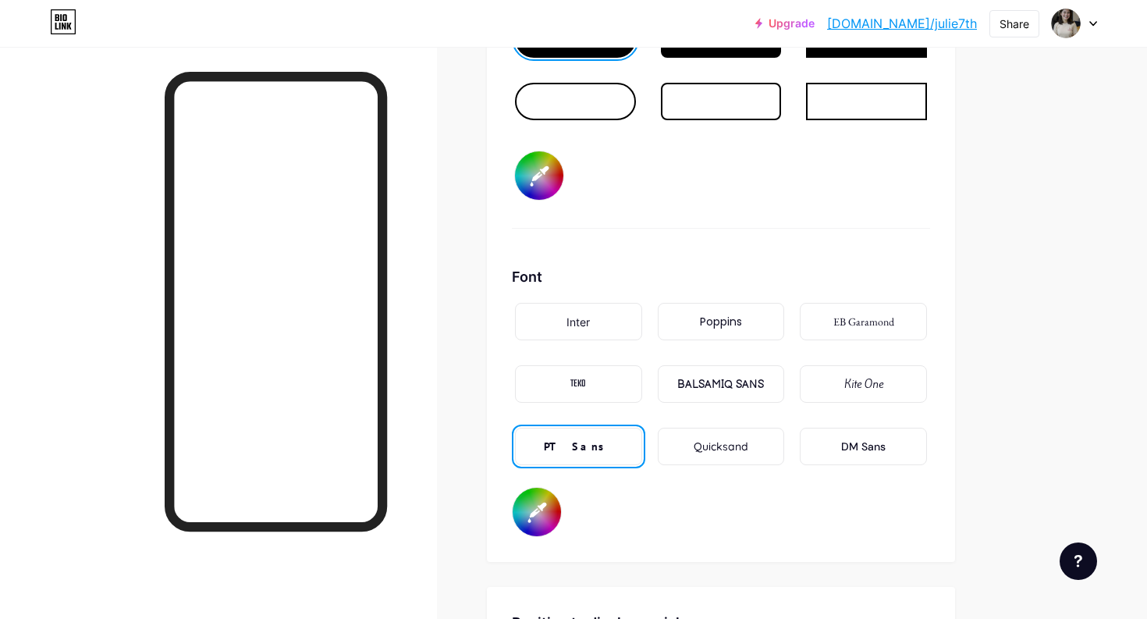
click at [530, 506] on input "#000000" at bounding box center [537, 512] width 48 height 48
type input "#129e00"
click at [753, 505] on div "Font Inter Poppins EB Garamond TEKO BALSAMIQ SANS Kite One PT Sans Quicksand DM…" at bounding box center [721, 401] width 418 height 271
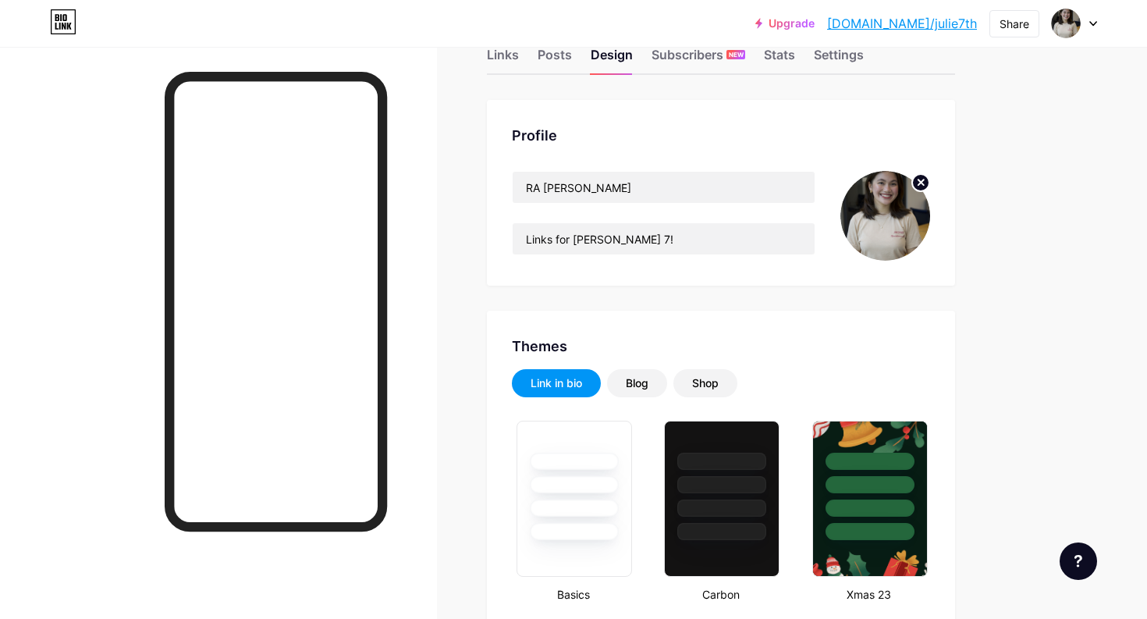
scroll to position [40, 0]
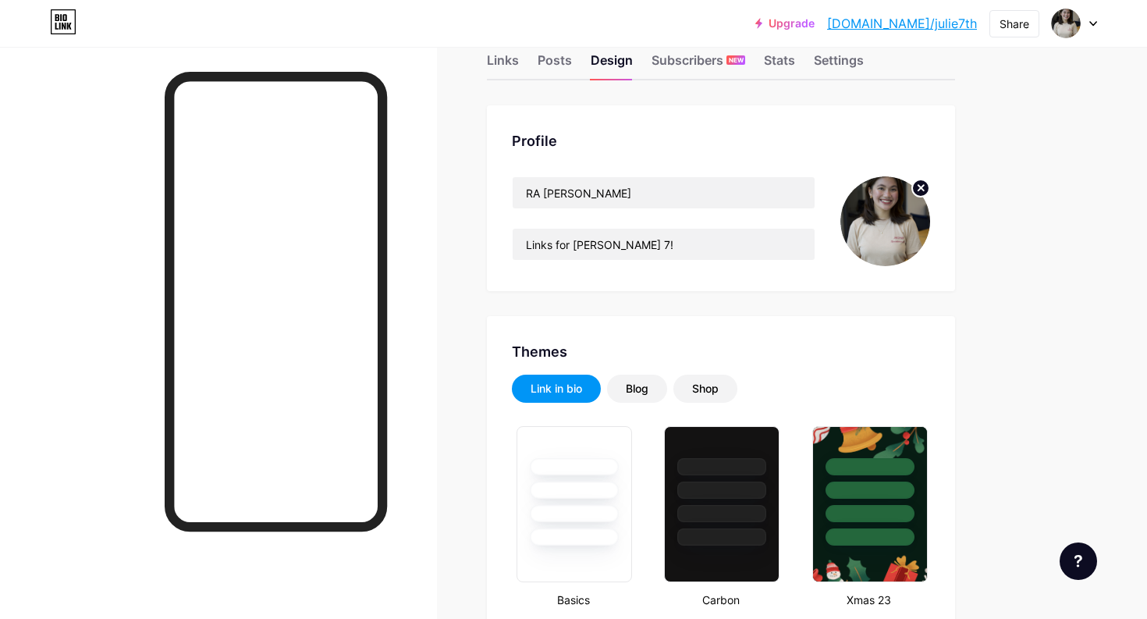
click at [850, 221] on img at bounding box center [885, 221] width 90 height 90
click at [921, 190] on circle at bounding box center [920, 187] width 17 height 17
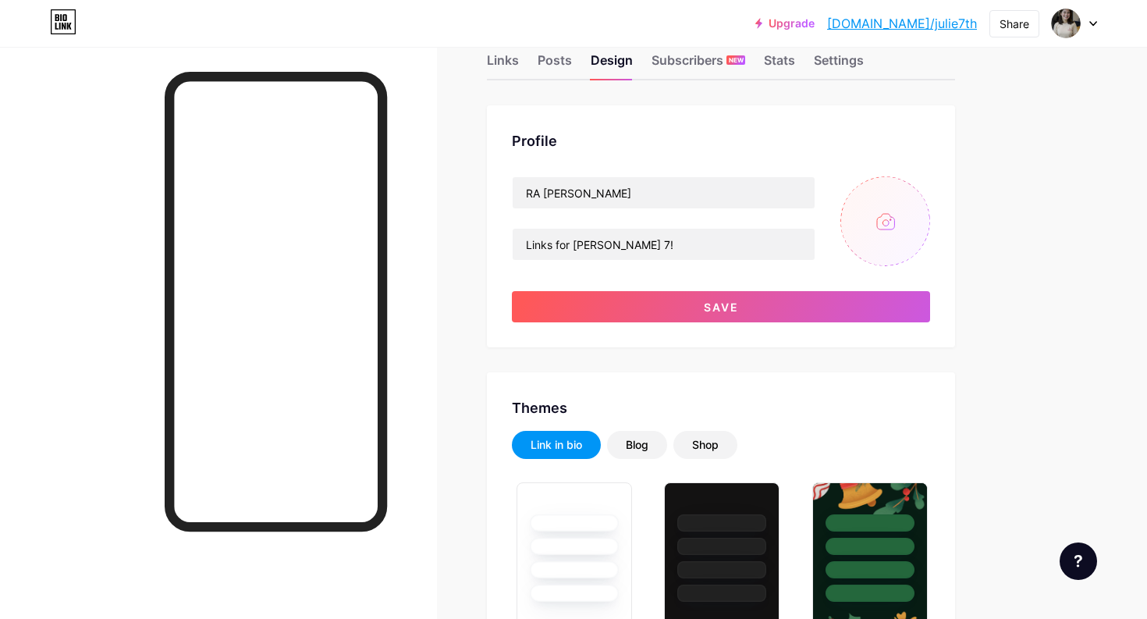
click at [882, 216] on input "file" at bounding box center [885, 221] width 90 height 90
type input "C:\fakepath\1M1A3204.jpeg"
click at [871, 228] on img at bounding box center [885, 221] width 90 height 90
click at [887, 215] on img at bounding box center [885, 221] width 90 height 90
click at [919, 185] on icon at bounding box center [921, 187] width 5 height 5
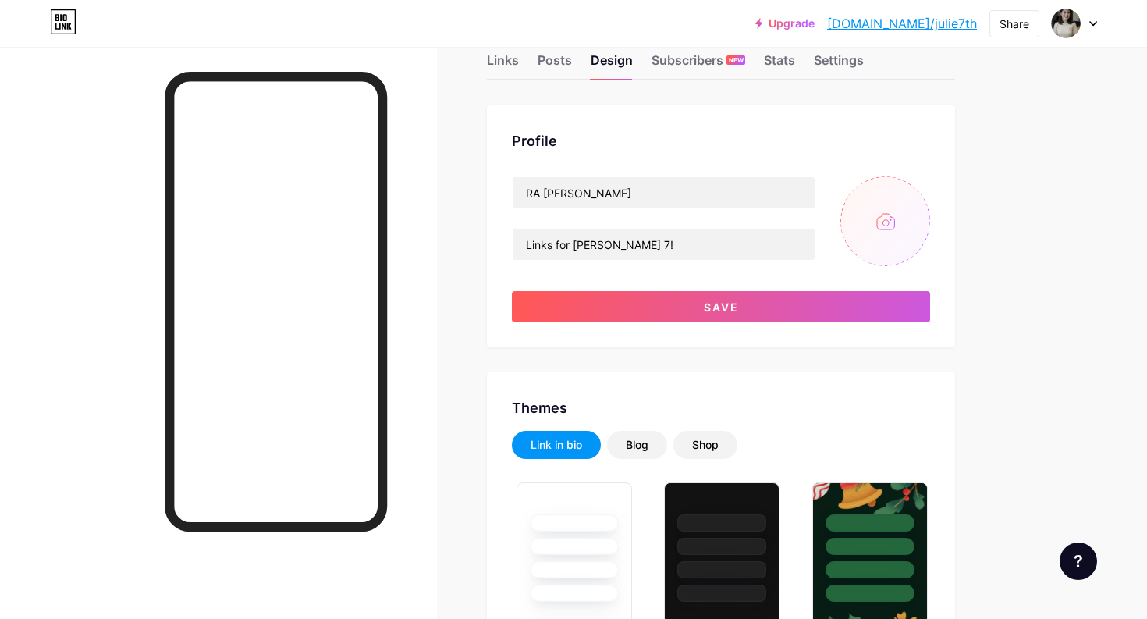
click at [872, 235] on input "file" at bounding box center [885, 221] width 90 height 90
type input "C:\fakepath\1M1A3204 copy.jpeg"
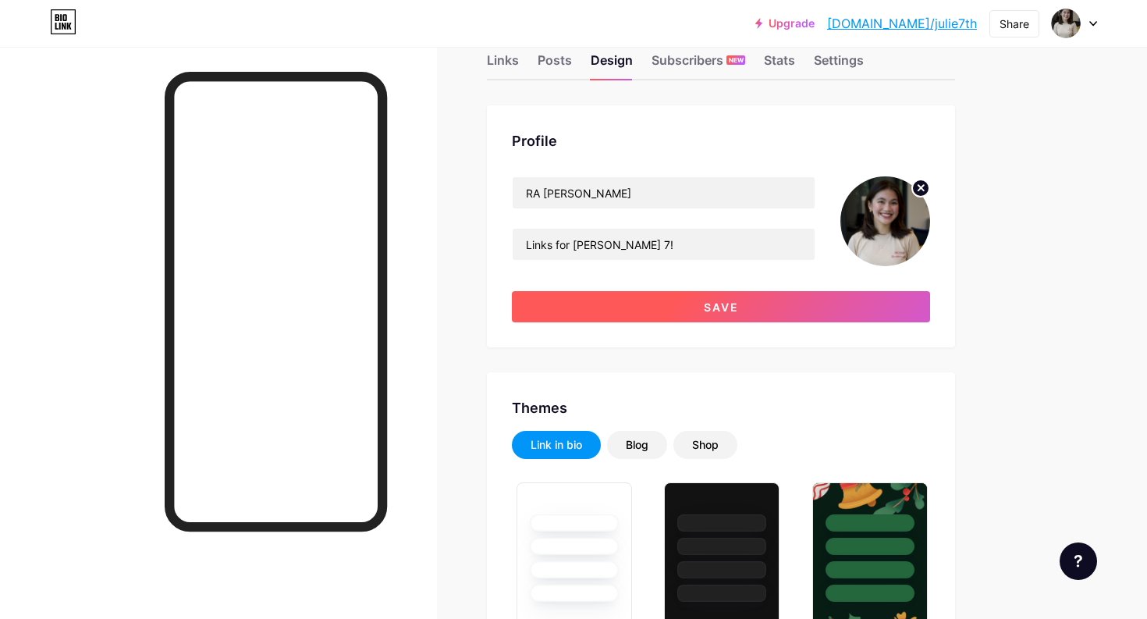
click at [659, 318] on button "Save" at bounding box center [721, 306] width 418 height 31
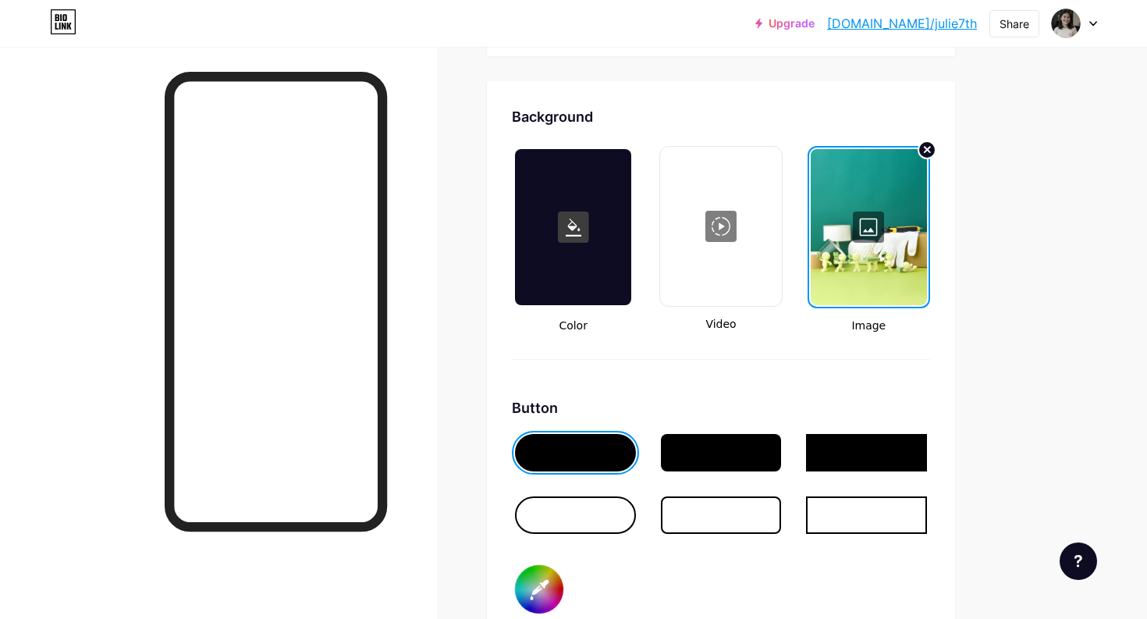
scroll to position [2084, 0]
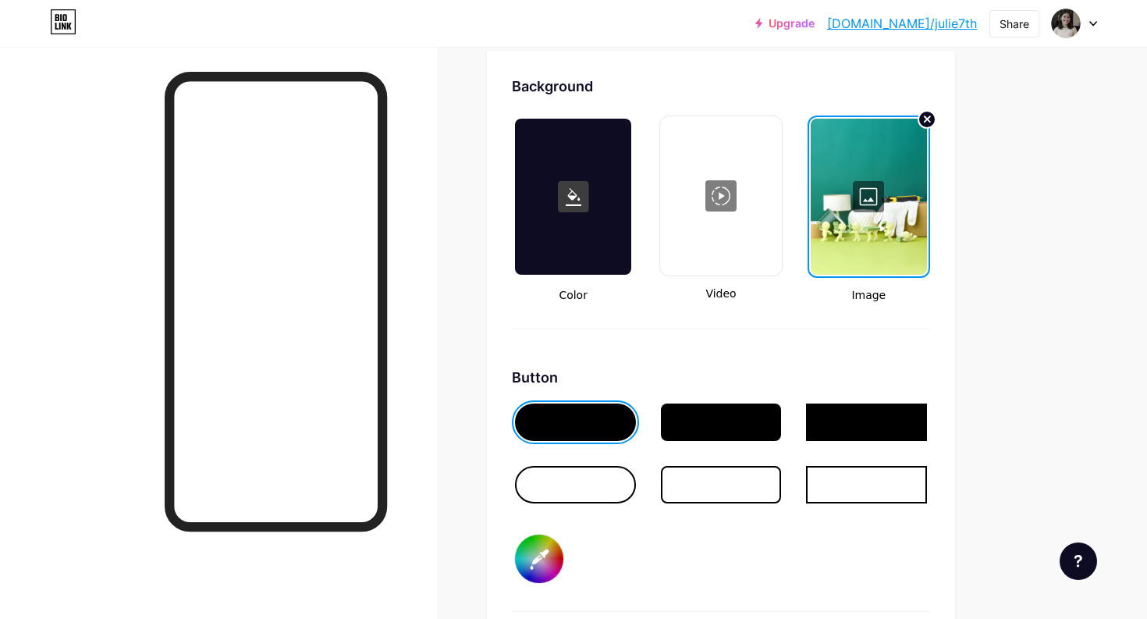
click at [556, 553] on input "#f9fd30" at bounding box center [539, 559] width 48 height 48
click at [601, 202] on div at bounding box center [573, 197] width 116 height 156
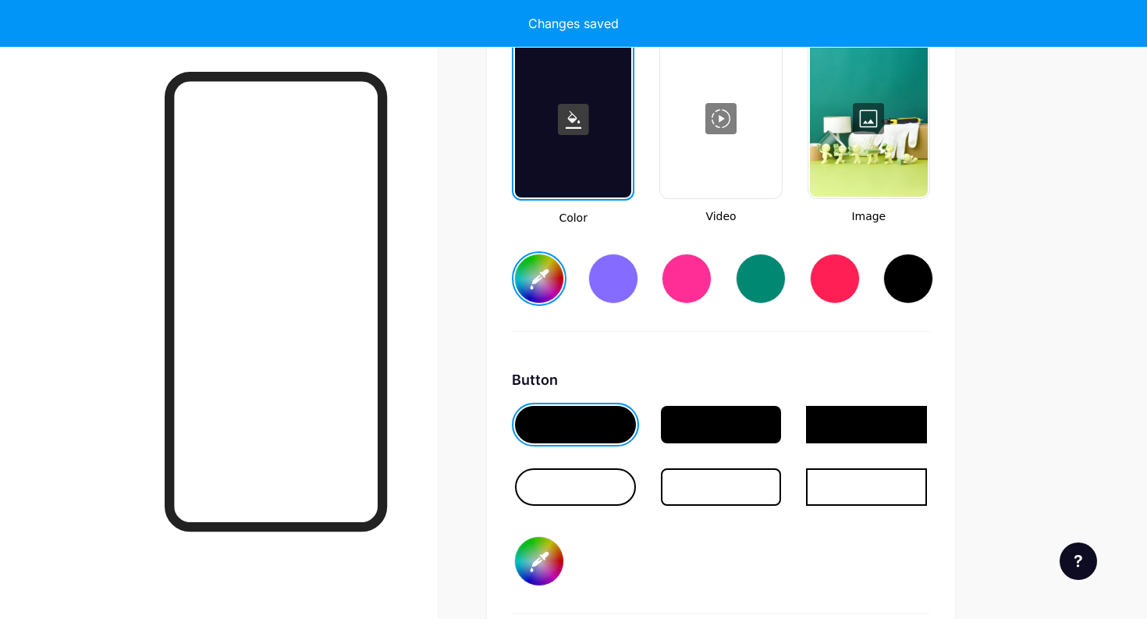
scroll to position [2162, 0]
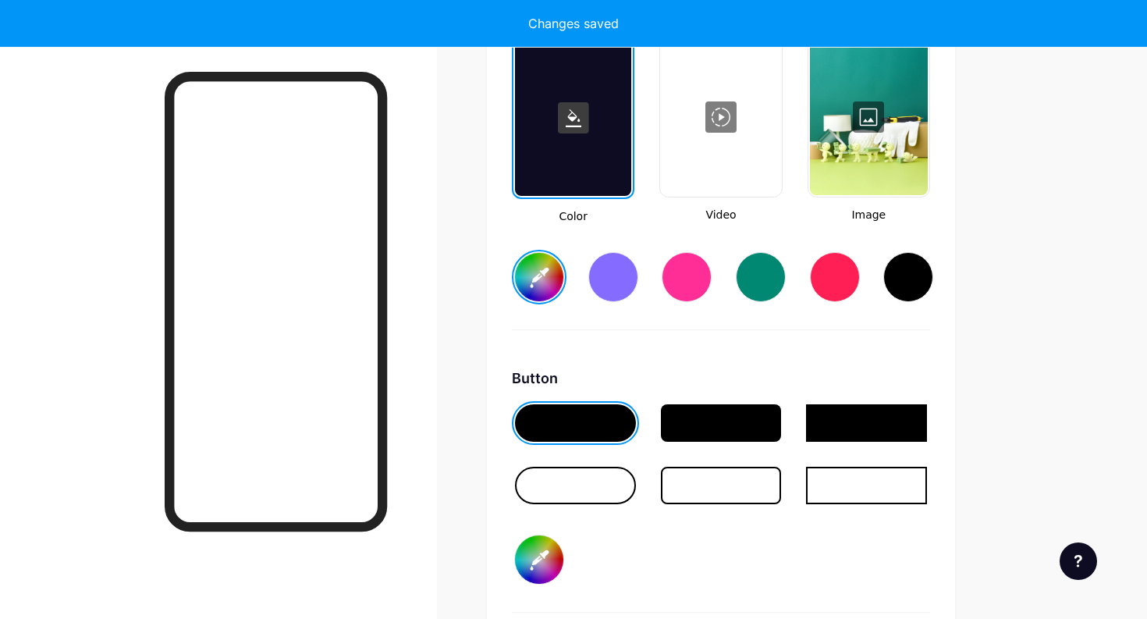
type input "#ffffff"
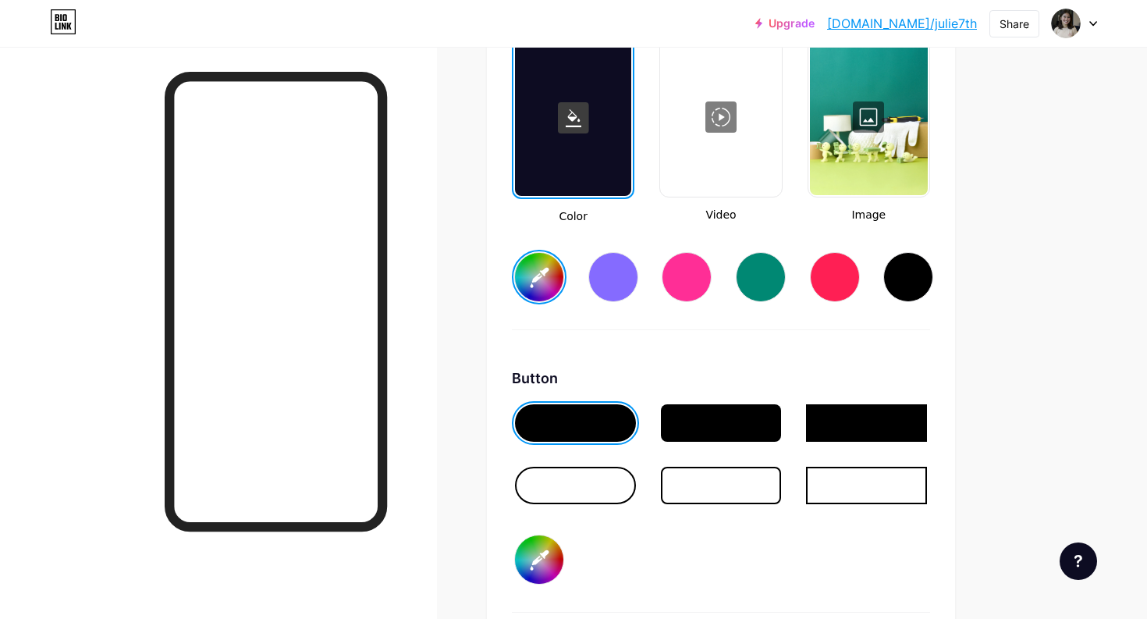
click at [542, 552] on input "#f9fd30" at bounding box center [539, 559] width 48 height 48
type input "#149e01"
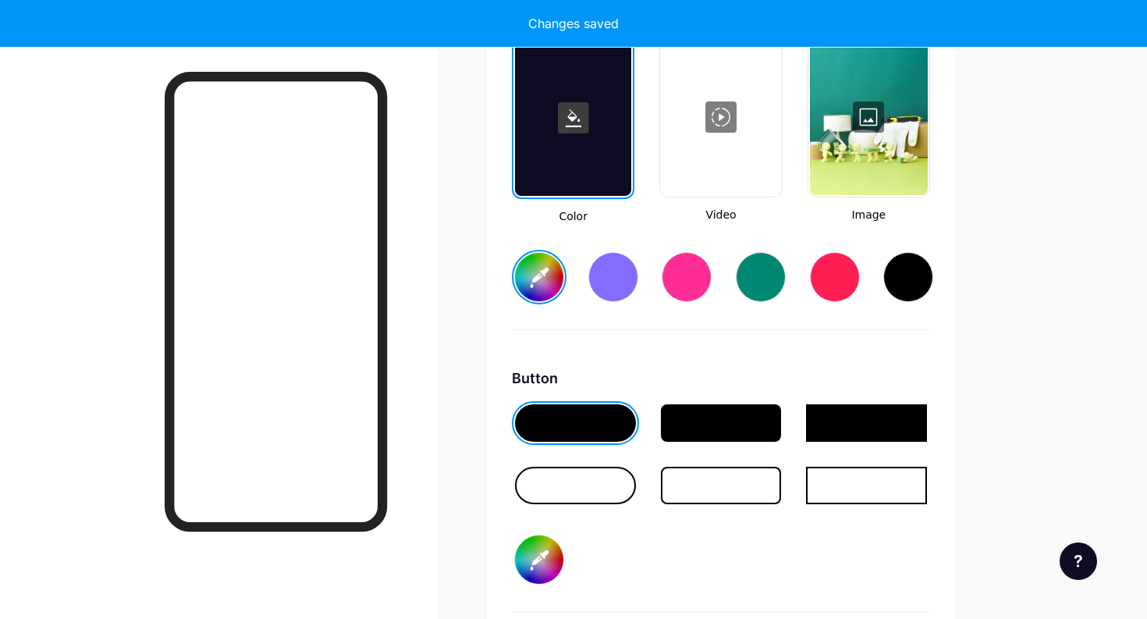
type input "#ffffff"
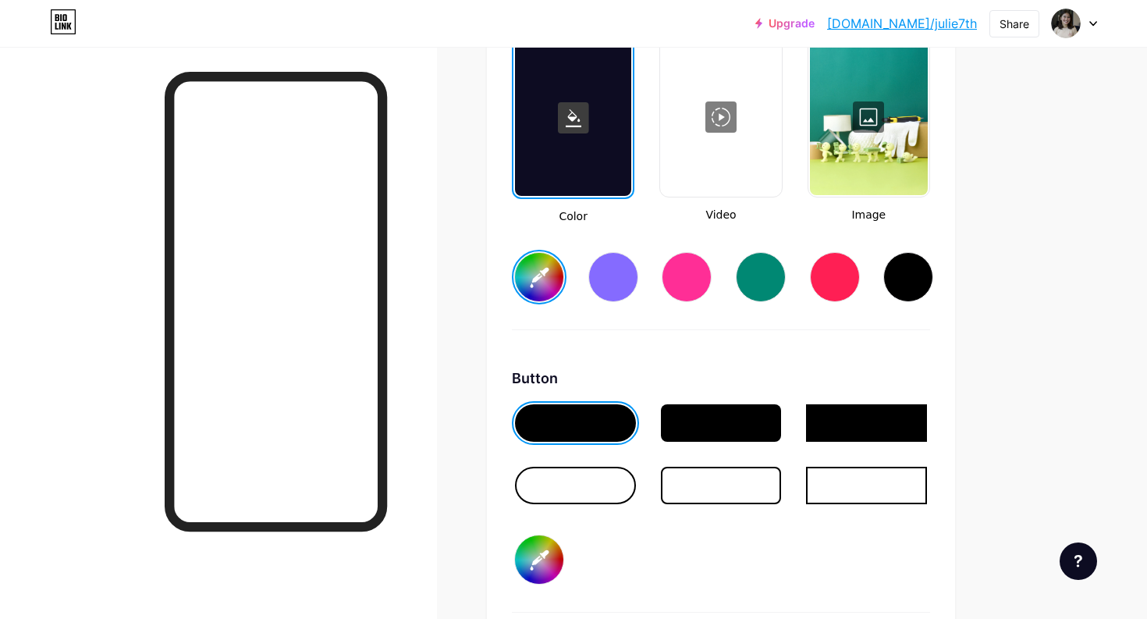
type input "#149e01"
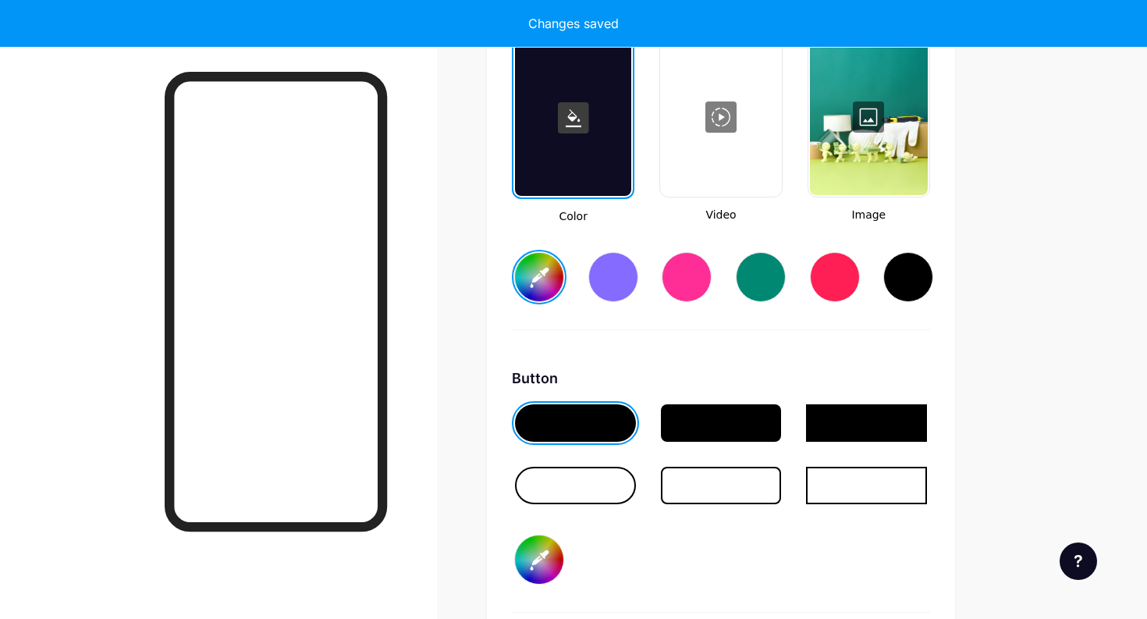
type input "#ffffff"
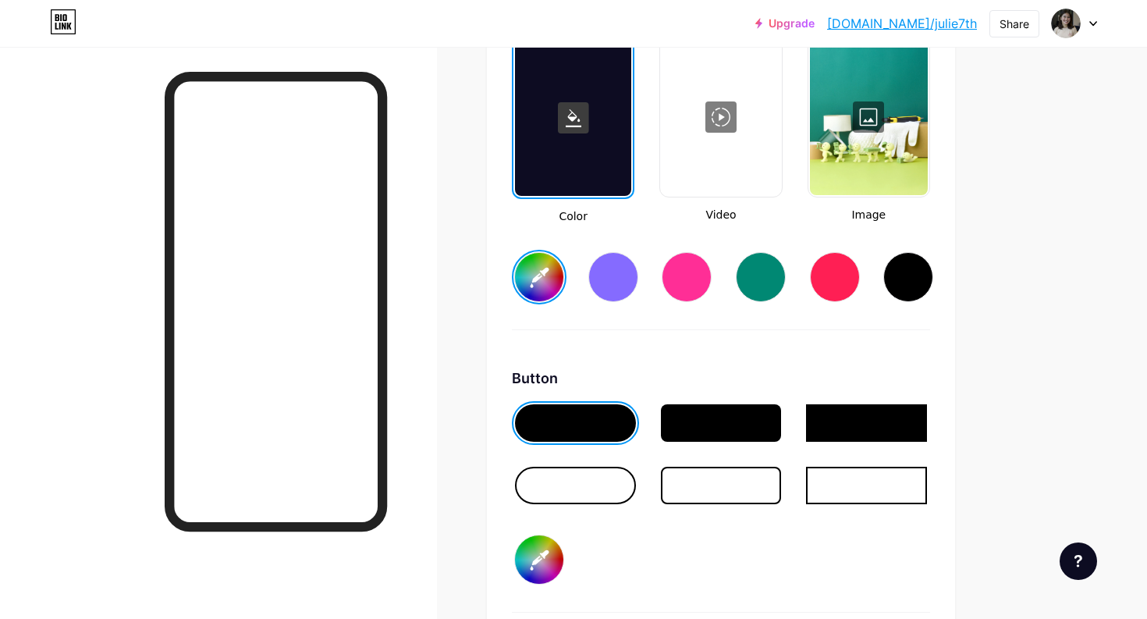
click at [858, 159] on div at bounding box center [869, 117] width 118 height 156
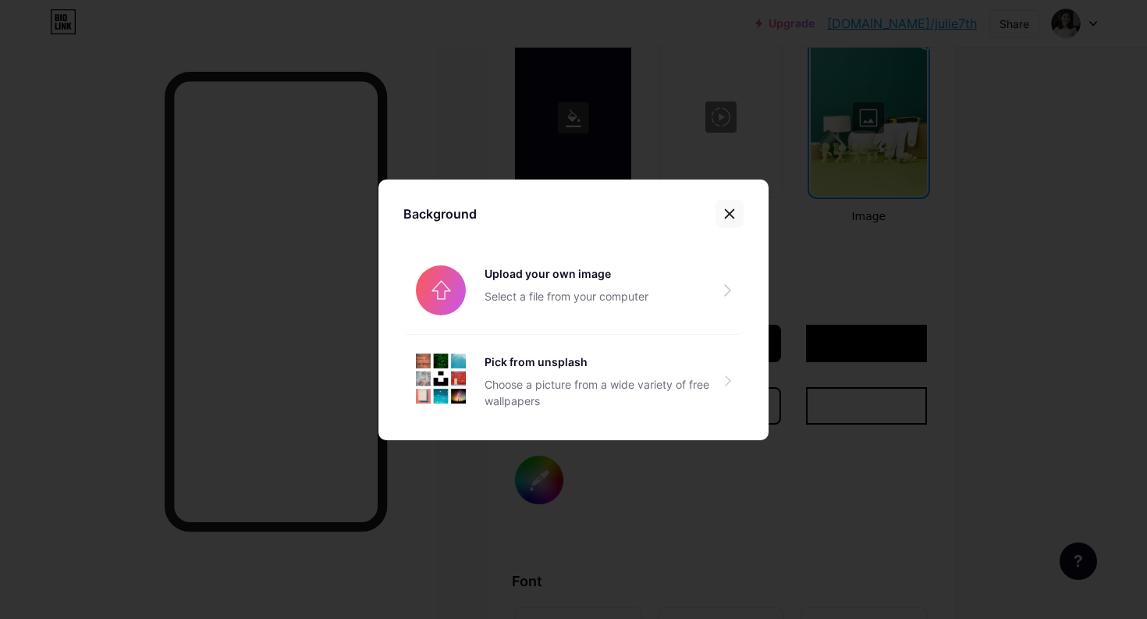
click at [730, 222] on div at bounding box center [730, 214] width 28 height 28
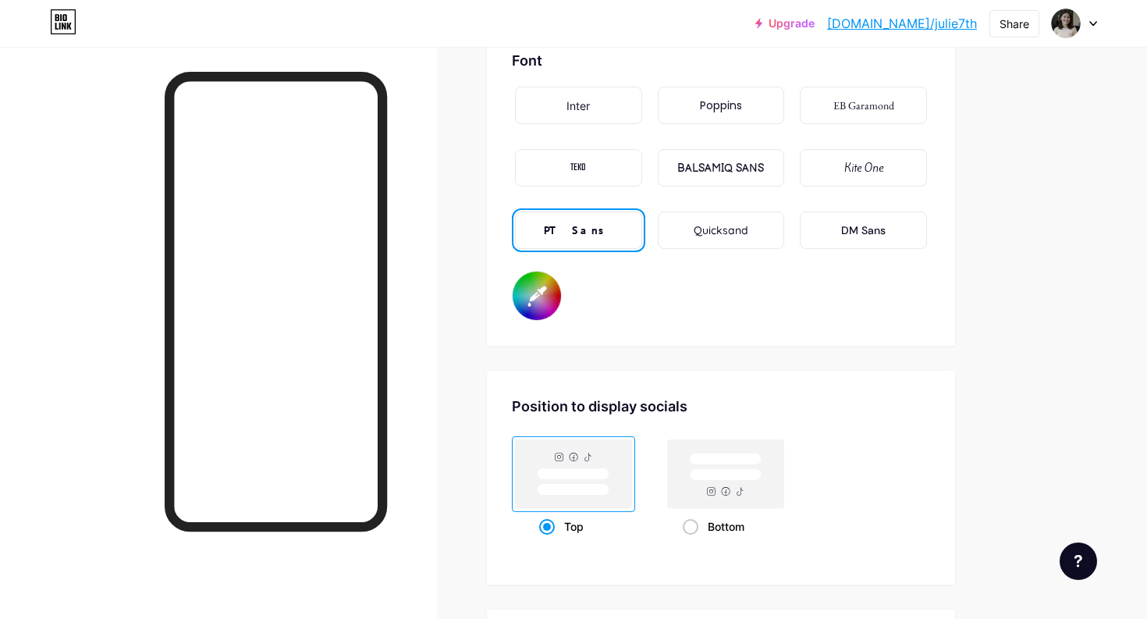
scroll to position [2666, 0]
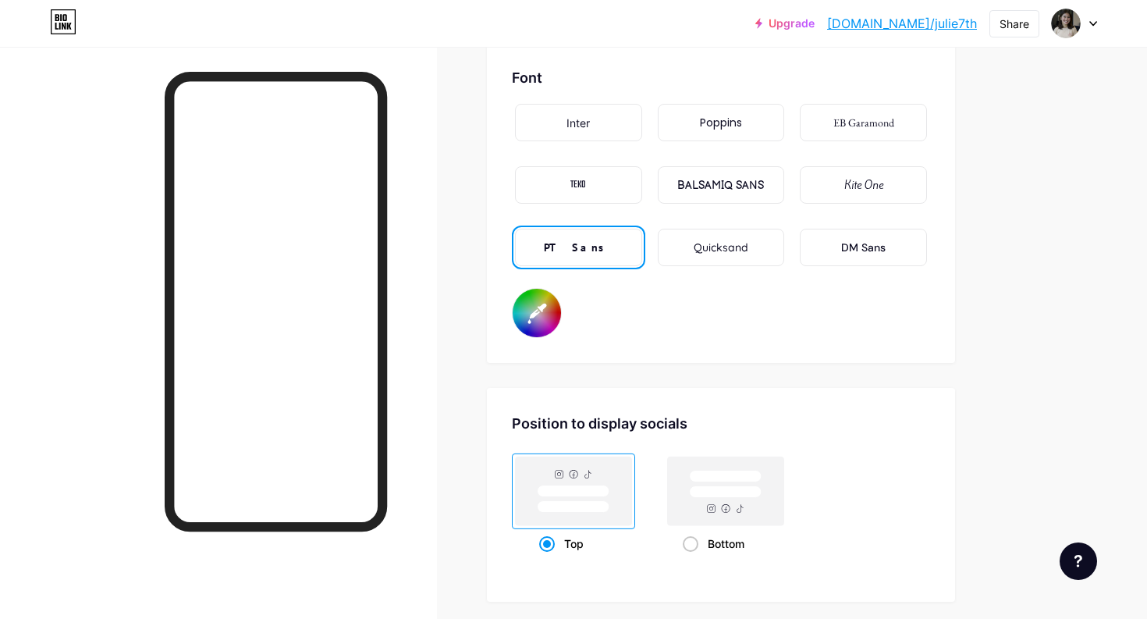
click at [844, 127] on div "EB Garamond" at bounding box center [863, 123] width 61 height 16
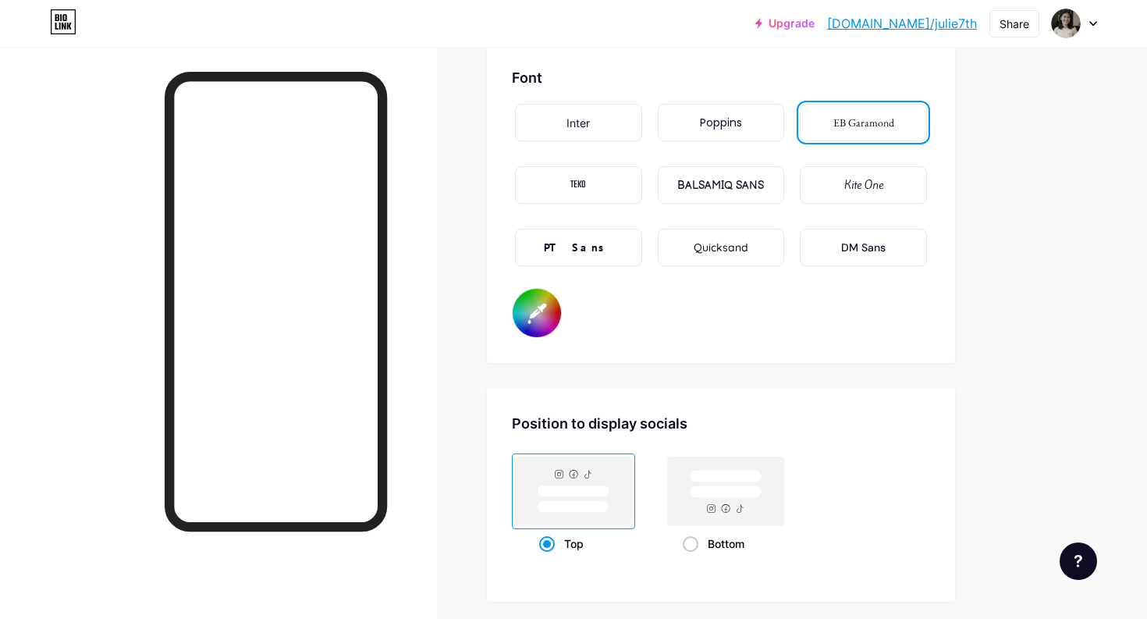
click at [620, 129] on div "Inter" at bounding box center [578, 122] width 127 height 37
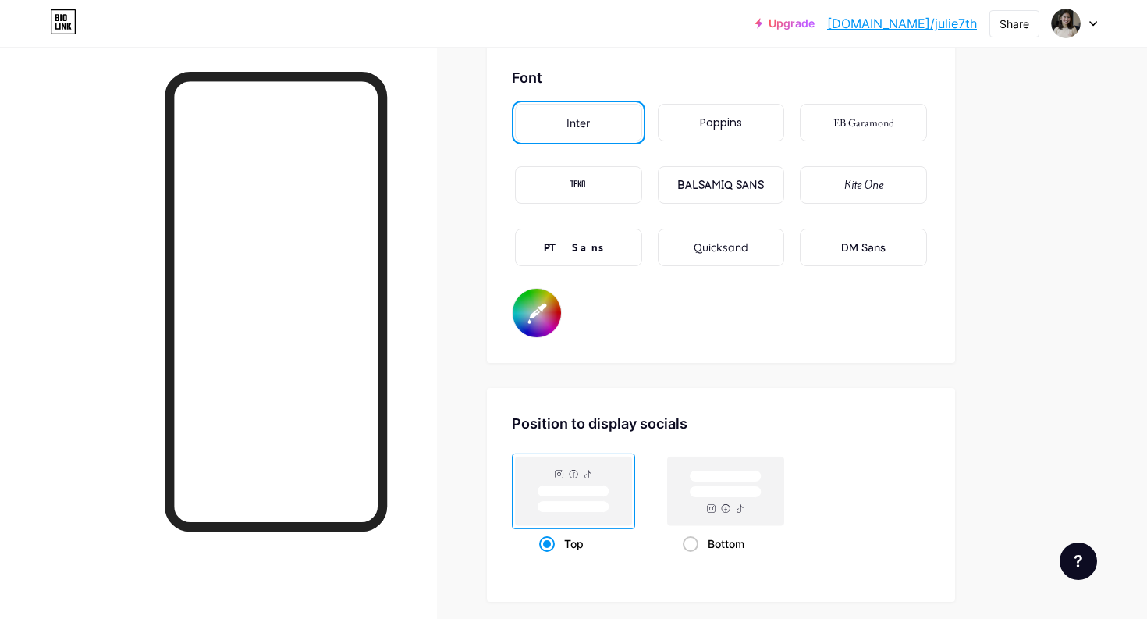
click at [634, 236] on div "PT Sans" at bounding box center [578, 247] width 127 height 37
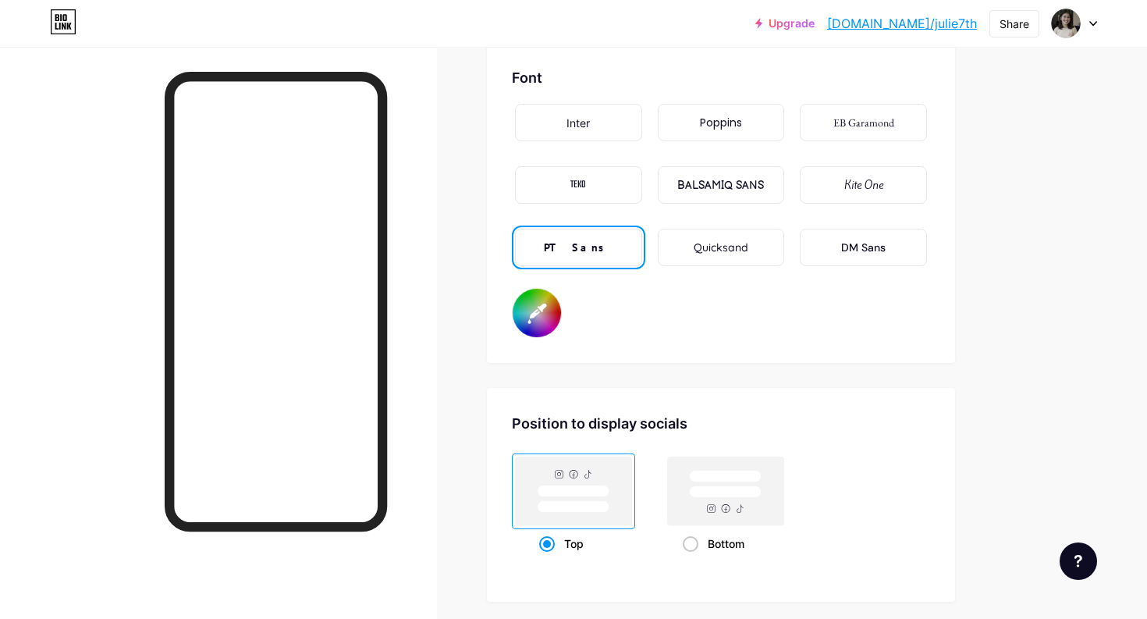
click at [734, 123] on div "Poppins" at bounding box center [721, 123] width 42 height 16
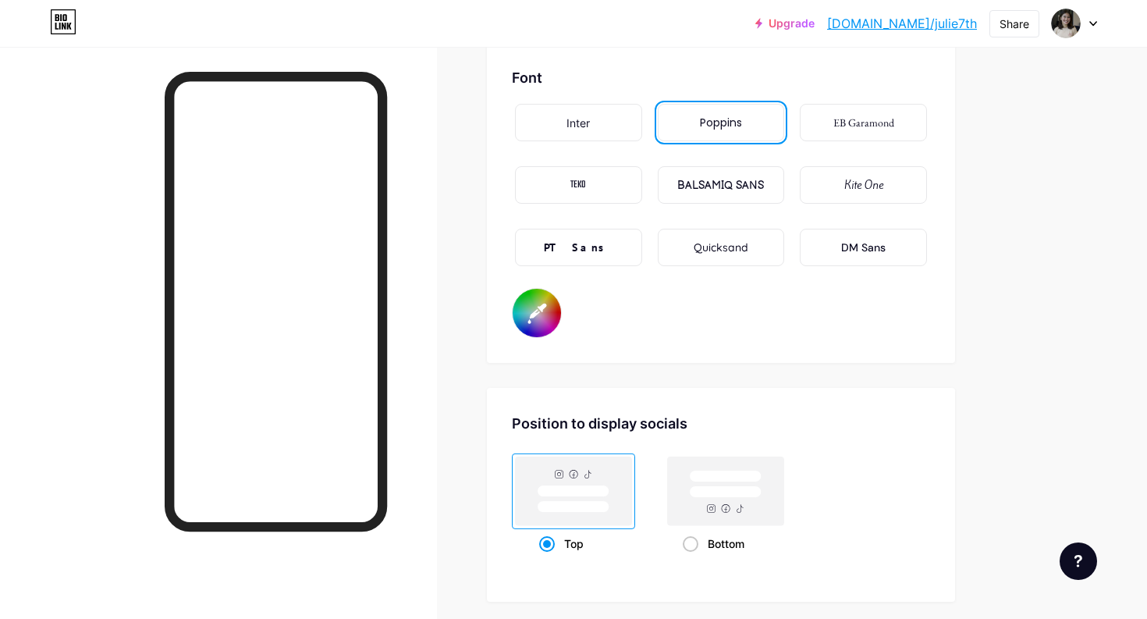
click at [862, 252] on div "DM Sans" at bounding box center [863, 248] width 44 height 16
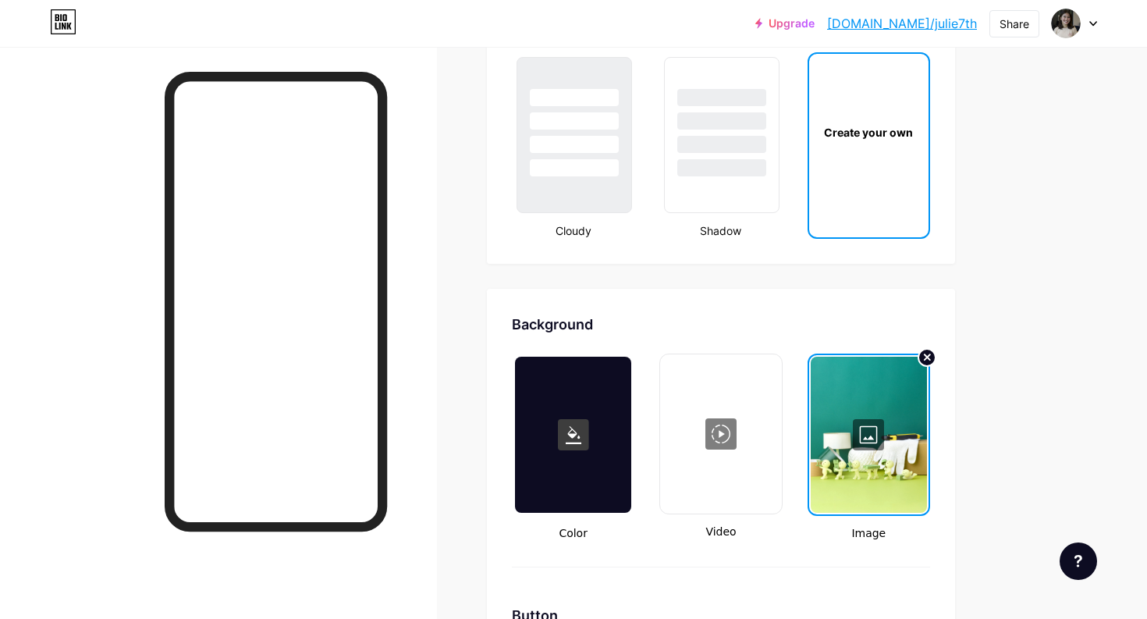
scroll to position [1850, 0]
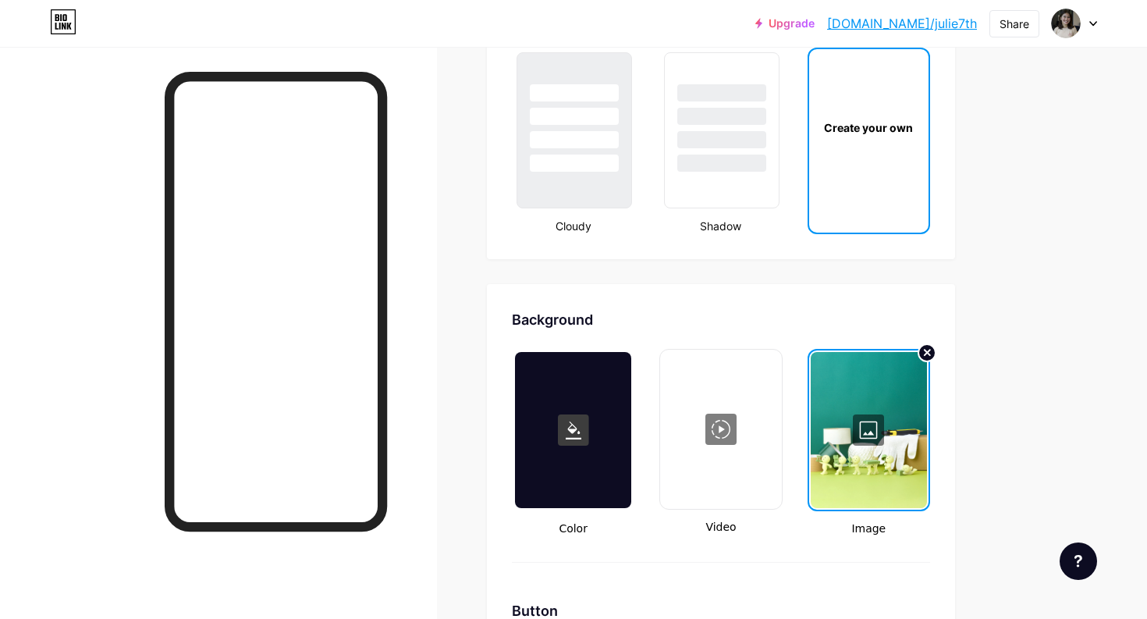
click at [871, 440] on div at bounding box center [869, 430] width 116 height 156
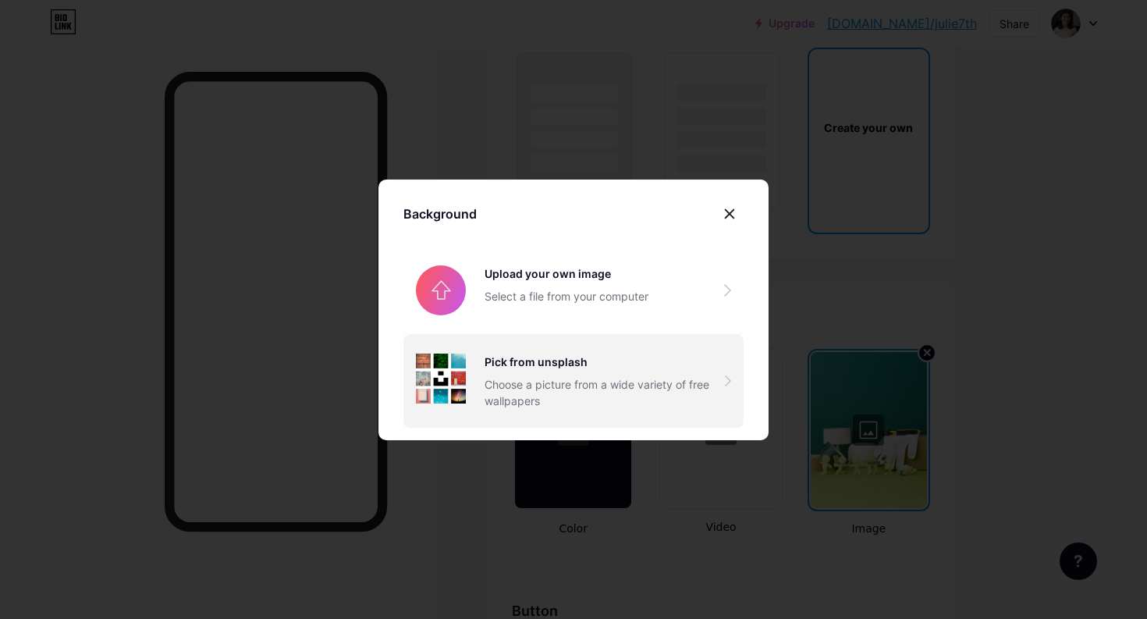
click at [465, 357] on img at bounding box center [441, 379] width 50 height 50
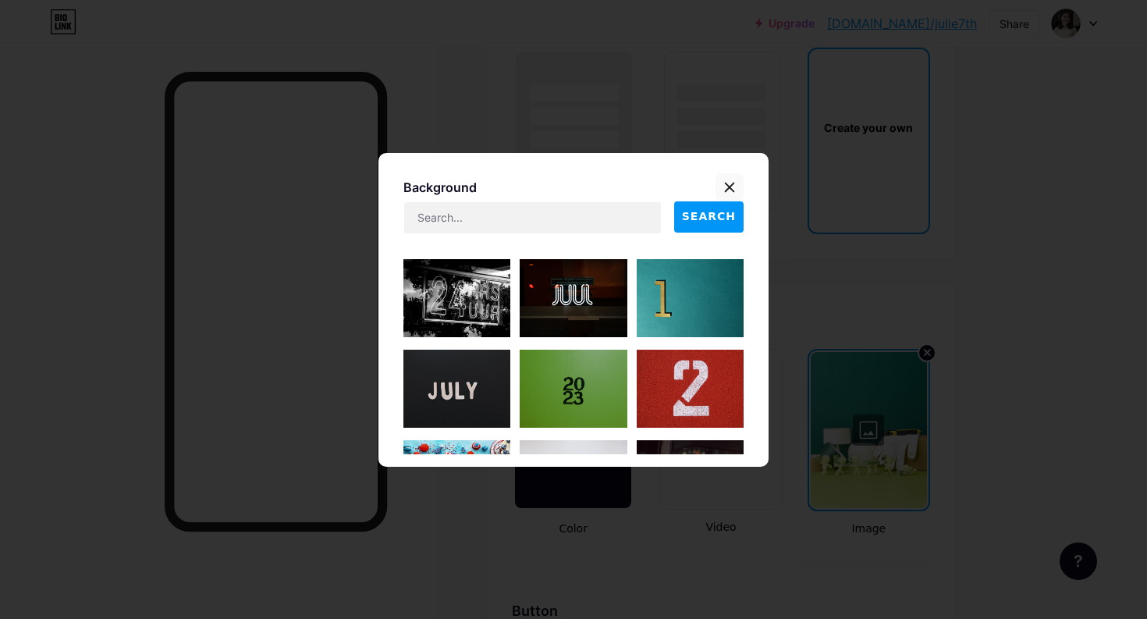
click at [718, 195] on div at bounding box center [730, 187] width 28 height 28
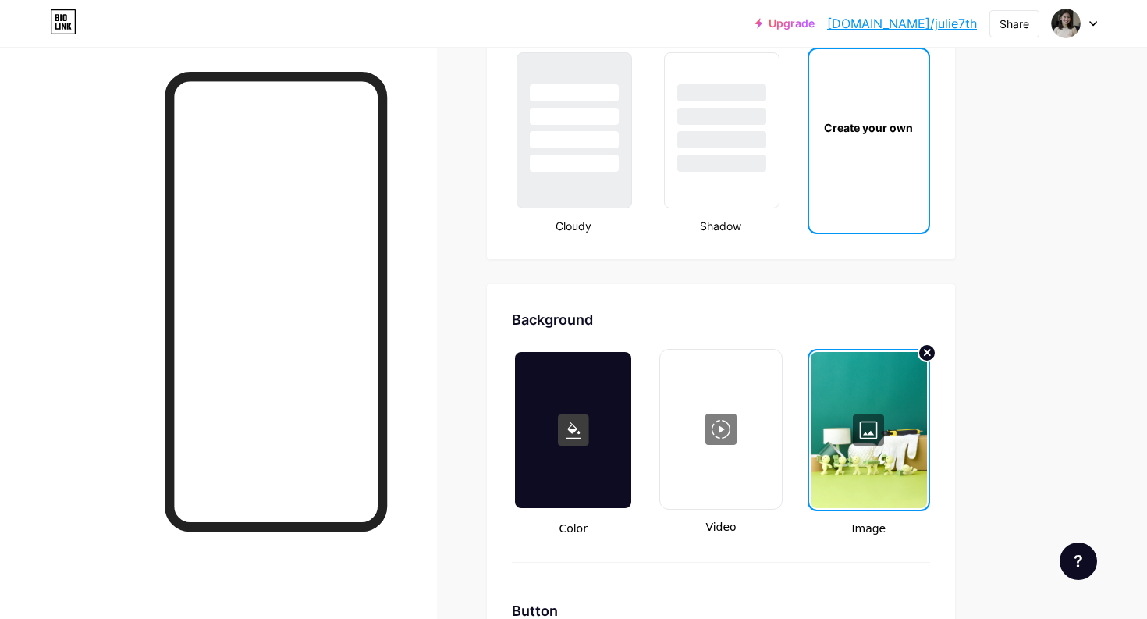
click at [869, 412] on div at bounding box center [869, 430] width 116 height 156
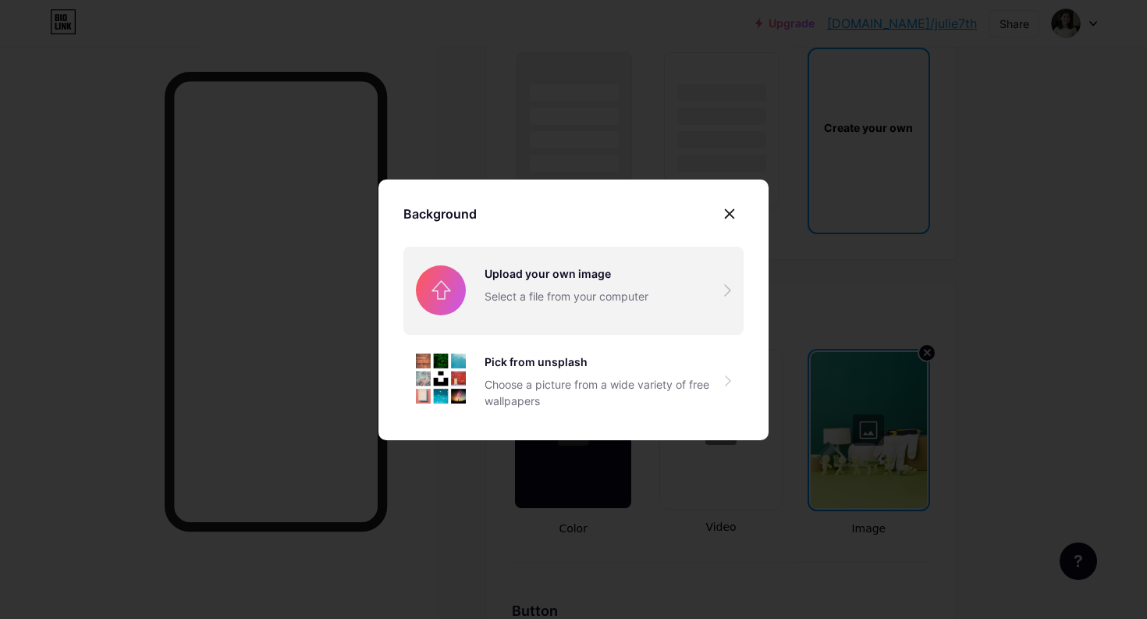
click at [578, 284] on input "file" at bounding box center [573, 290] width 340 height 87
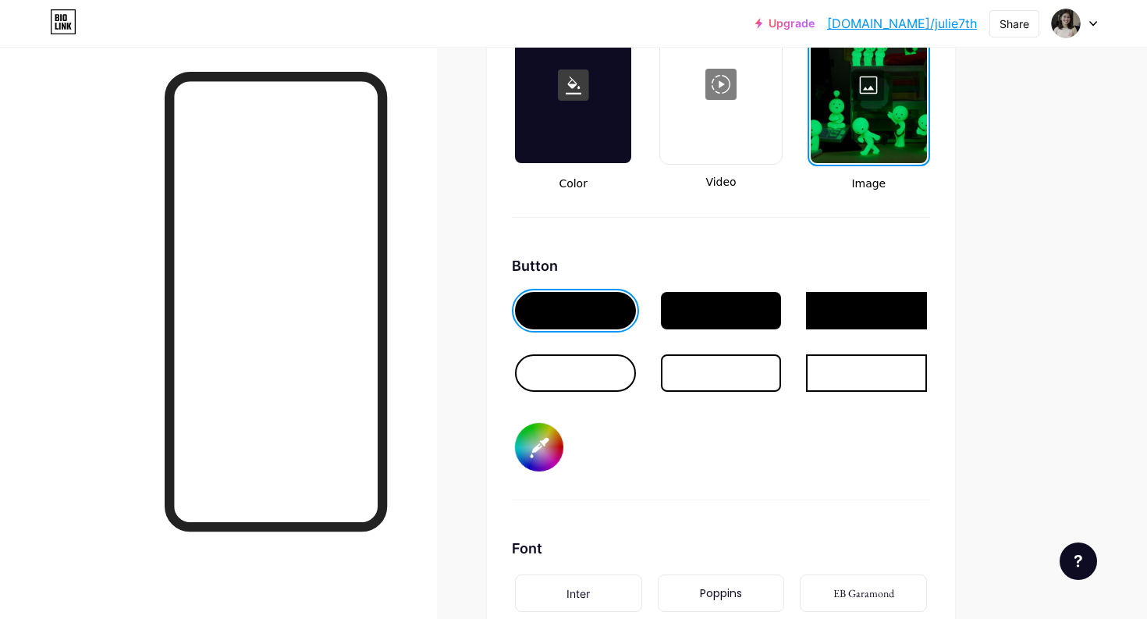
scroll to position [2201, 0]
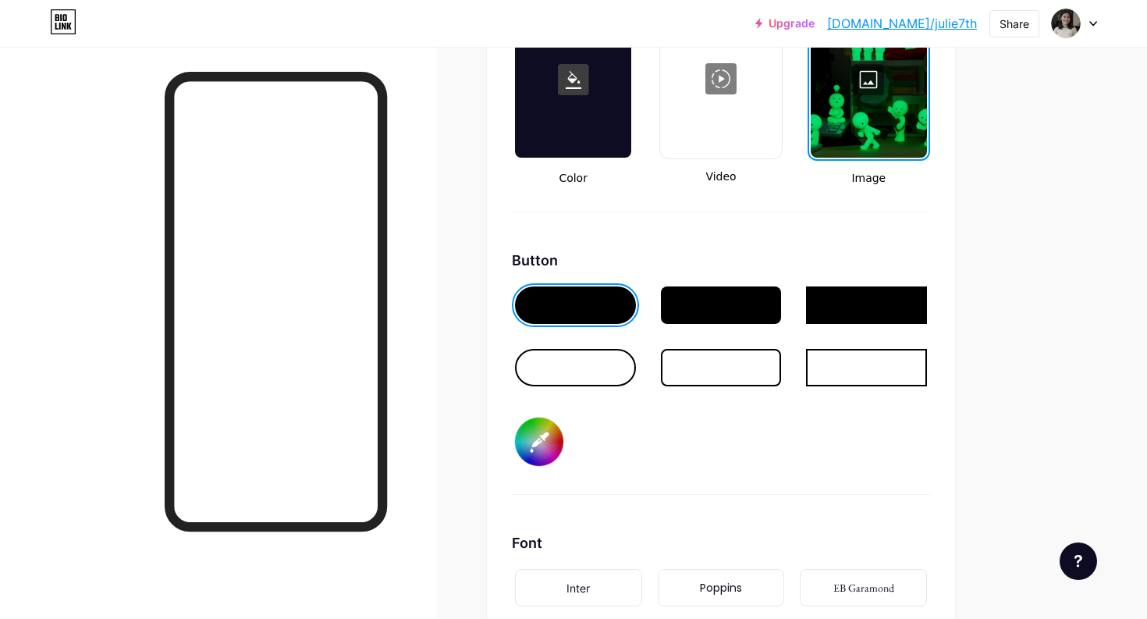
click at [607, 357] on div at bounding box center [575, 367] width 121 height 37
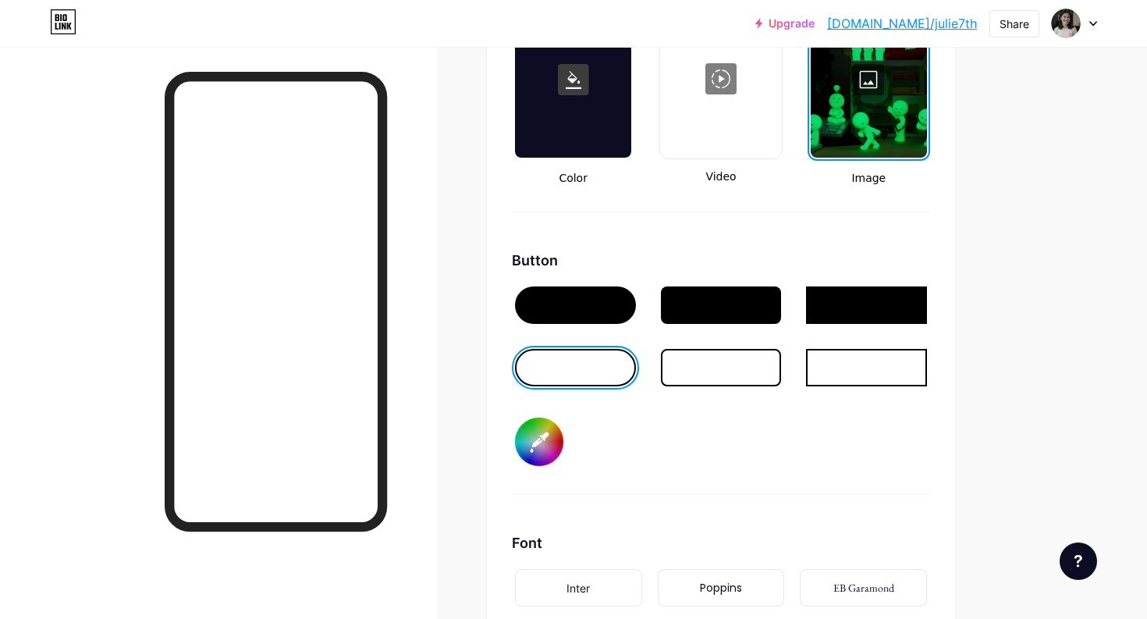
click at [542, 454] on input "#149e01" at bounding box center [539, 442] width 48 height 48
click at [725, 450] on div "Button #fbff00" at bounding box center [721, 372] width 418 height 245
type input "#fbff00"
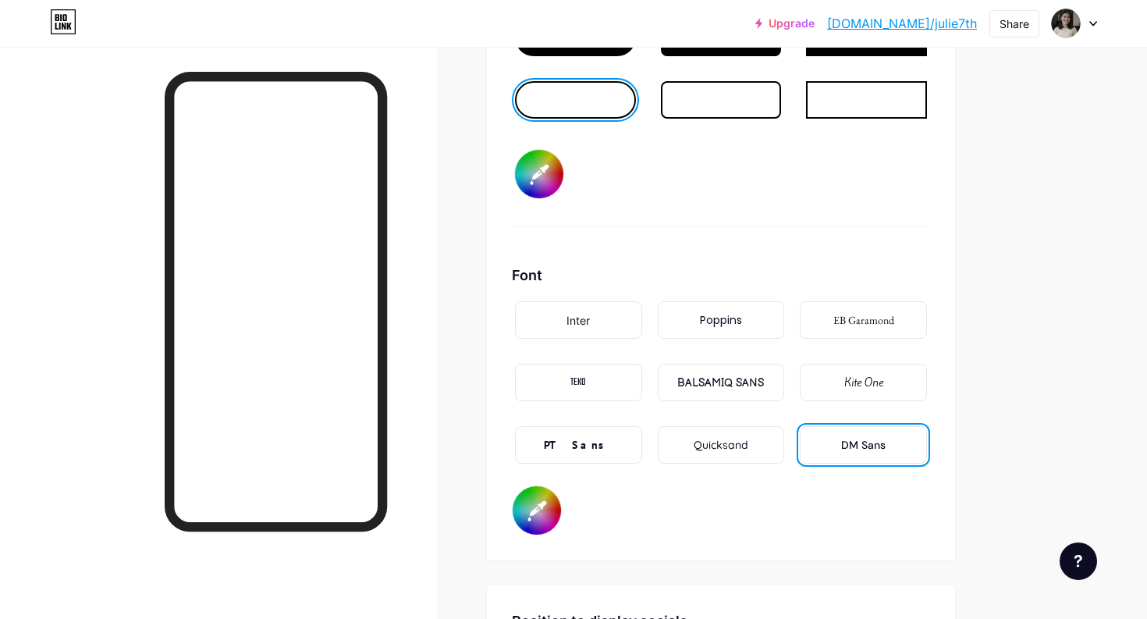
scroll to position [2478, 0]
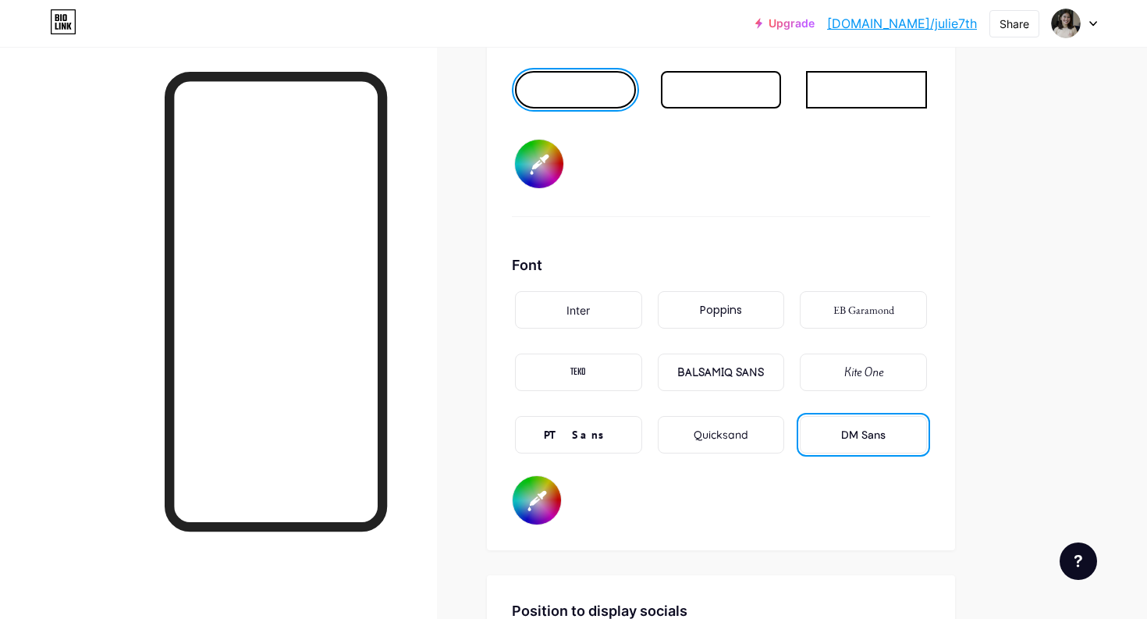
click at [544, 512] on input "#129e00" at bounding box center [537, 500] width 48 height 48
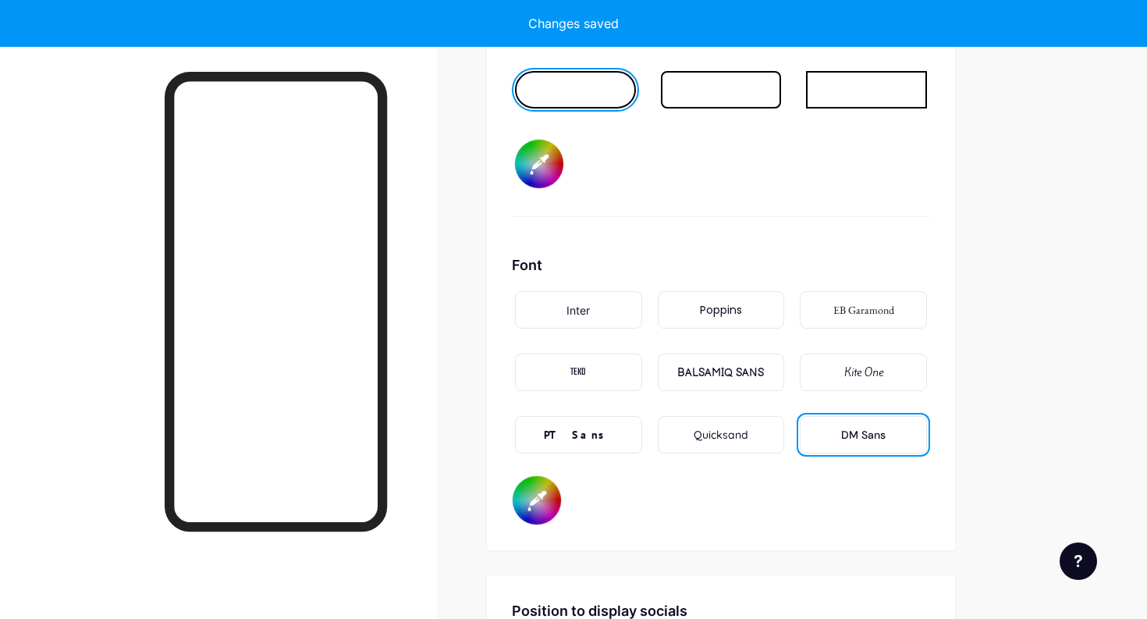
click at [704, 213] on div "Button #fbff00" at bounding box center [721, 94] width 418 height 245
type input "#ffffff"
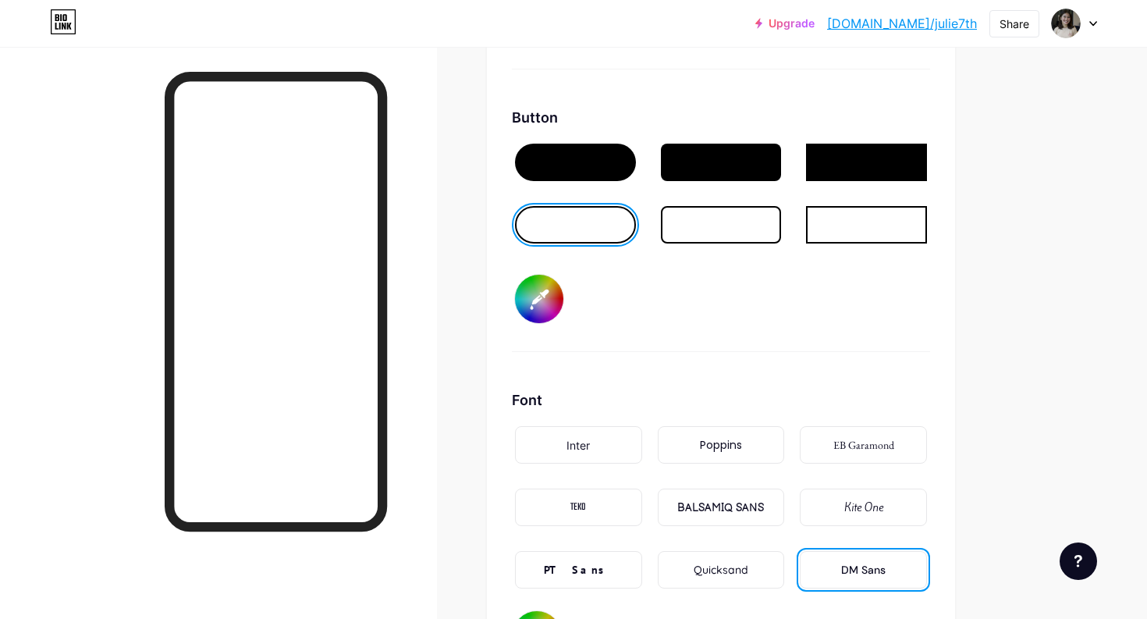
scroll to position [2311, 0]
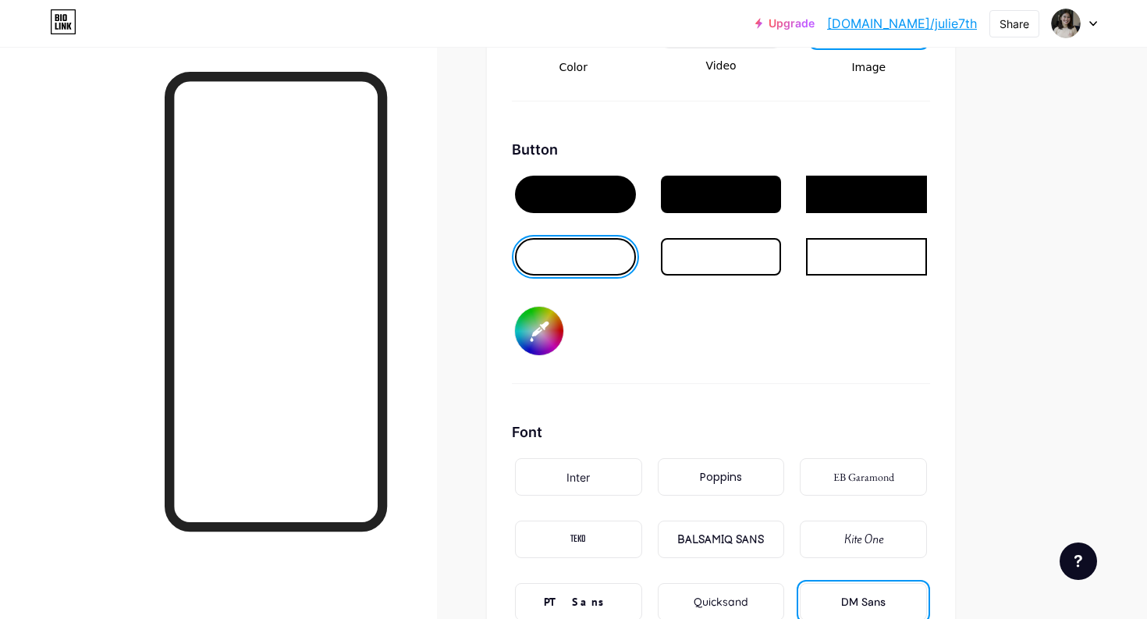
click at [565, 202] on div at bounding box center [575, 194] width 121 height 37
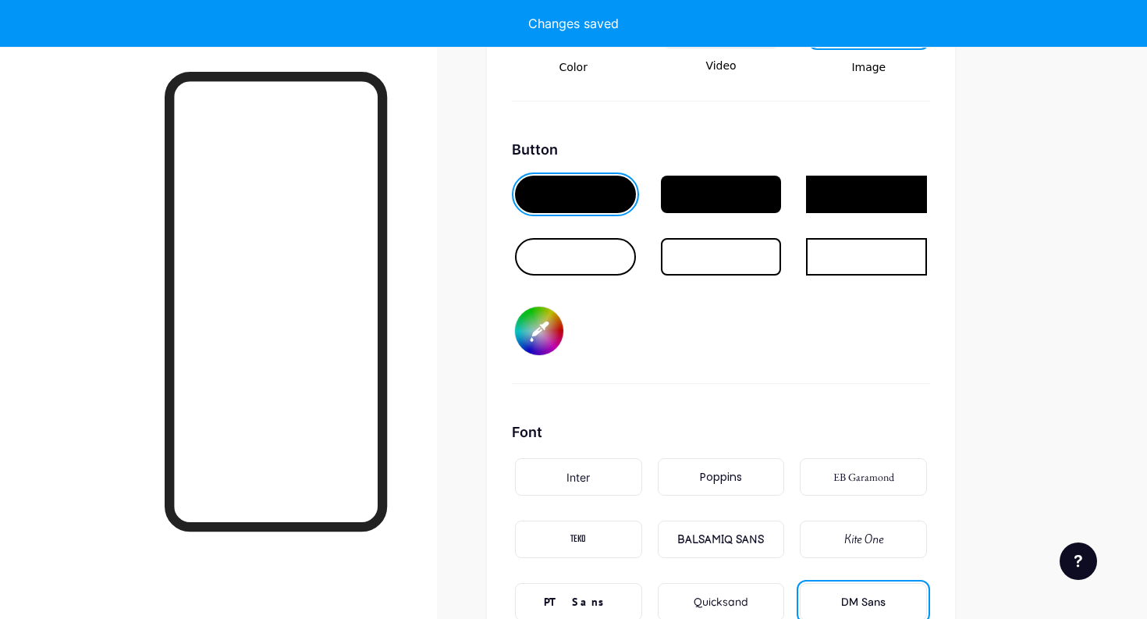
click at [726, 214] on div at bounding box center [721, 194] width 127 height 44
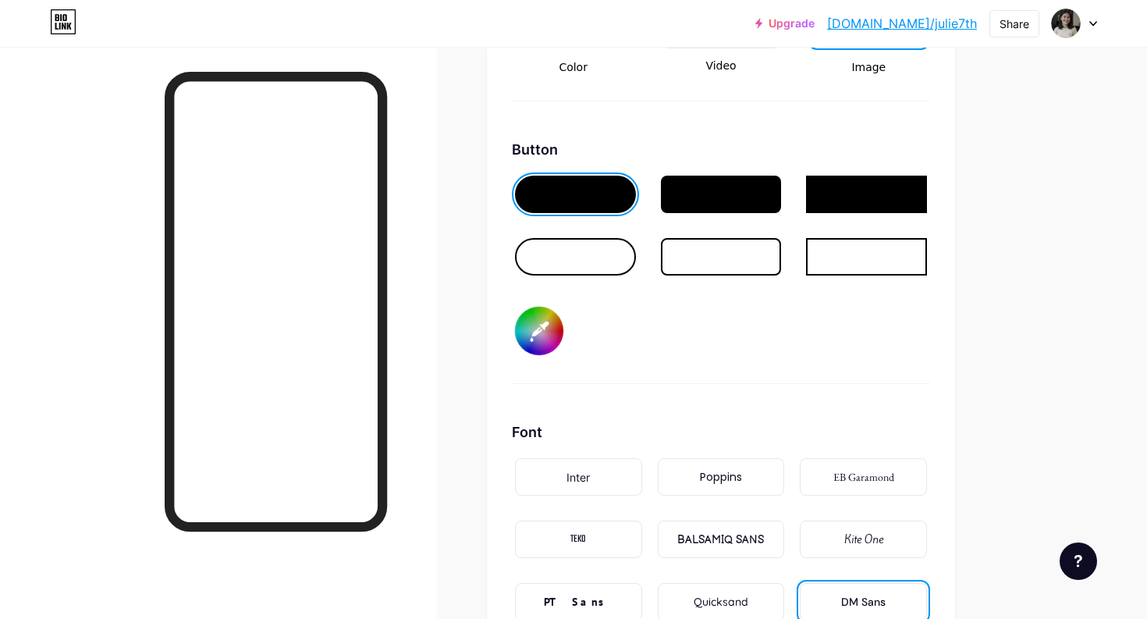
click at [717, 197] on div at bounding box center [721, 194] width 121 height 37
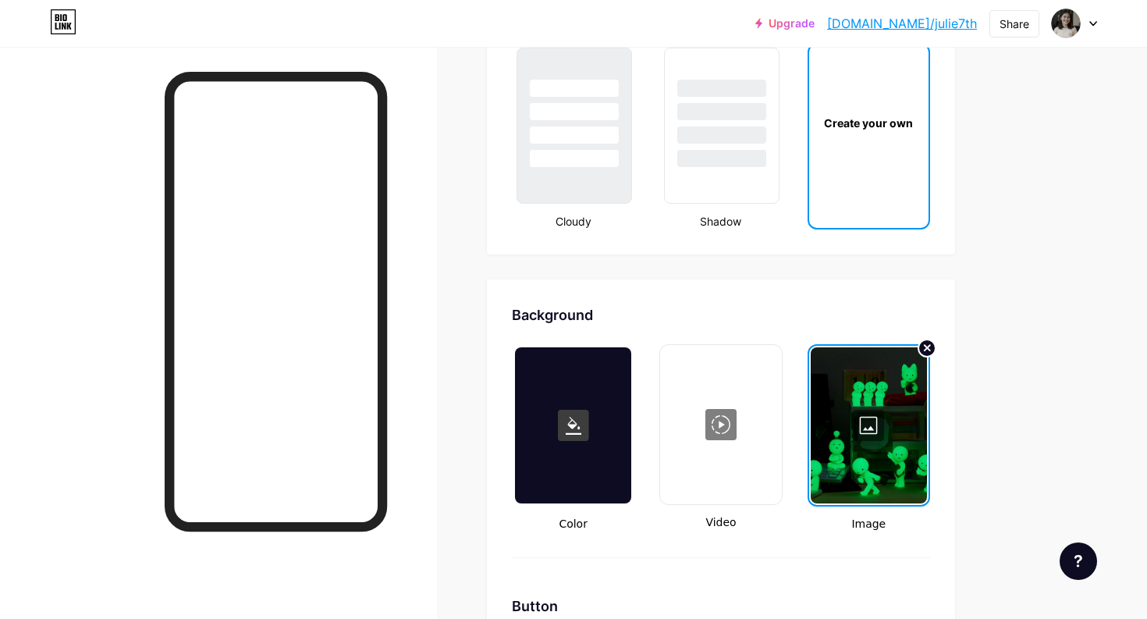
scroll to position [1844, 0]
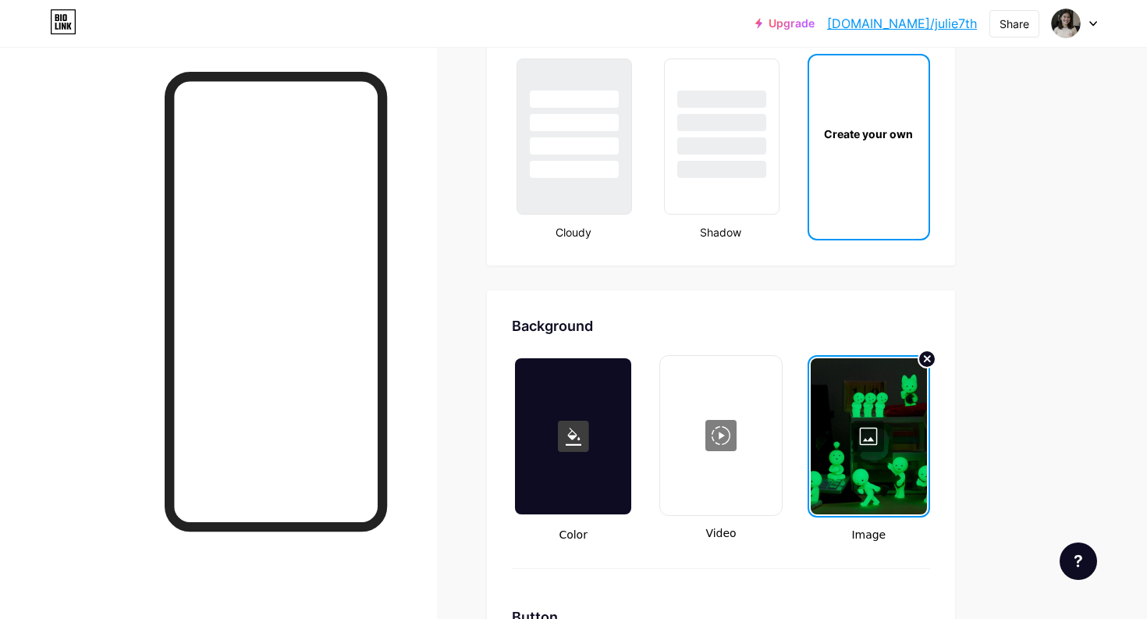
click at [897, 464] on div at bounding box center [869, 436] width 116 height 156
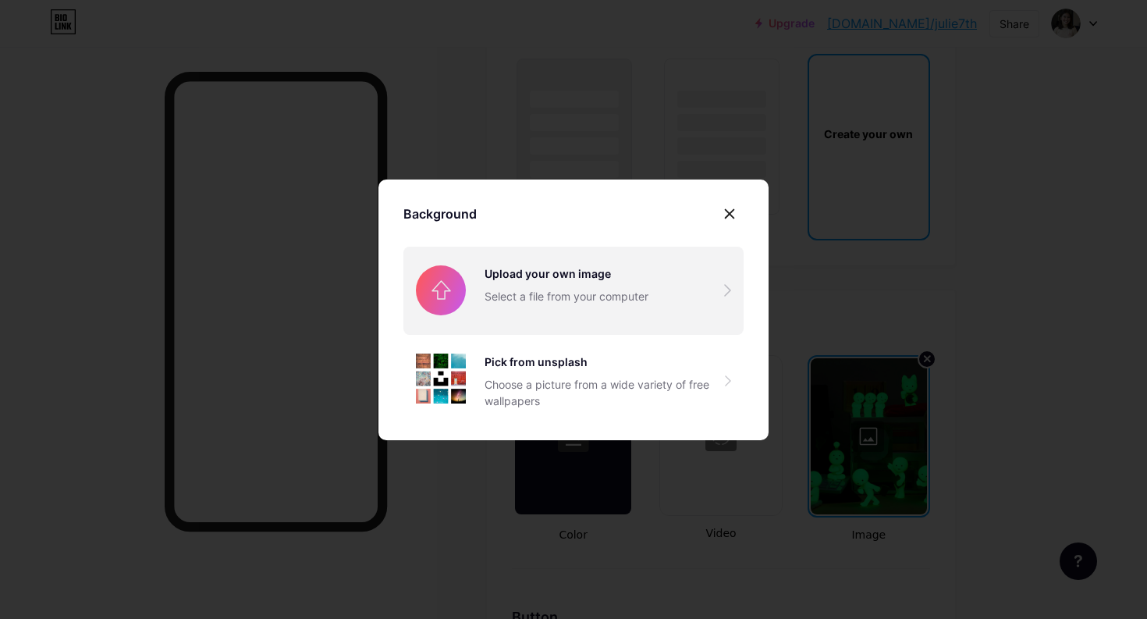
click at [560, 303] on input "file" at bounding box center [573, 290] width 340 height 87
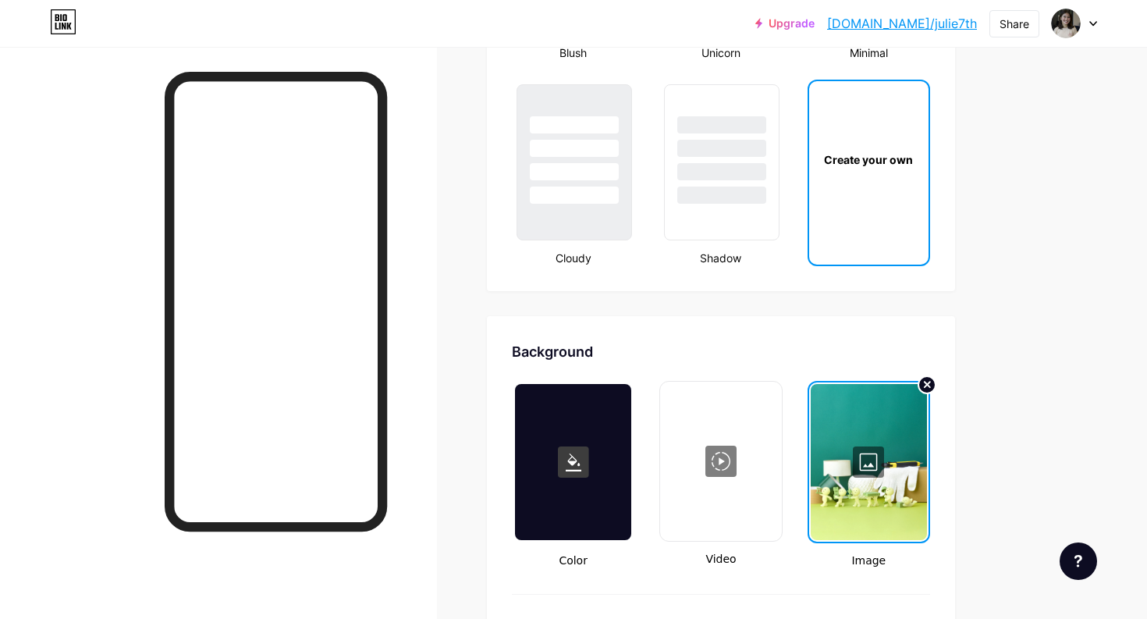
scroll to position [1818, 0]
click at [812, 441] on div at bounding box center [869, 463] width 116 height 156
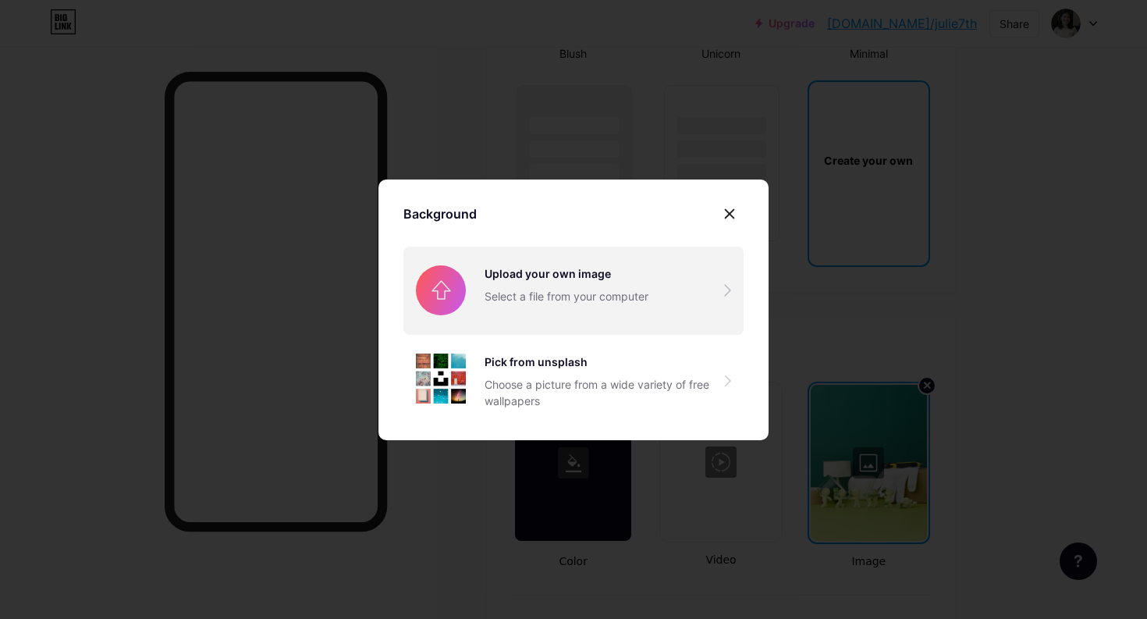
click at [545, 290] on input "file" at bounding box center [573, 290] width 340 height 87
